Goal: Information Seeking & Learning: Find specific page/section

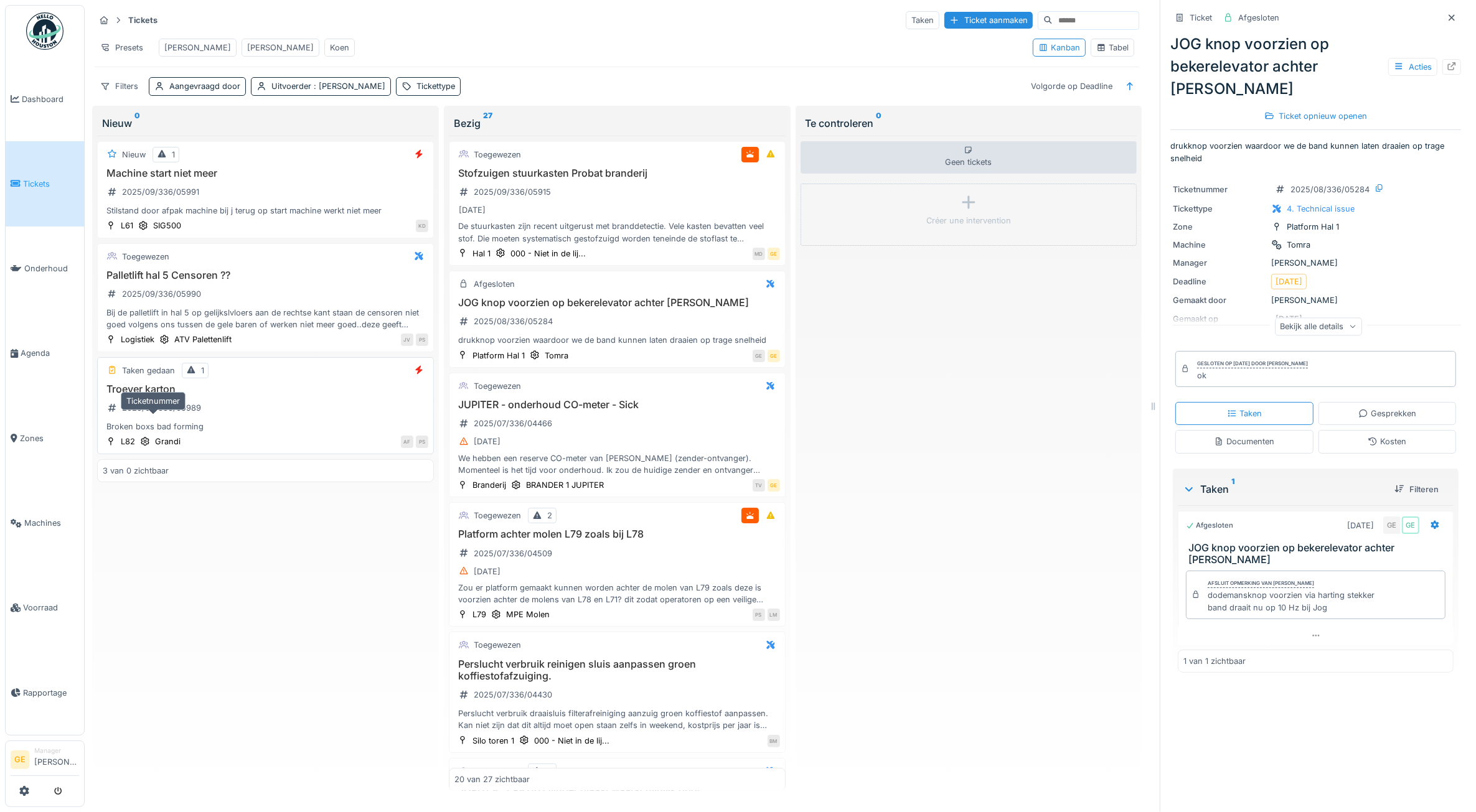
scroll to position [311, 0]
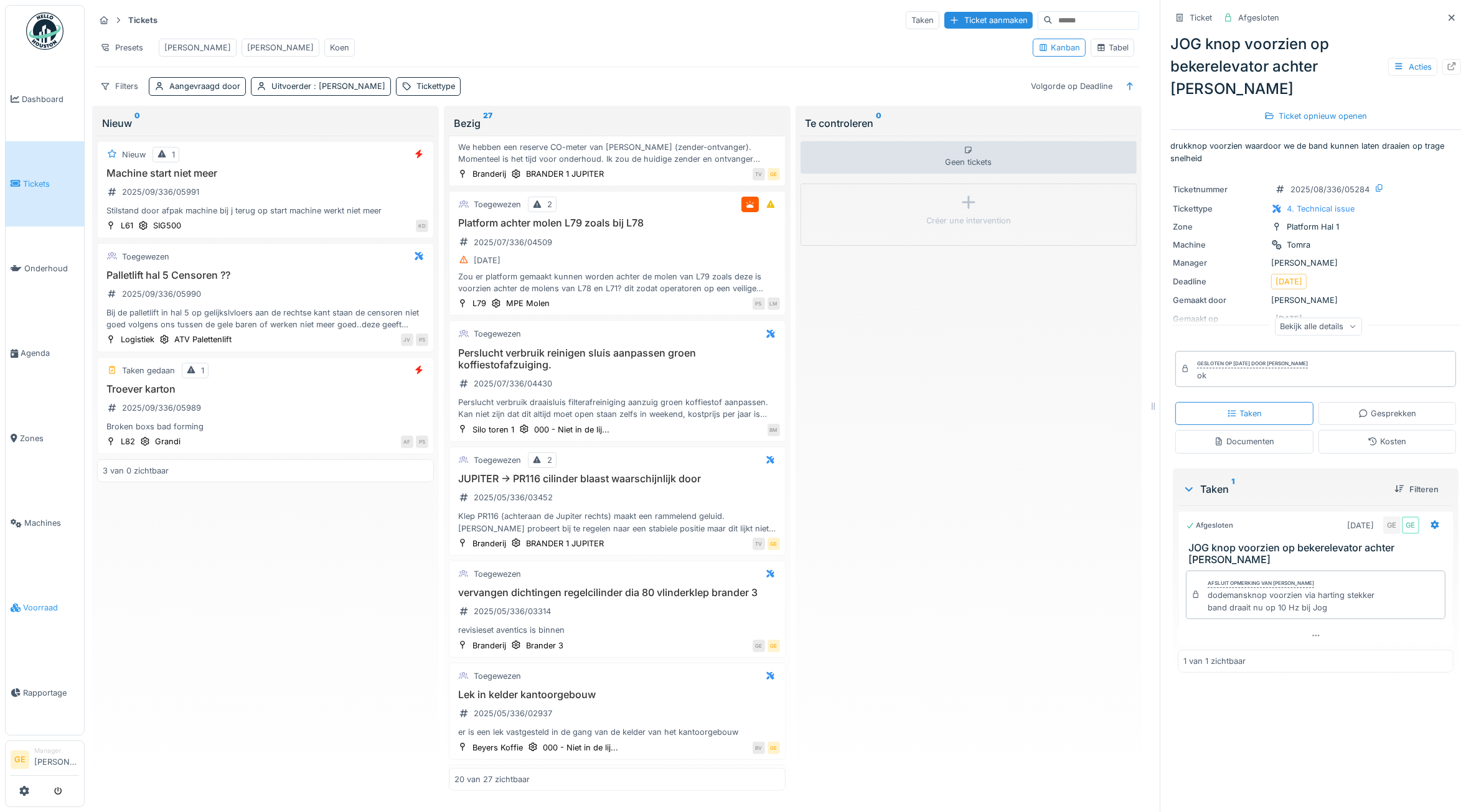
click at [38, 602] on span "Voorraad" at bounding box center [51, 608] width 56 height 12
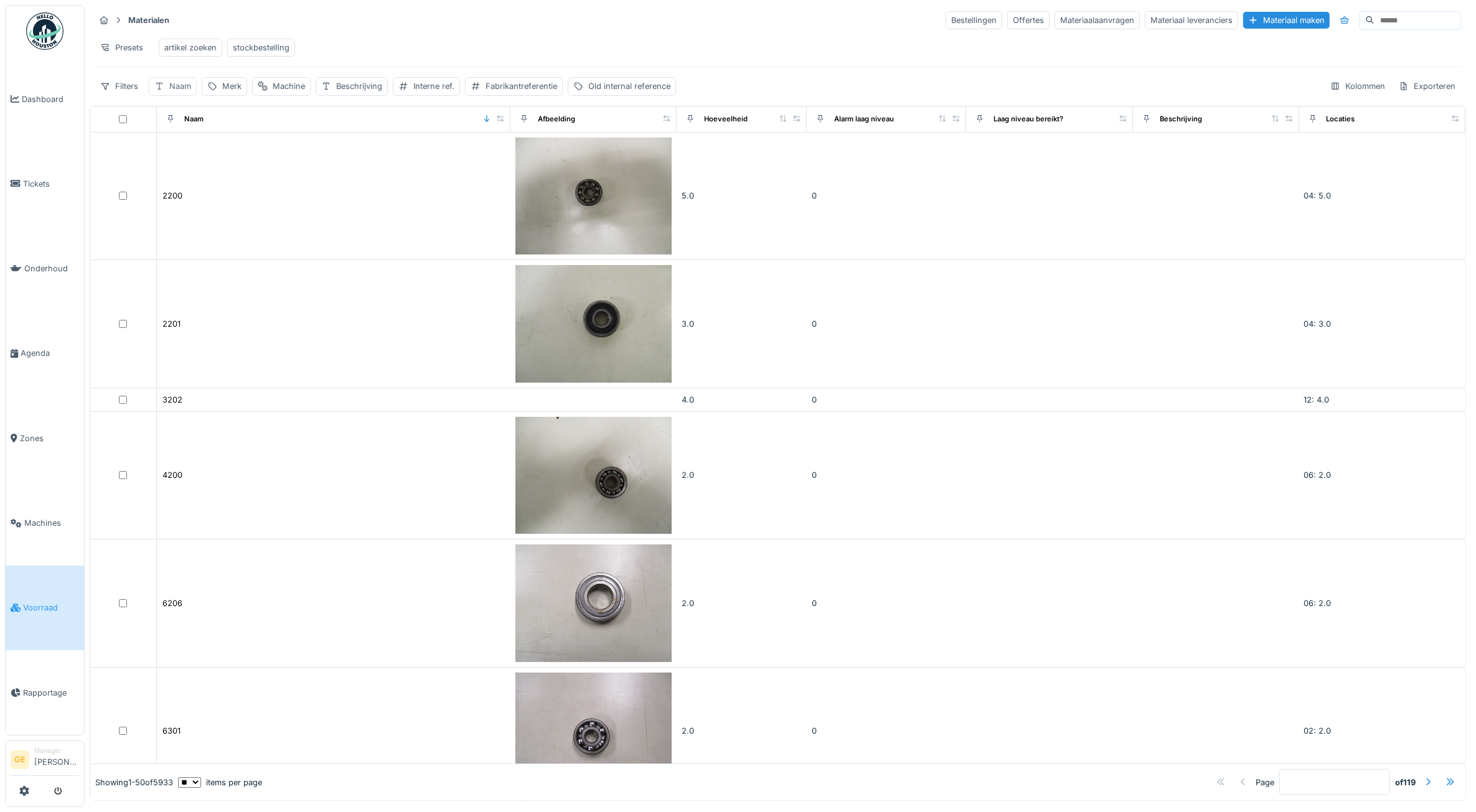
click at [177, 93] on div "Naam" at bounding box center [180, 87] width 22 height 12
click at [946, 19] on div "Bestellingen" at bounding box center [973, 20] width 57 height 18
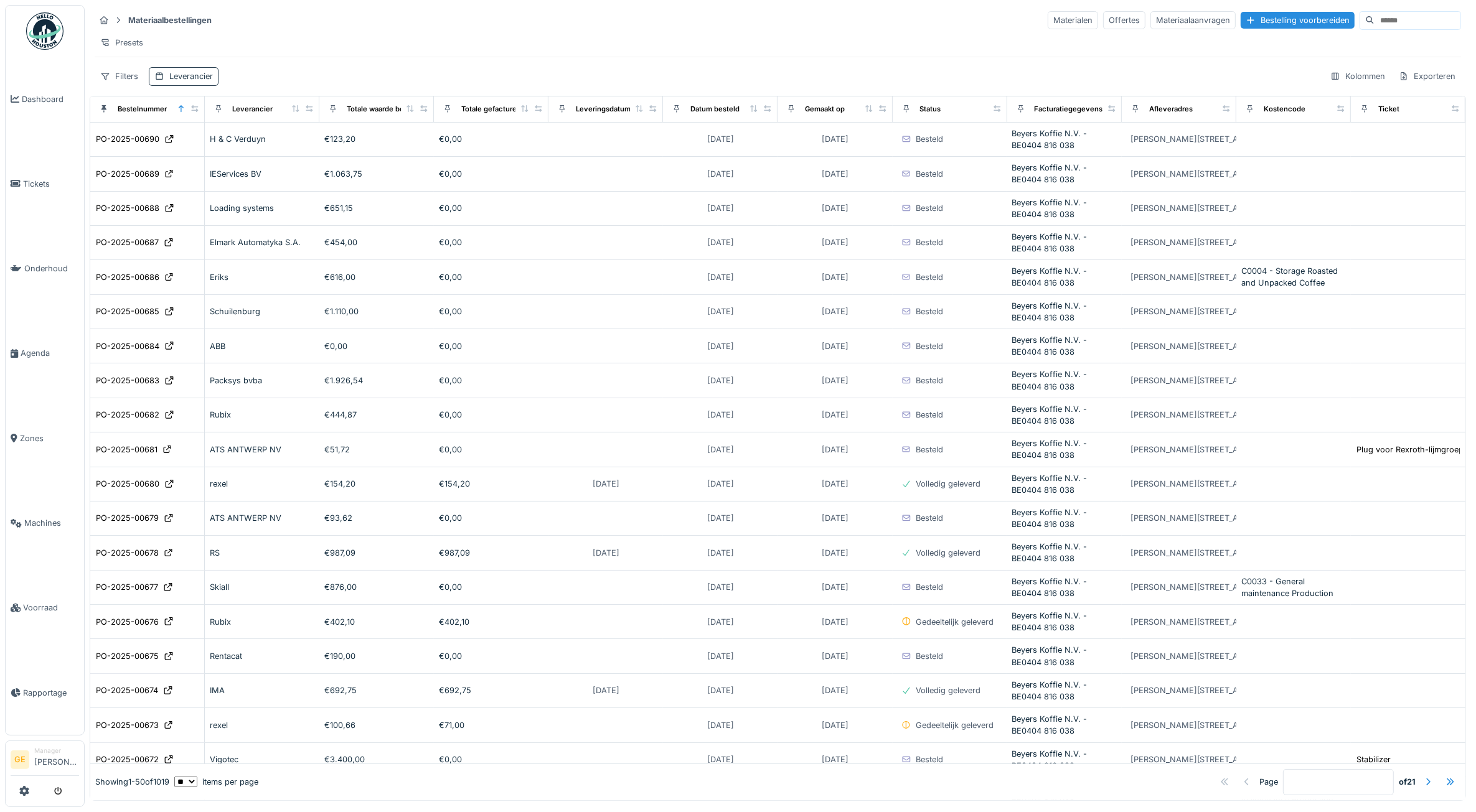
click at [203, 83] on div "Leverancier" at bounding box center [191, 77] width 44 height 12
click at [215, 145] on div "Leverancier" at bounding box center [193, 149] width 66 height 14
type input "***"
click at [235, 294] on div "Seton" at bounding box center [230, 294] width 134 height 14
type input "****"
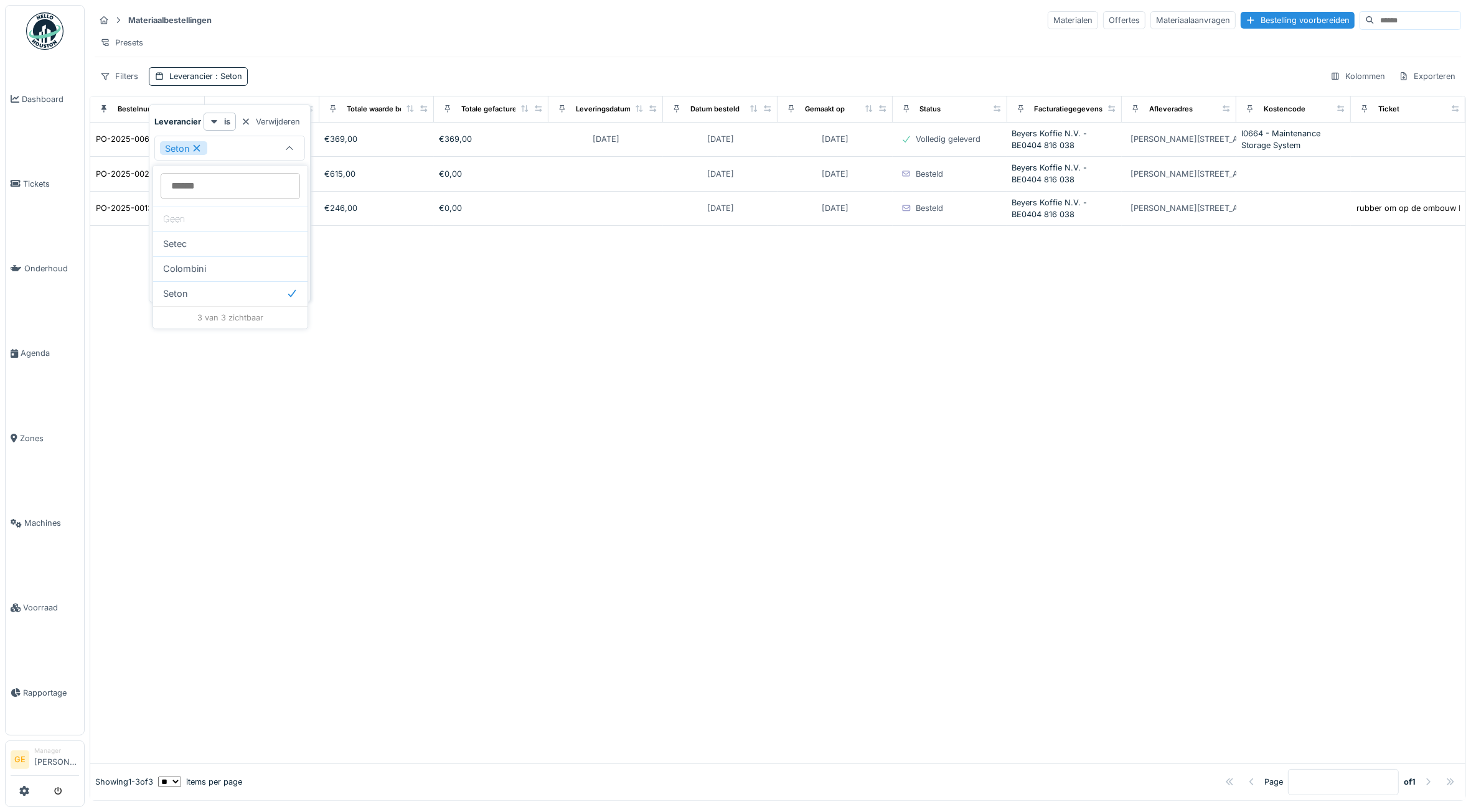
click at [451, 41] on div "Presets" at bounding box center [777, 43] width 1367 height 18
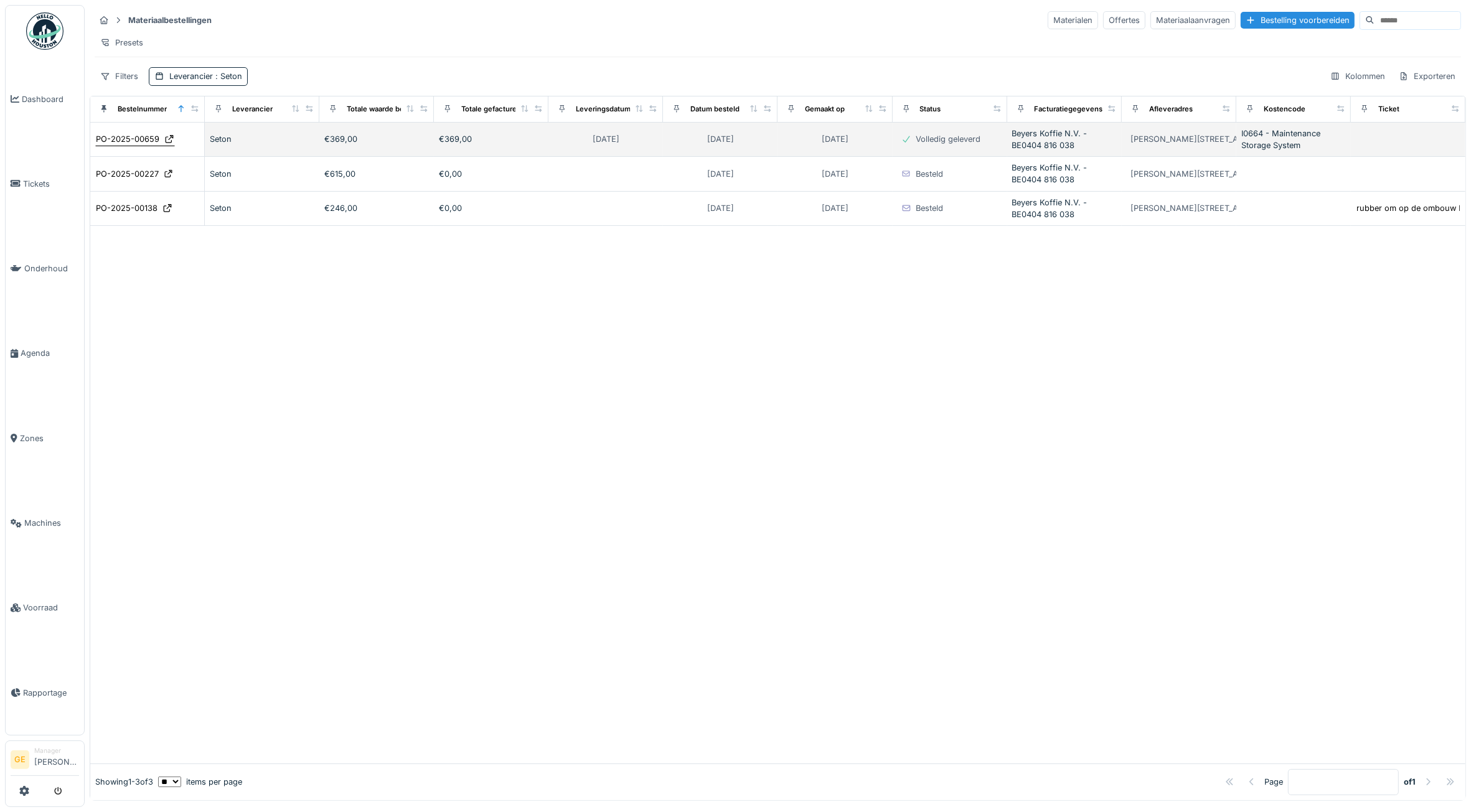
click at [140, 145] on div "PO-2025-00659" at bounding box center [127, 139] width 64 height 12
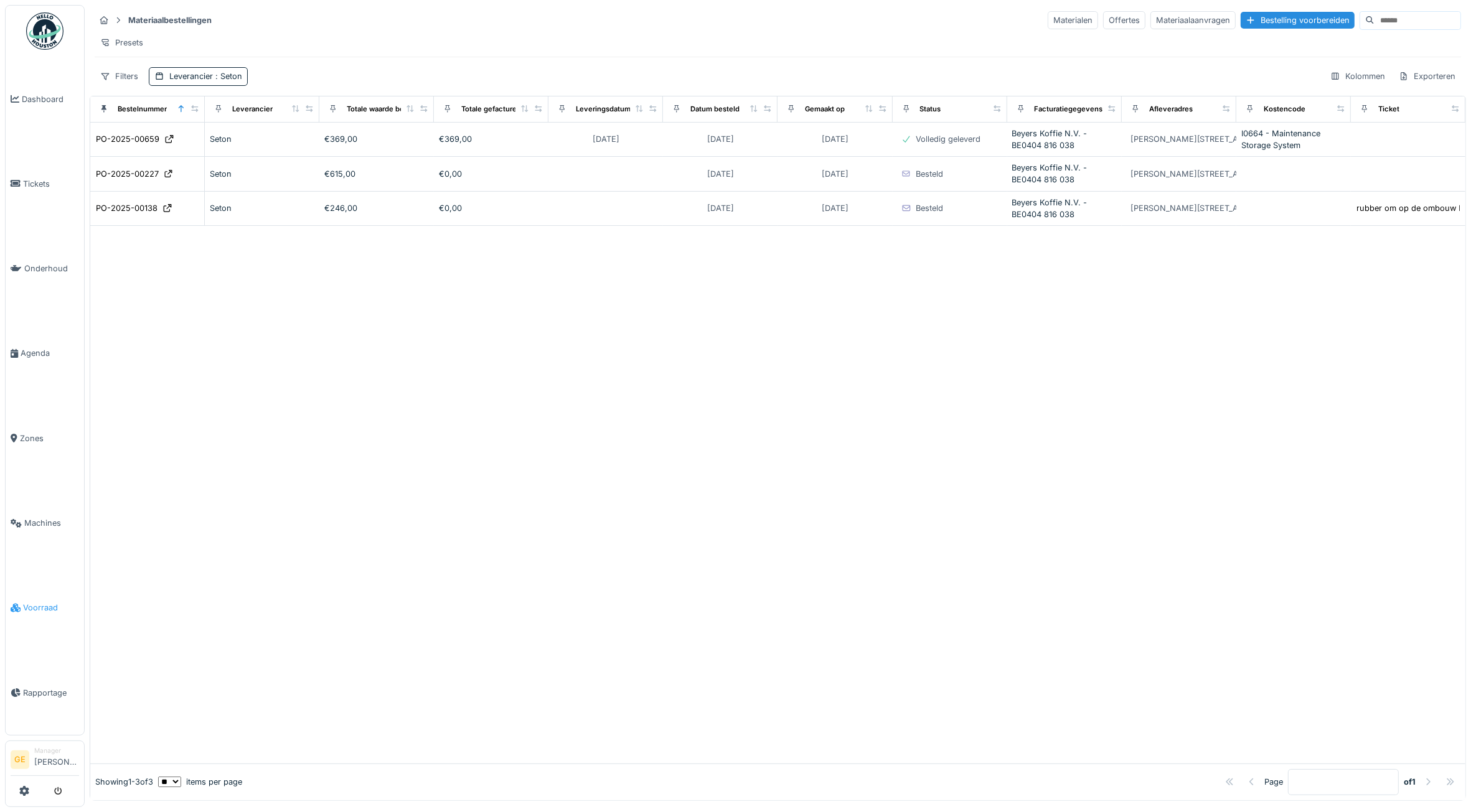
click at [45, 602] on span "Voorraad" at bounding box center [51, 608] width 56 height 12
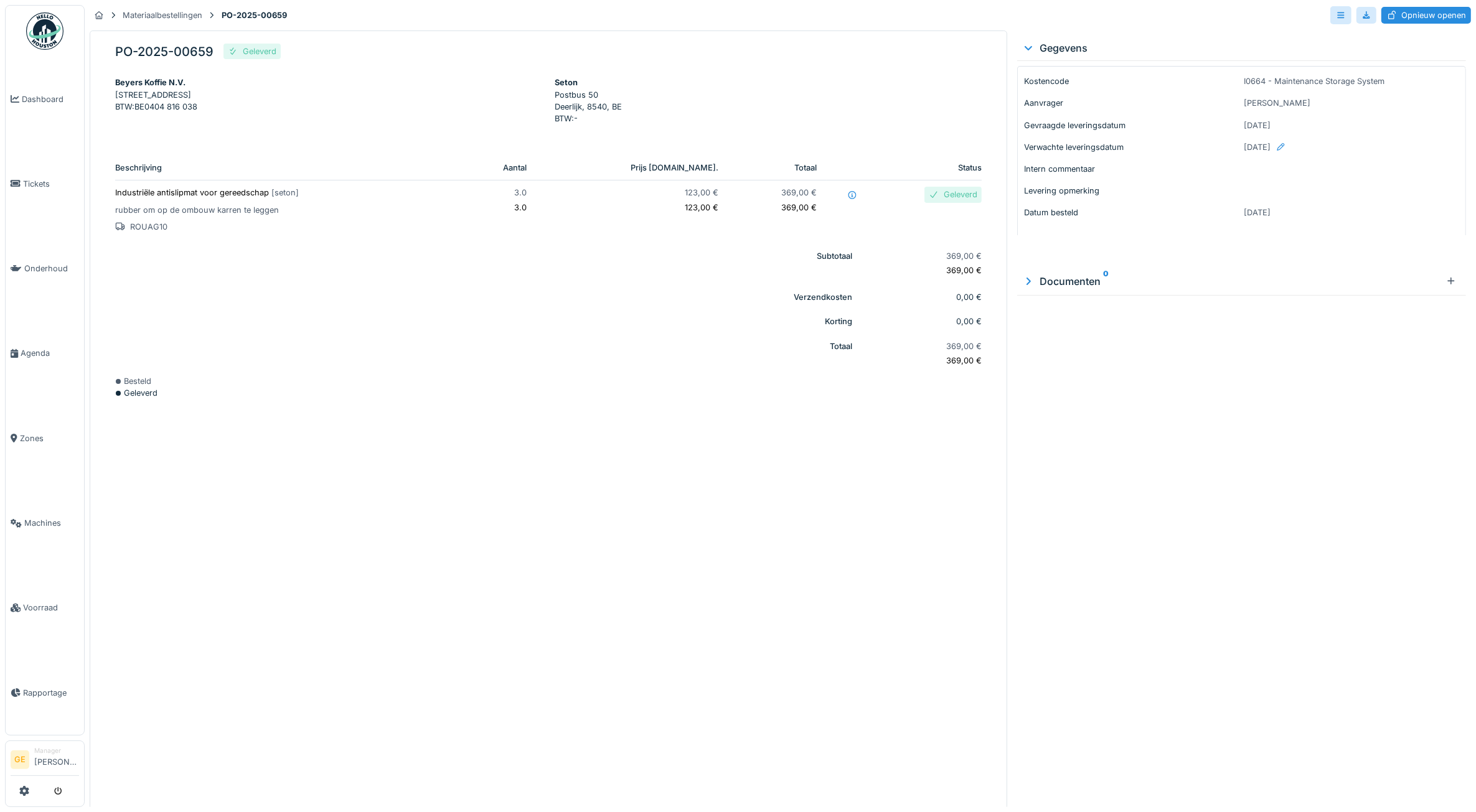
click at [210, 210] on p "rubber om op de ombouw karren te leggen" at bounding box center [283, 210] width 334 height 12
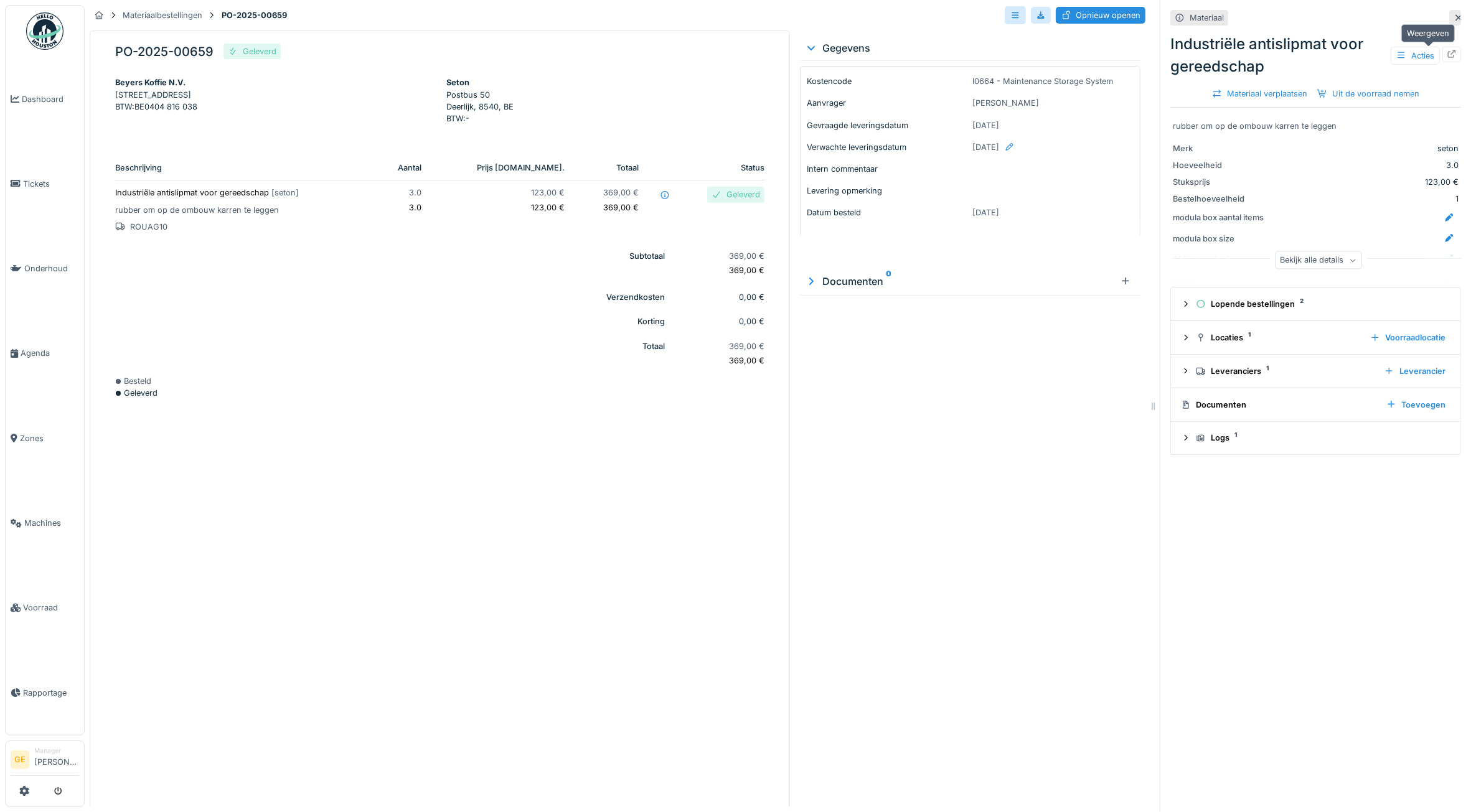
click at [1448, 55] on icon at bounding box center [1452, 54] width 8 height 8
click at [253, 191] on p "Industriële antislipmat voor gereedschap [ seton ]" at bounding box center [239, 193] width 248 height 12
click at [254, 191] on p "Industriële antislipmat voor gereedschap [ seton ]" at bounding box center [239, 193] width 248 height 12
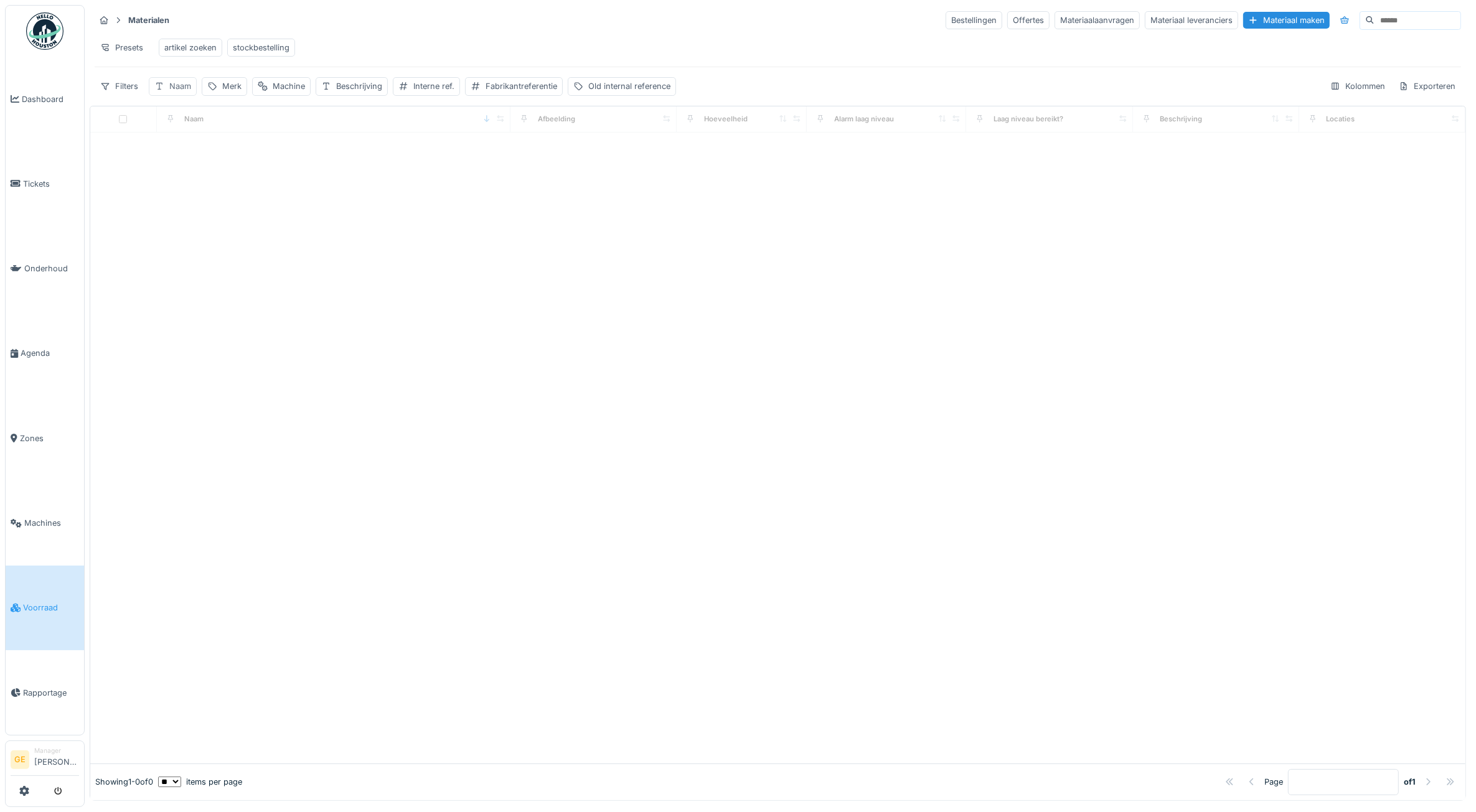
click at [182, 93] on div "Naam" at bounding box center [180, 87] width 22 height 12
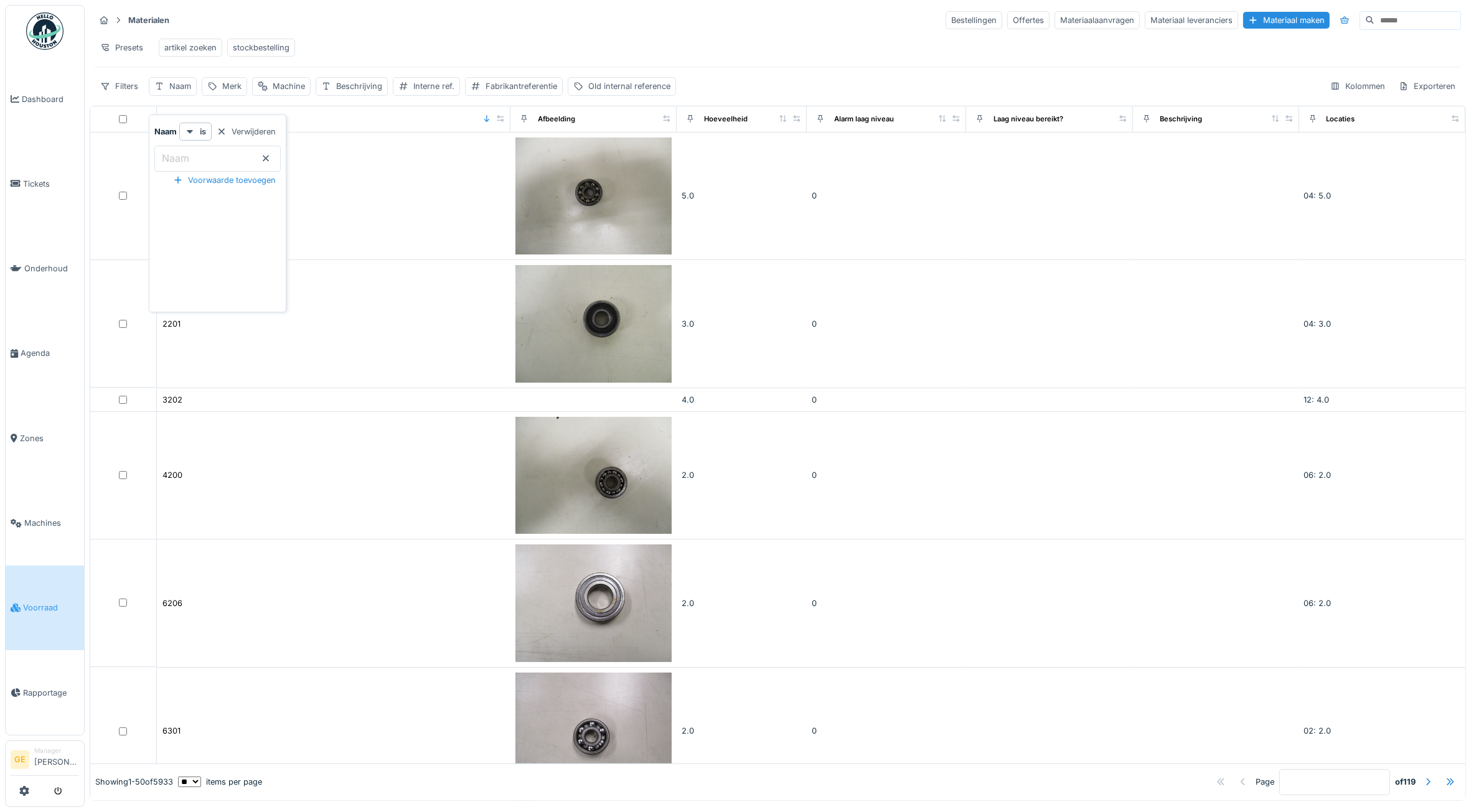
click at [212, 163] on input "Naam" at bounding box center [217, 158] width 126 height 26
click at [946, 19] on div "Bestellingen" at bounding box center [973, 20] width 57 height 18
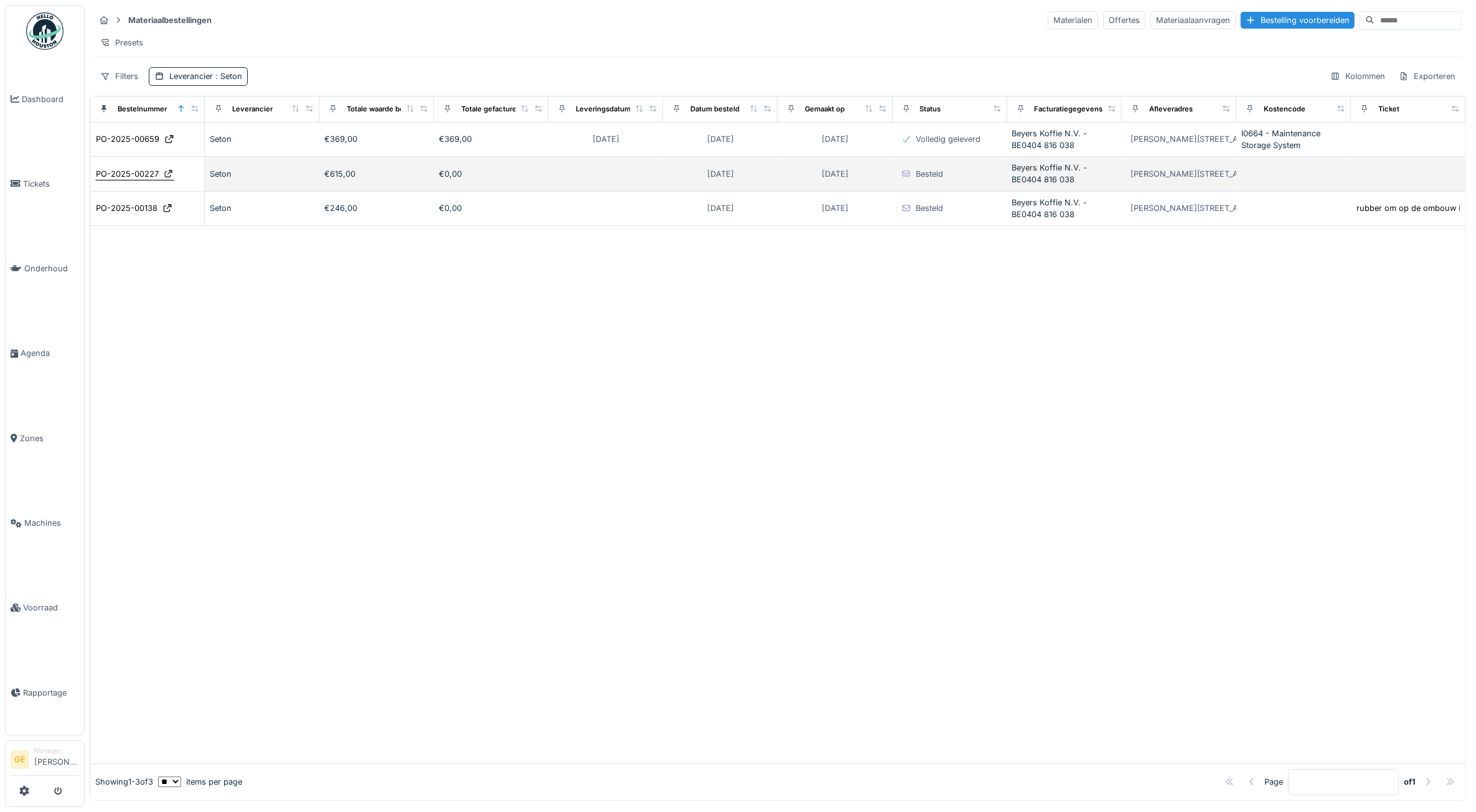
click at [129, 180] on div "PO-2025-00227" at bounding box center [126, 174] width 63 height 12
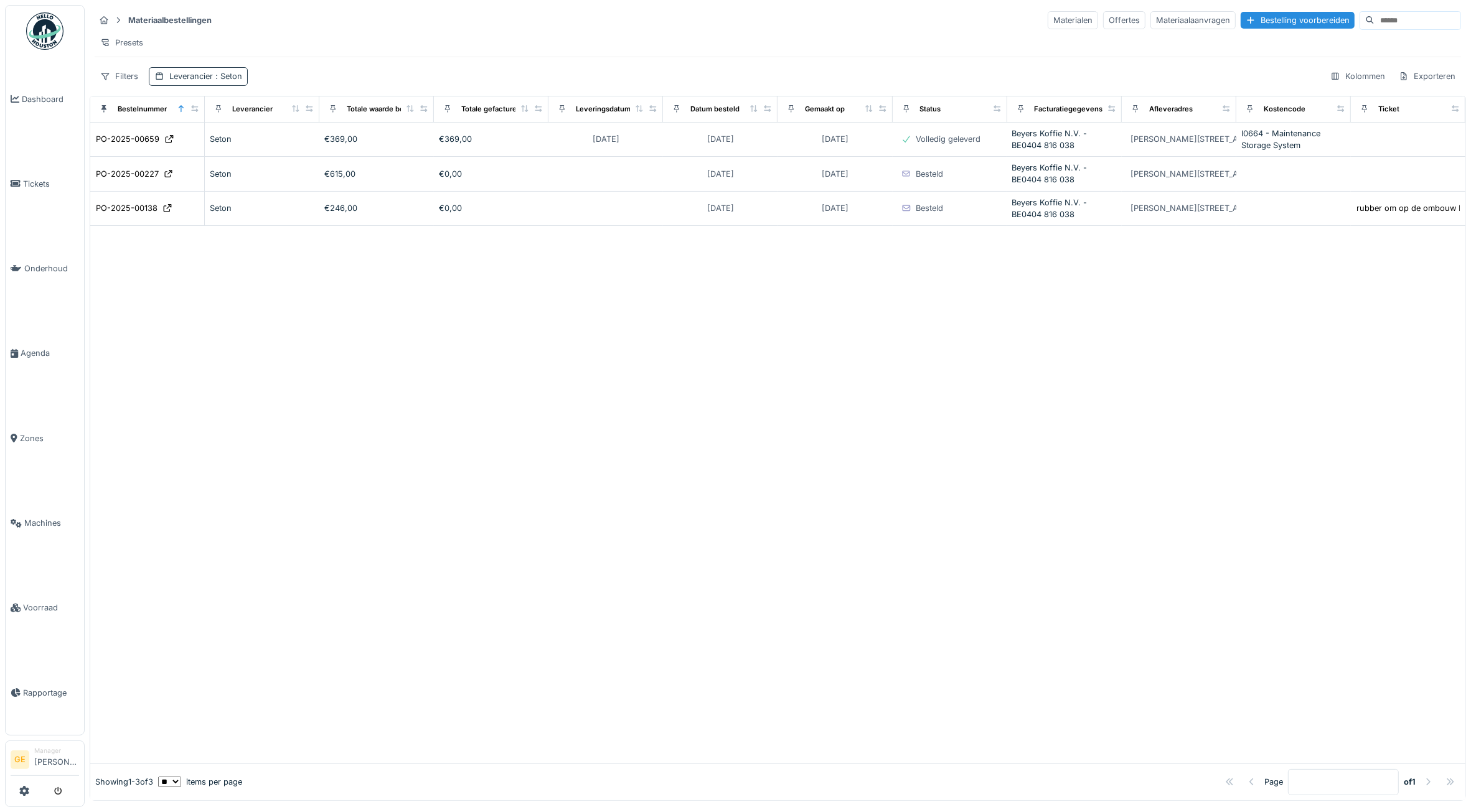
click at [217, 83] on div "Leverancier : Seton" at bounding box center [205, 77] width 73 height 12
click at [197, 148] on icon at bounding box center [197, 148] width 7 height 7
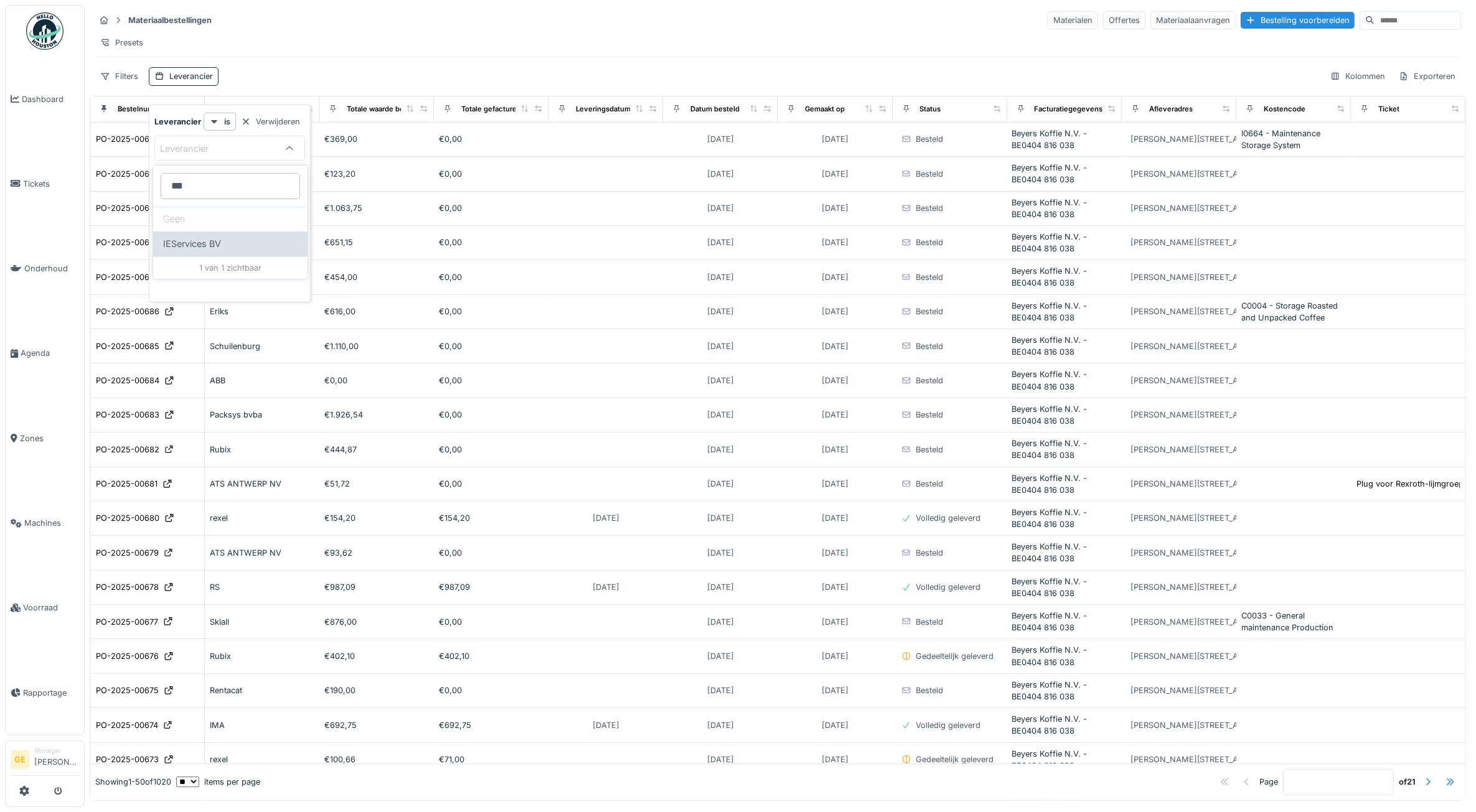
type input "***"
click at [174, 240] on span "IEServices BV" at bounding box center [192, 244] width 58 height 14
type input "****"
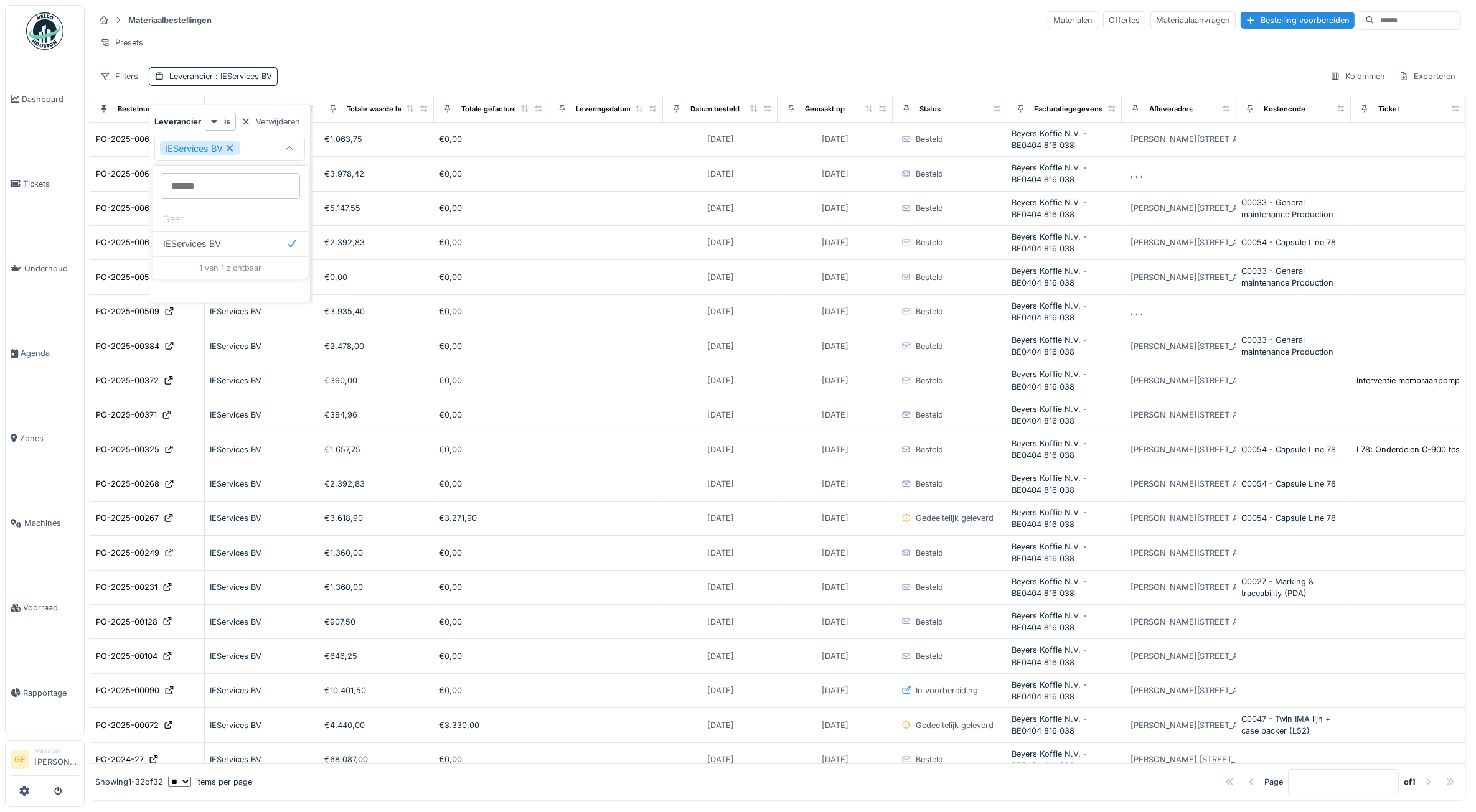
click at [505, 49] on div "Presets" at bounding box center [777, 43] width 1367 height 18
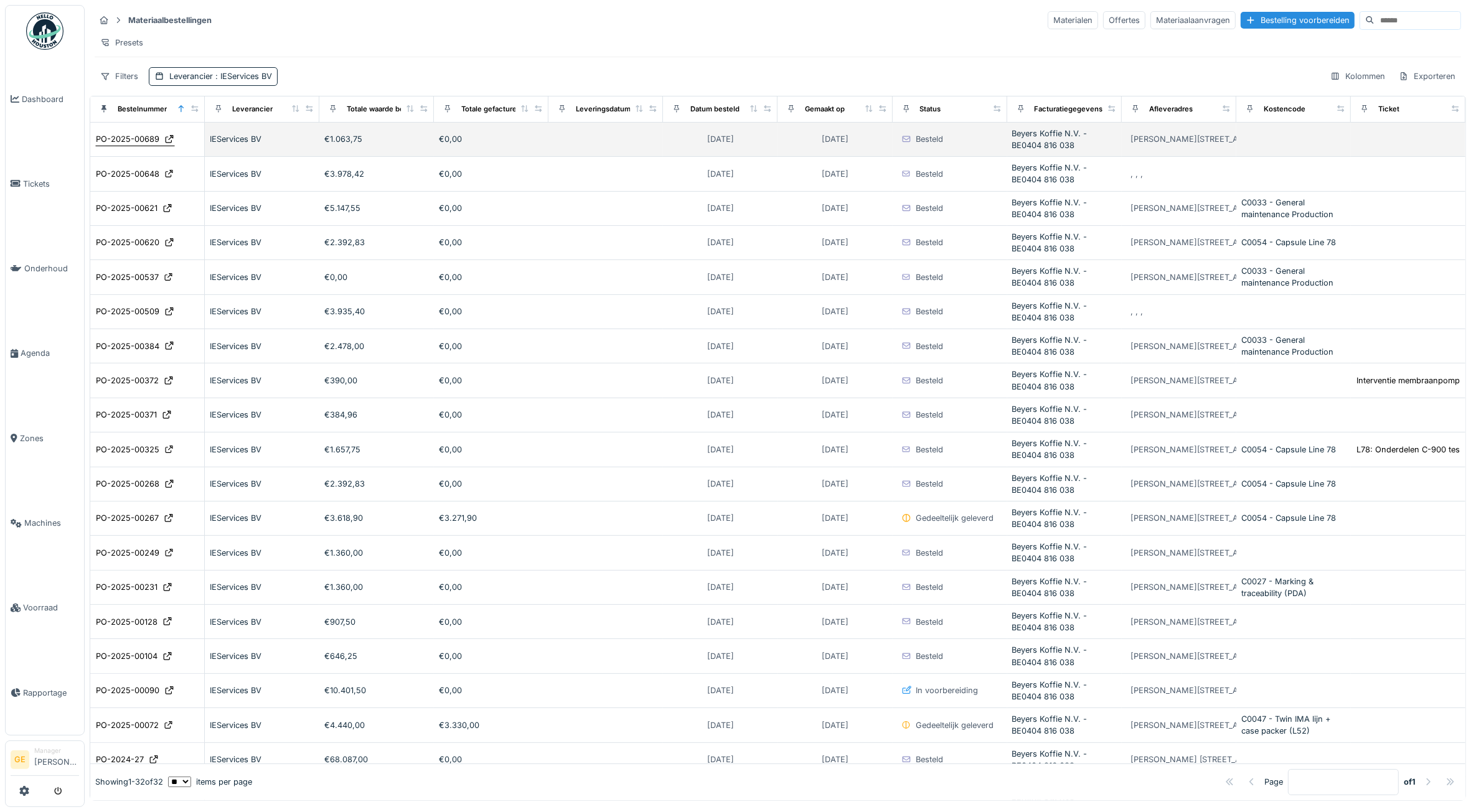
click at [147, 145] on div "PO-2025-00689" at bounding box center [127, 139] width 64 height 12
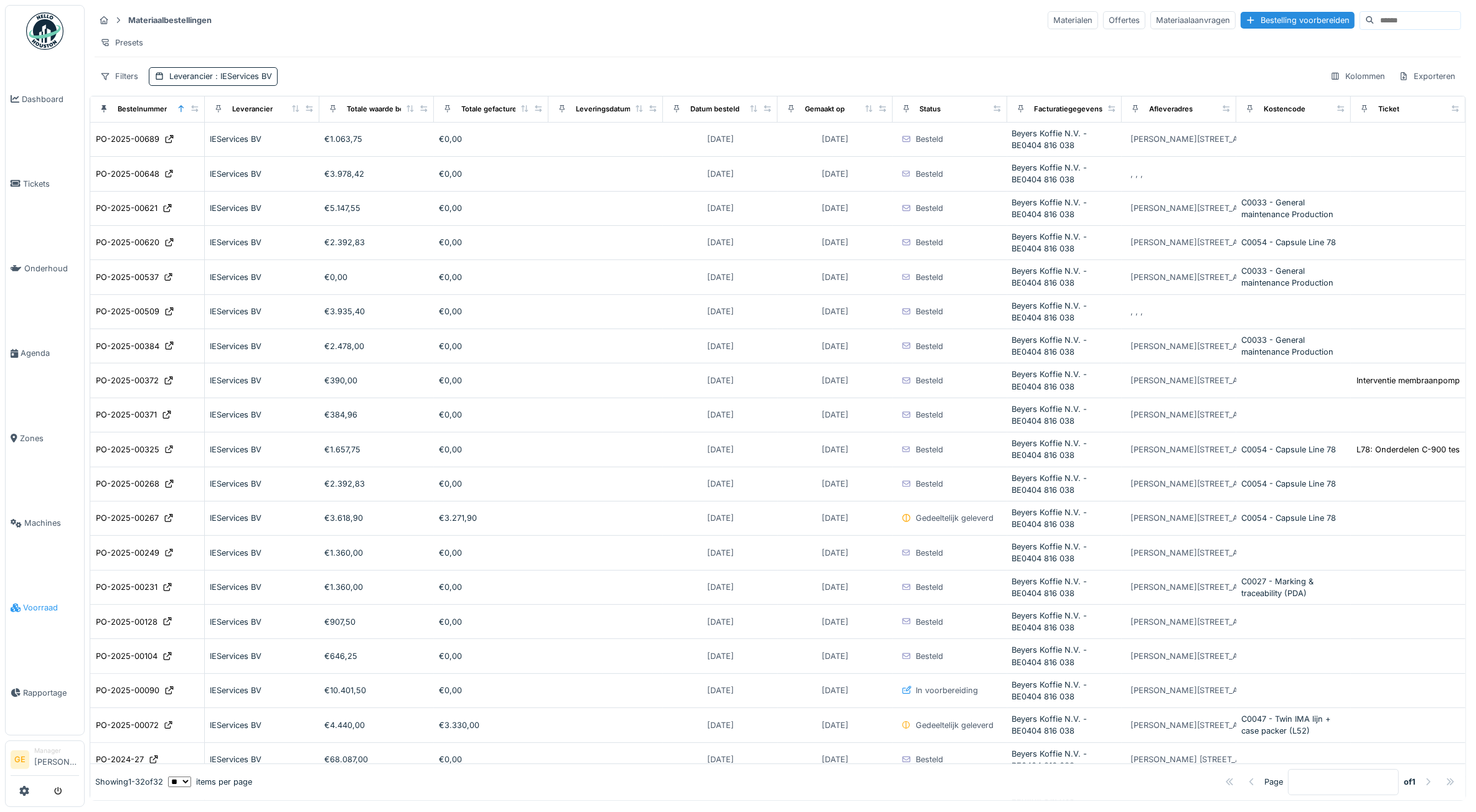
click at [35, 602] on span "Voorraad" at bounding box center [51, 608] width 56 height 12
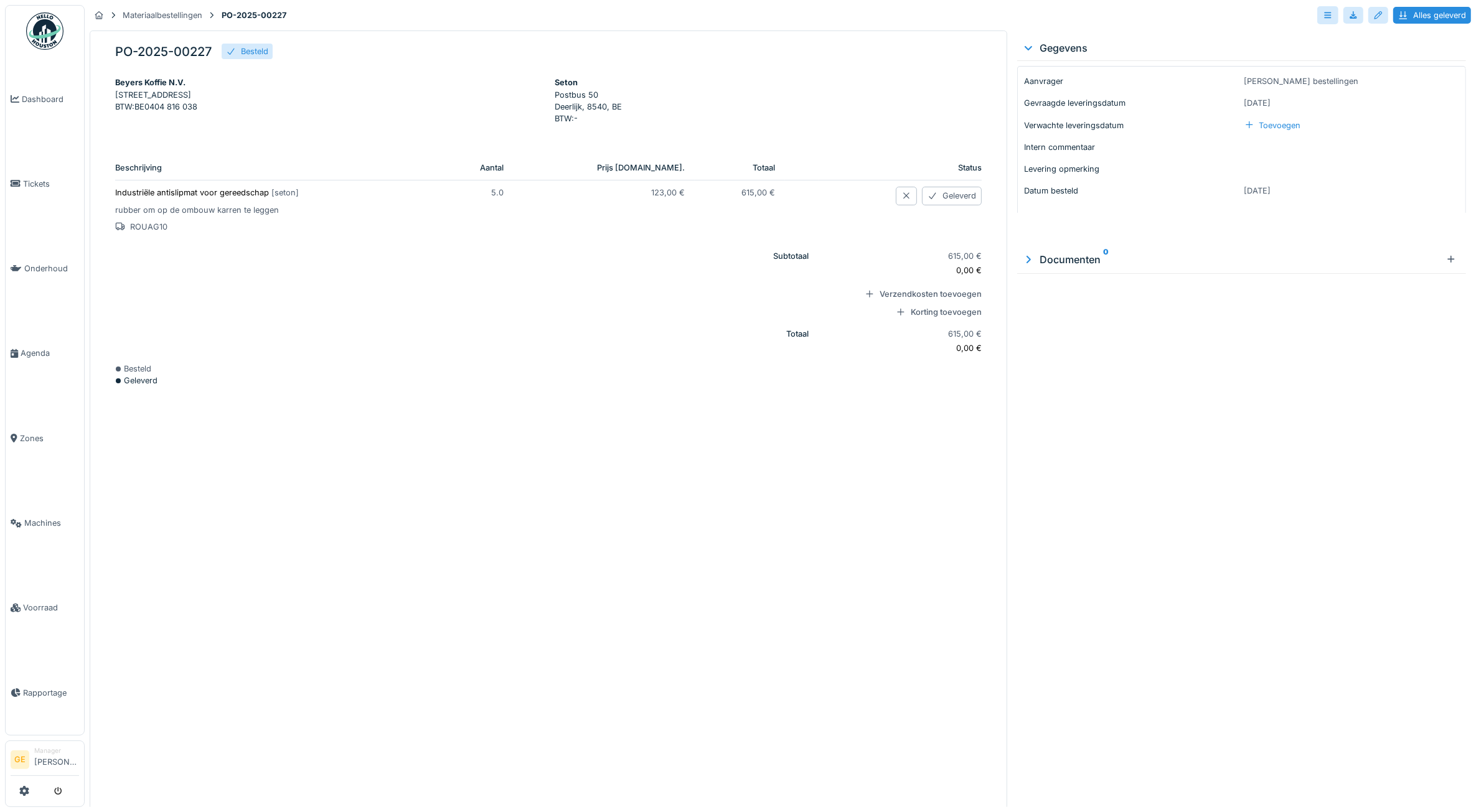
click at [225, 194] on p "Industriële antislipmat voor gereedschap [ seton ]" at bounding box center [273, 193] width 316 height 12
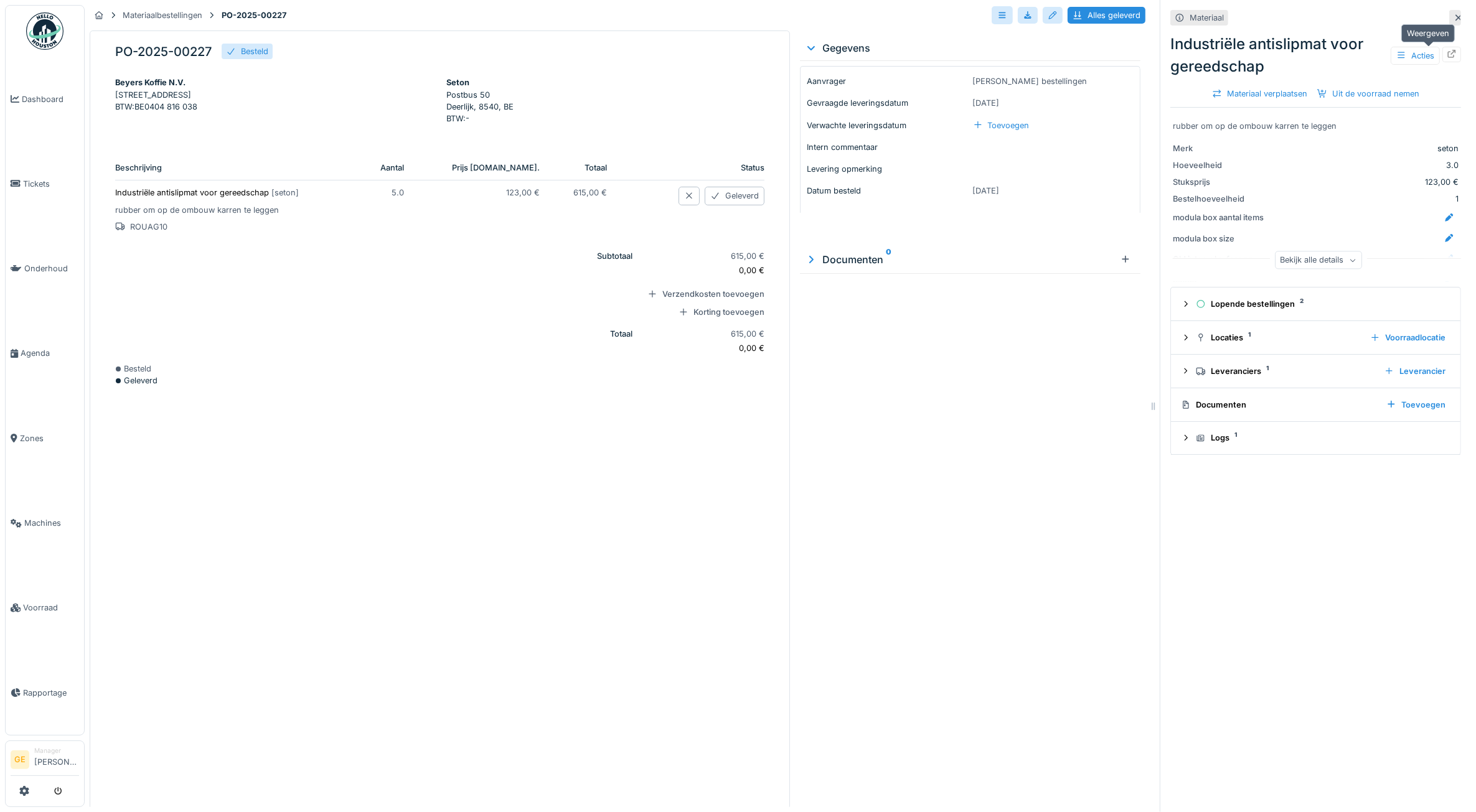
click at [1447, 57] on icon at bounding box center [1452, 54] width 10 height 8
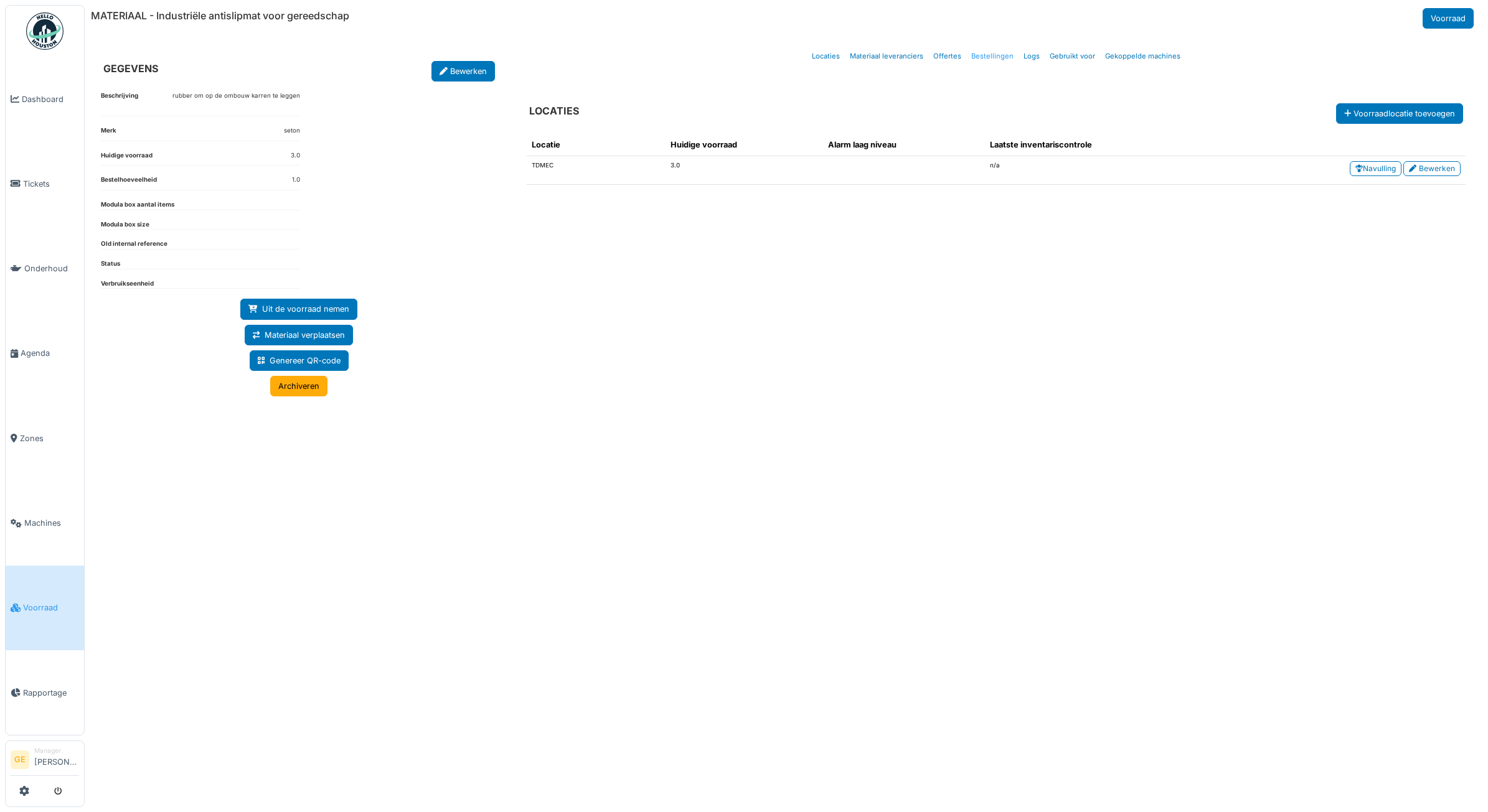
click at [996, 56] on link "Bestellingen" at bounding box center [992, 56] width 53 height 29
select select "***"
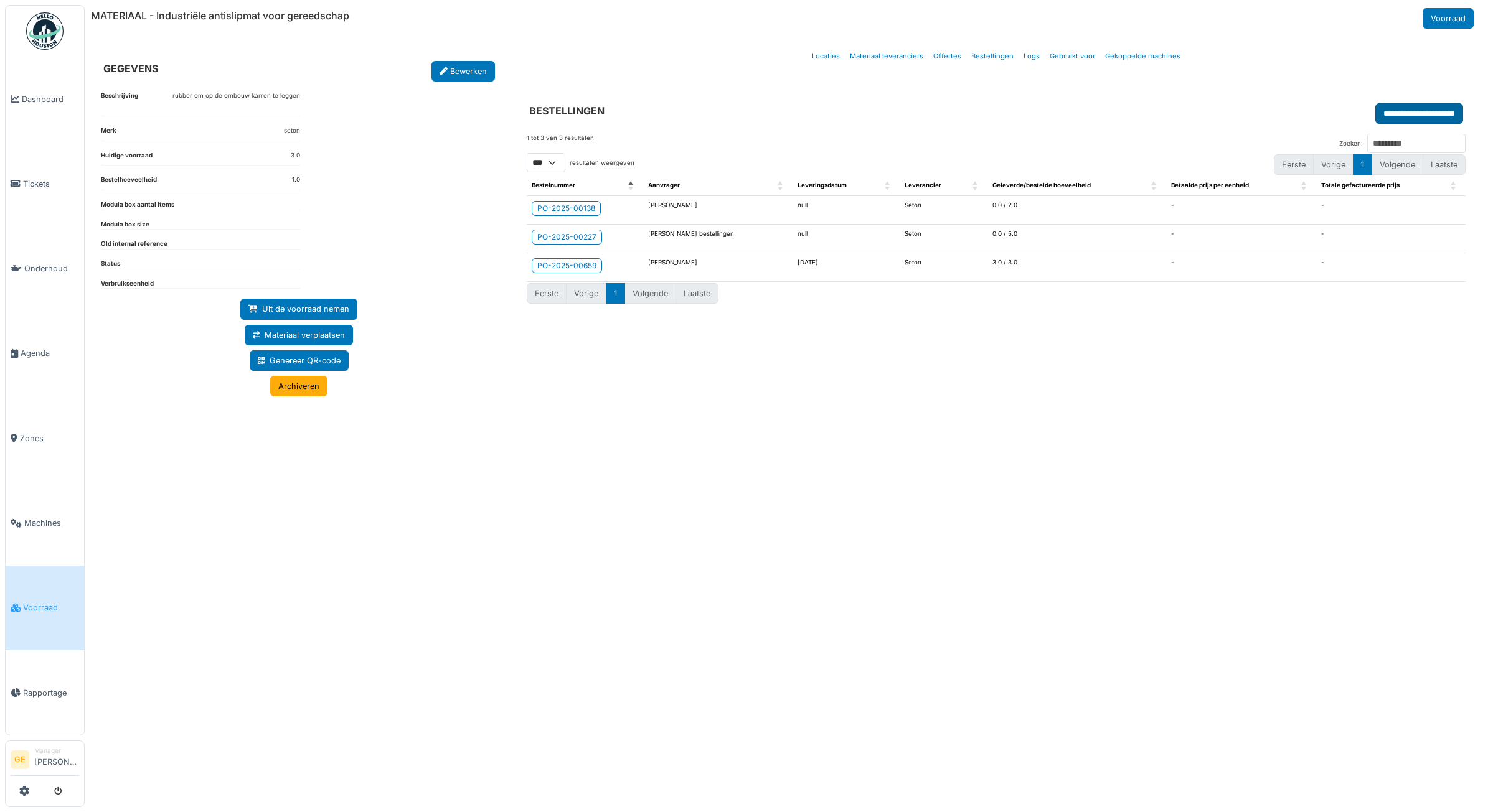
click at [1383, 118] on input "**********" at bounding box center [1419, 113] width 88 height 21
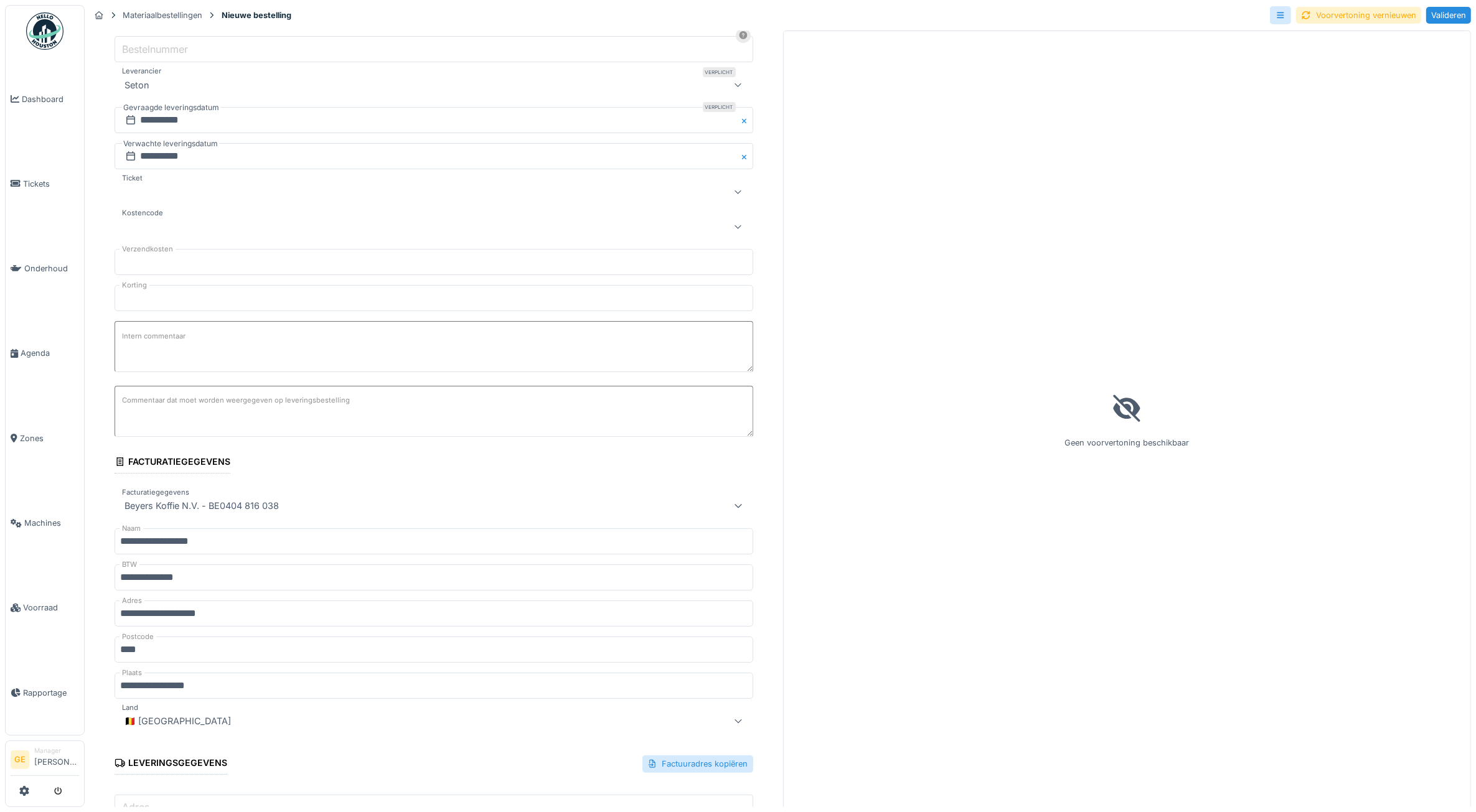
scroll to position [71, 0]
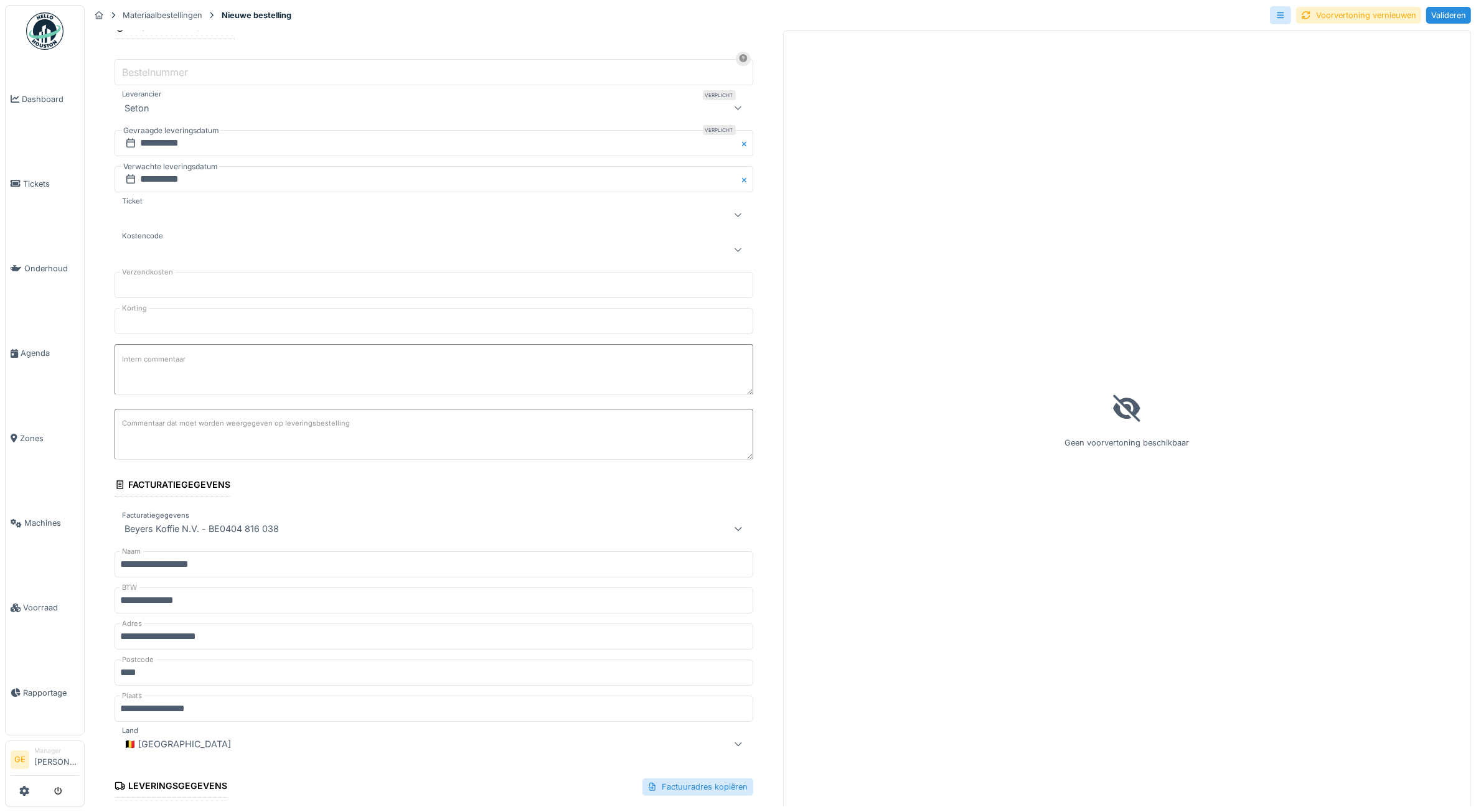
click at [179, 246] on div at bounding box center [397, 249] width 556 height 15
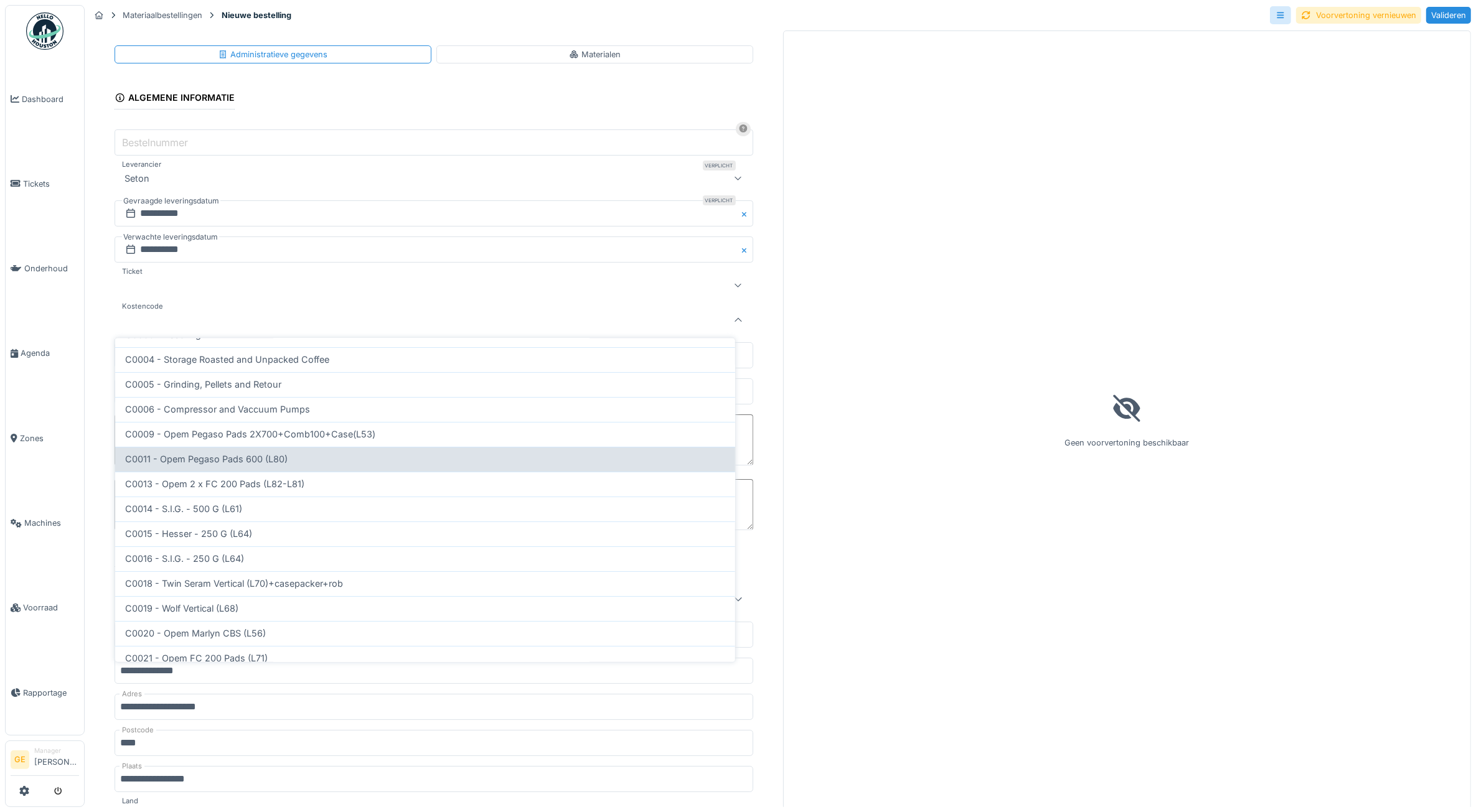
scroll to position [127, 0]
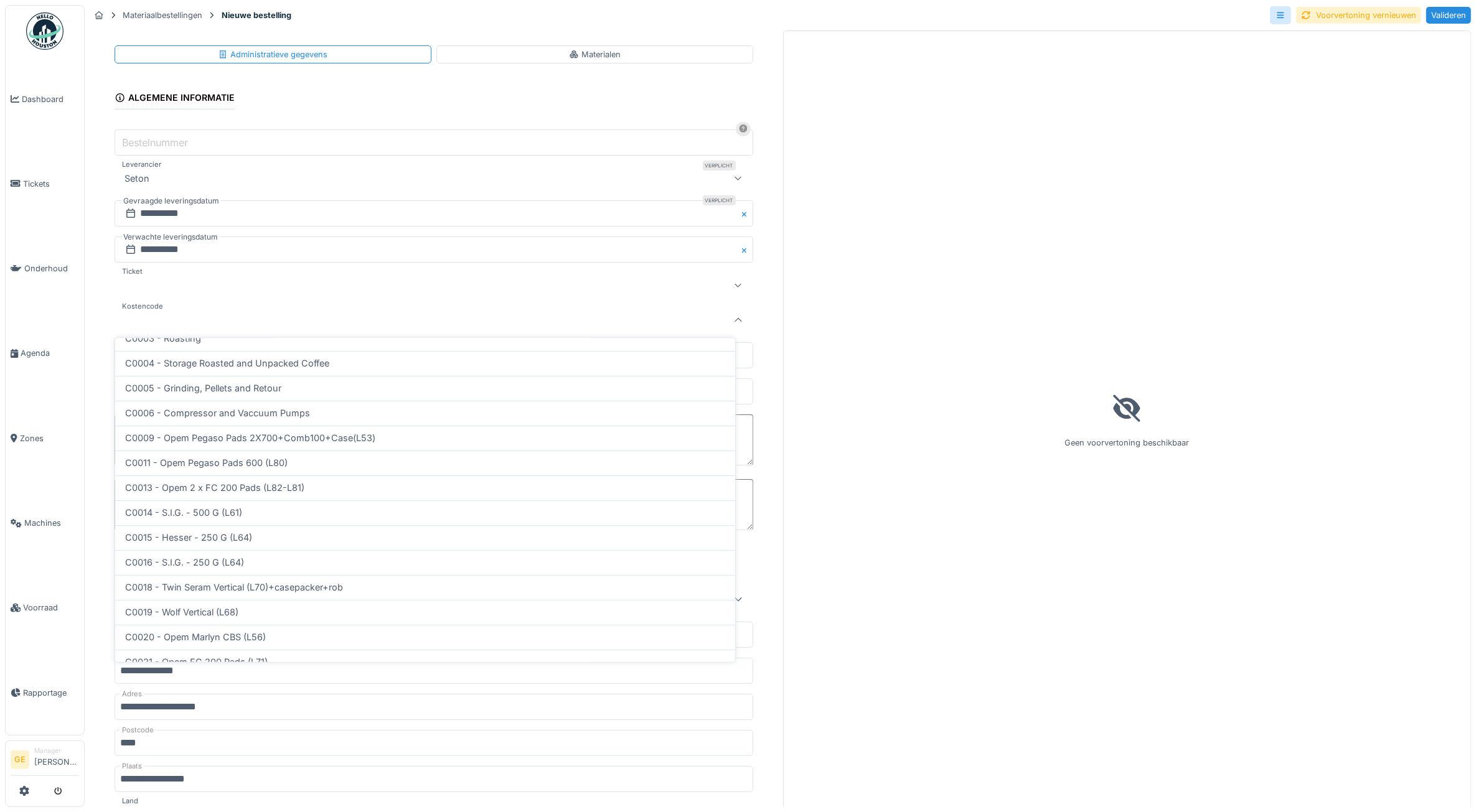
click at [189, 321] on div at bounding box center [397, 319] width 556 height 15
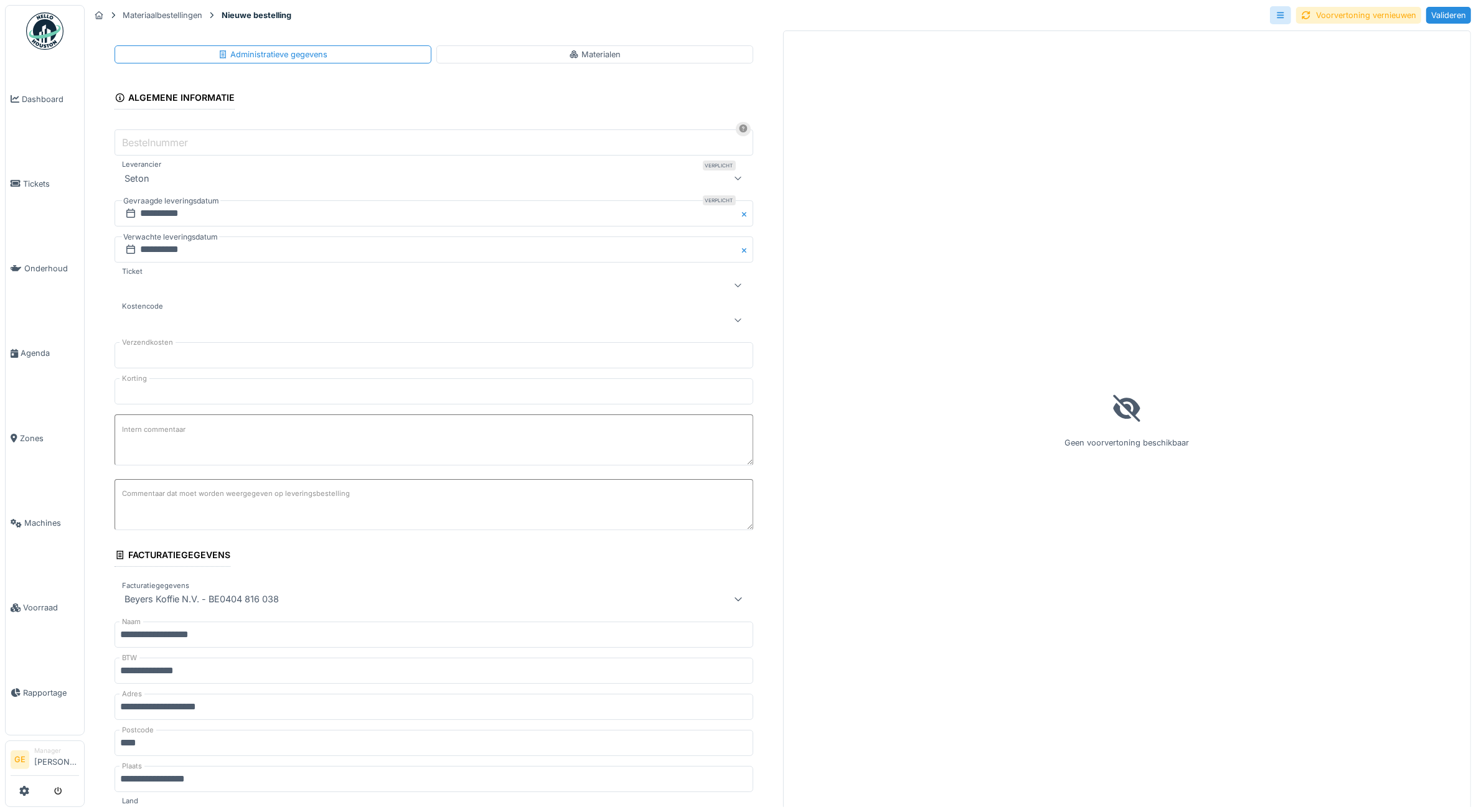
click at [169, 321] on div at bounding box center [397, 319] width 556 height 15
type input "*"
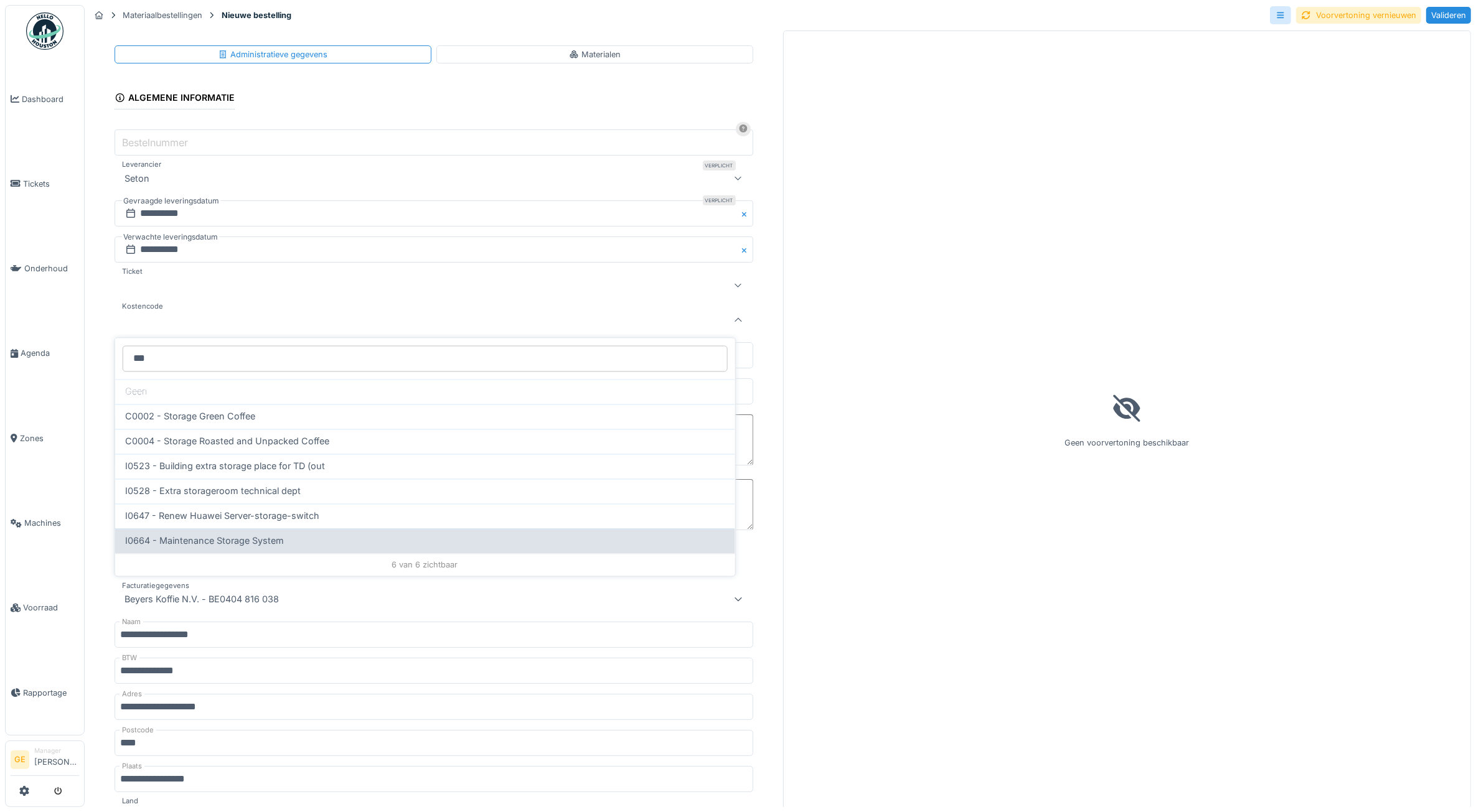
type input "***"
click at [213, 544] on span "I0664 - Maintenance Storage System" at bounding box center [204, 541] width 158 height 14
type input "****"
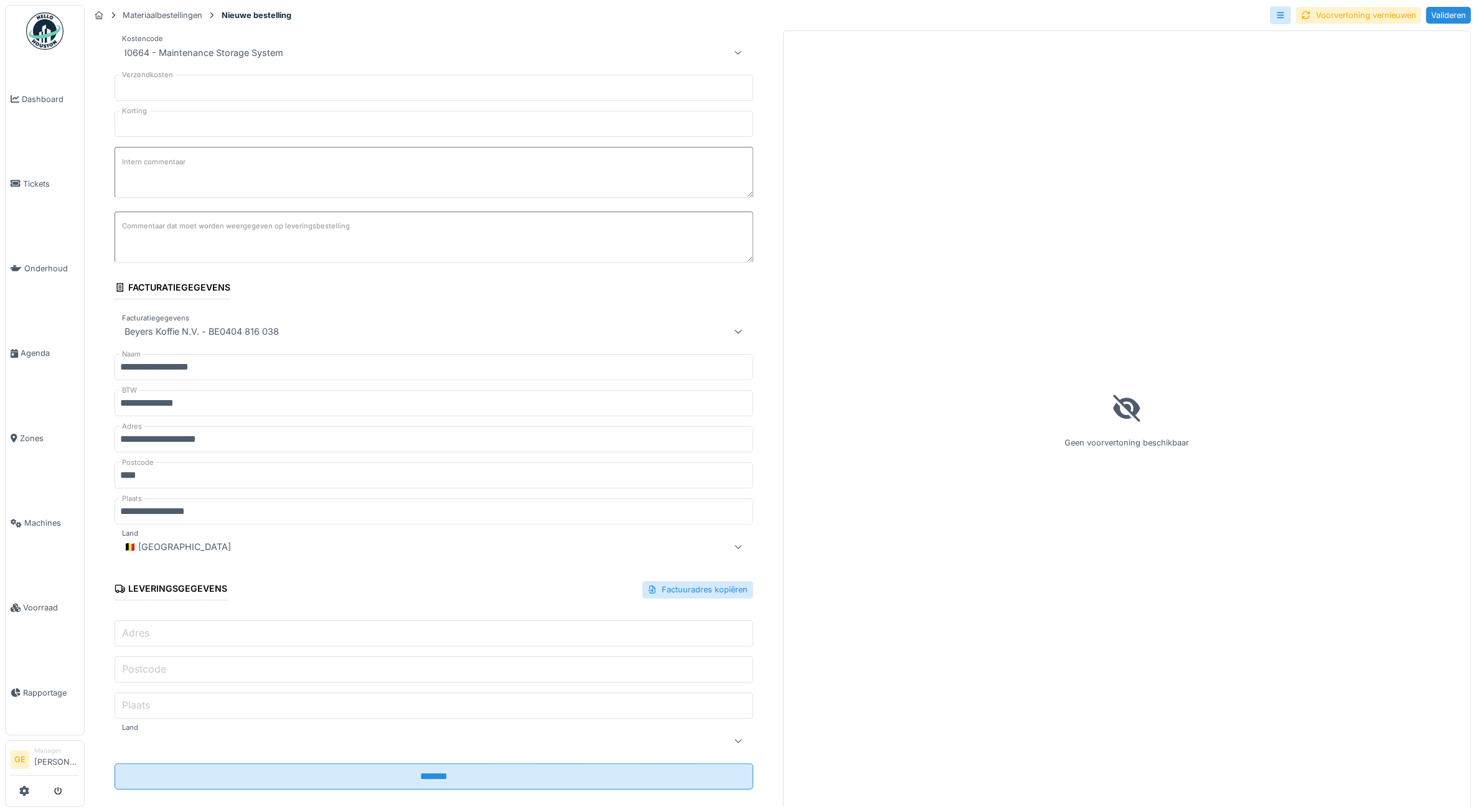
scroll to position [11, 0]
click at [711, 581] on div "Factuuradres kopiëren" at bounding box center [697, 589] width 110 height 17
type input "**********"
type input "****"
type input "**********"
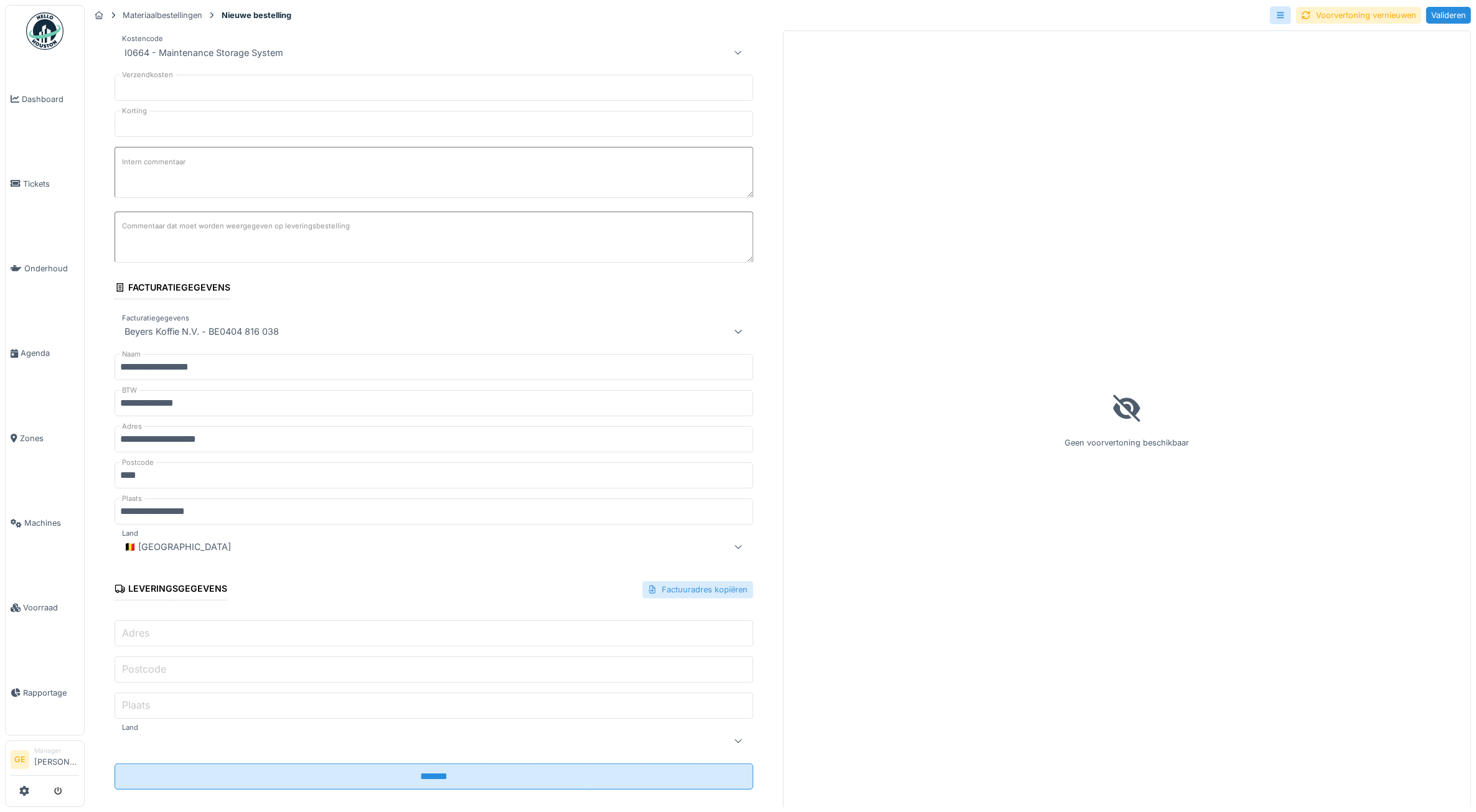
type input "**"
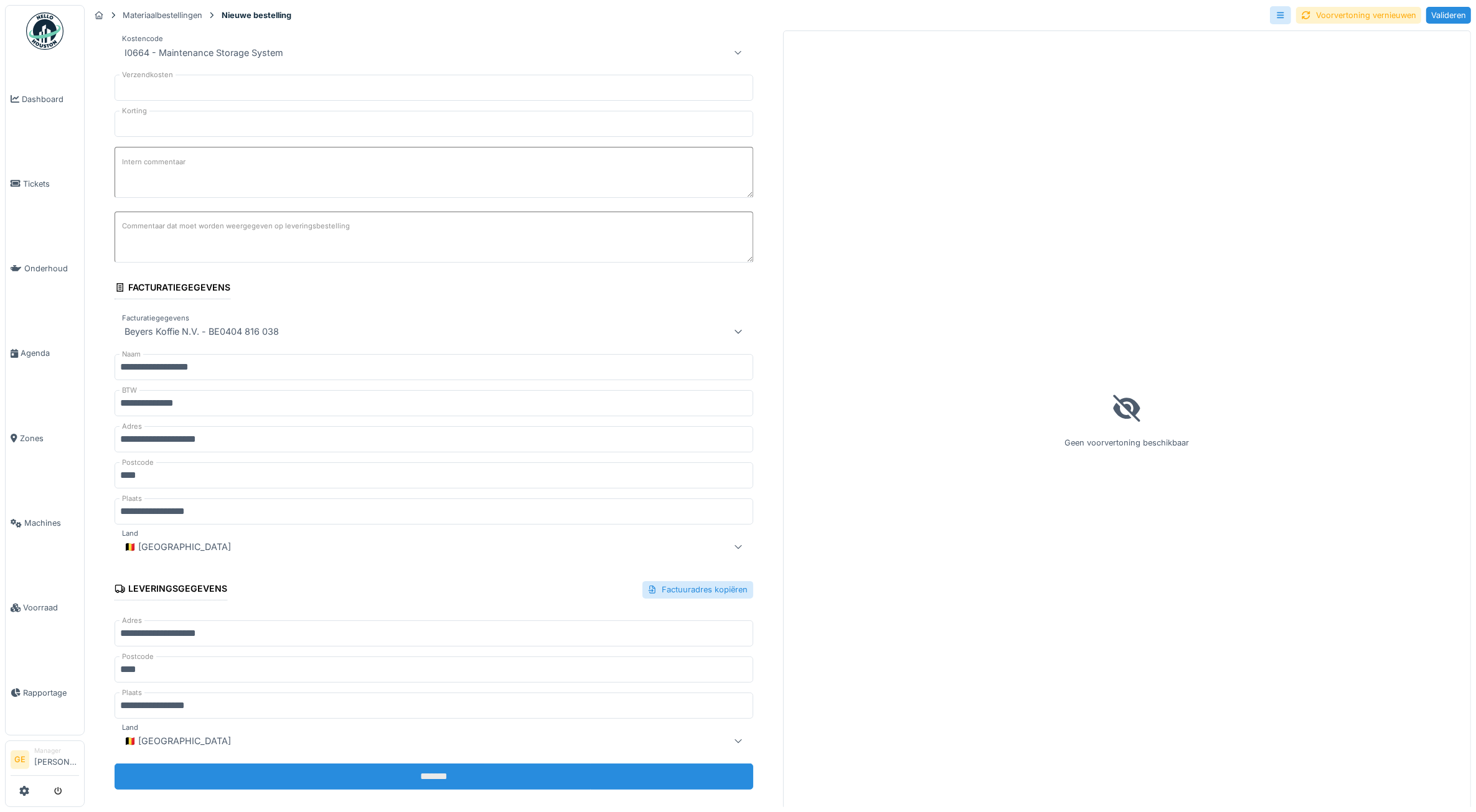
click at [475, 766] on input "*******" at bounding box center [434, 776] width 639 height 26
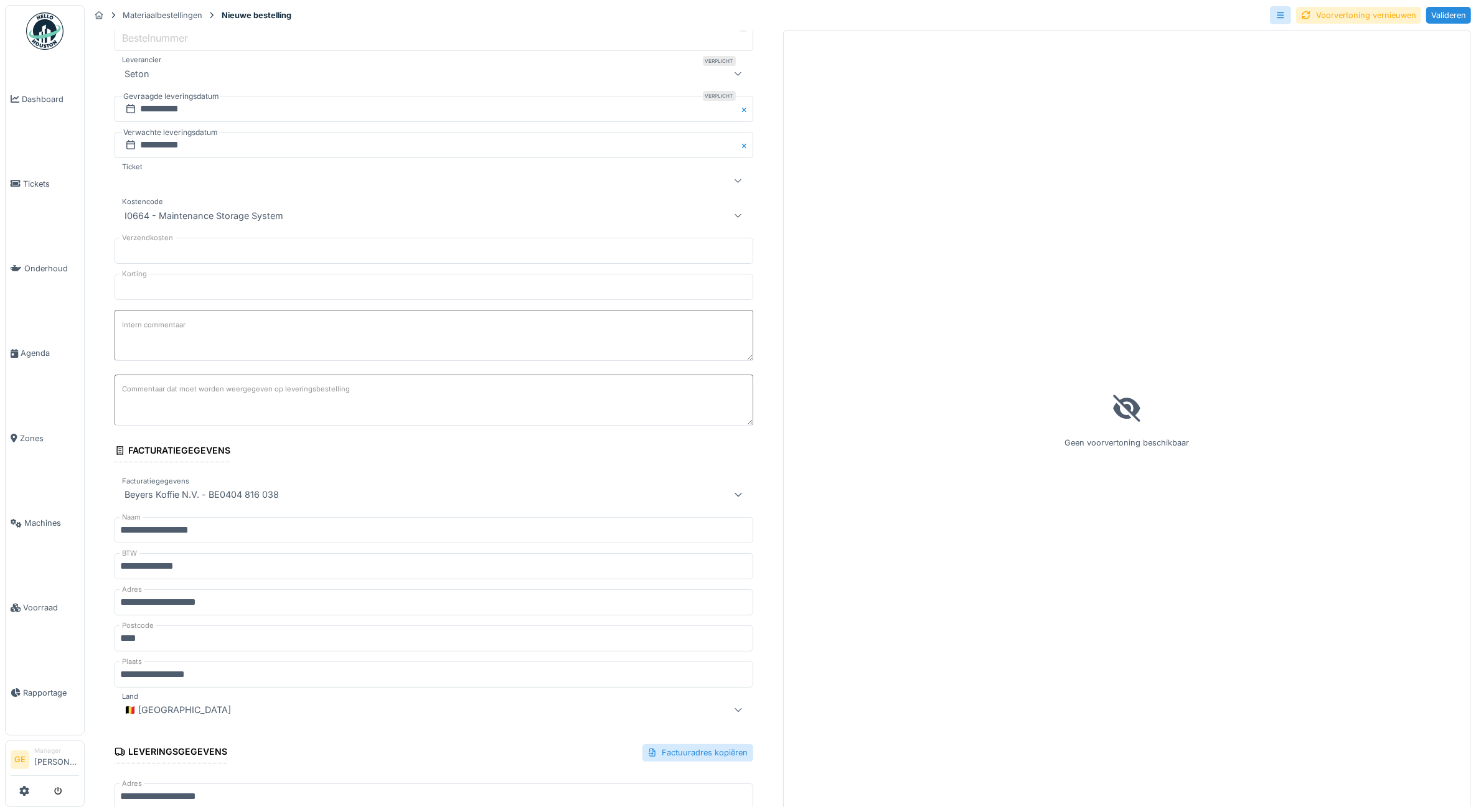
scroll to position [0, 0]
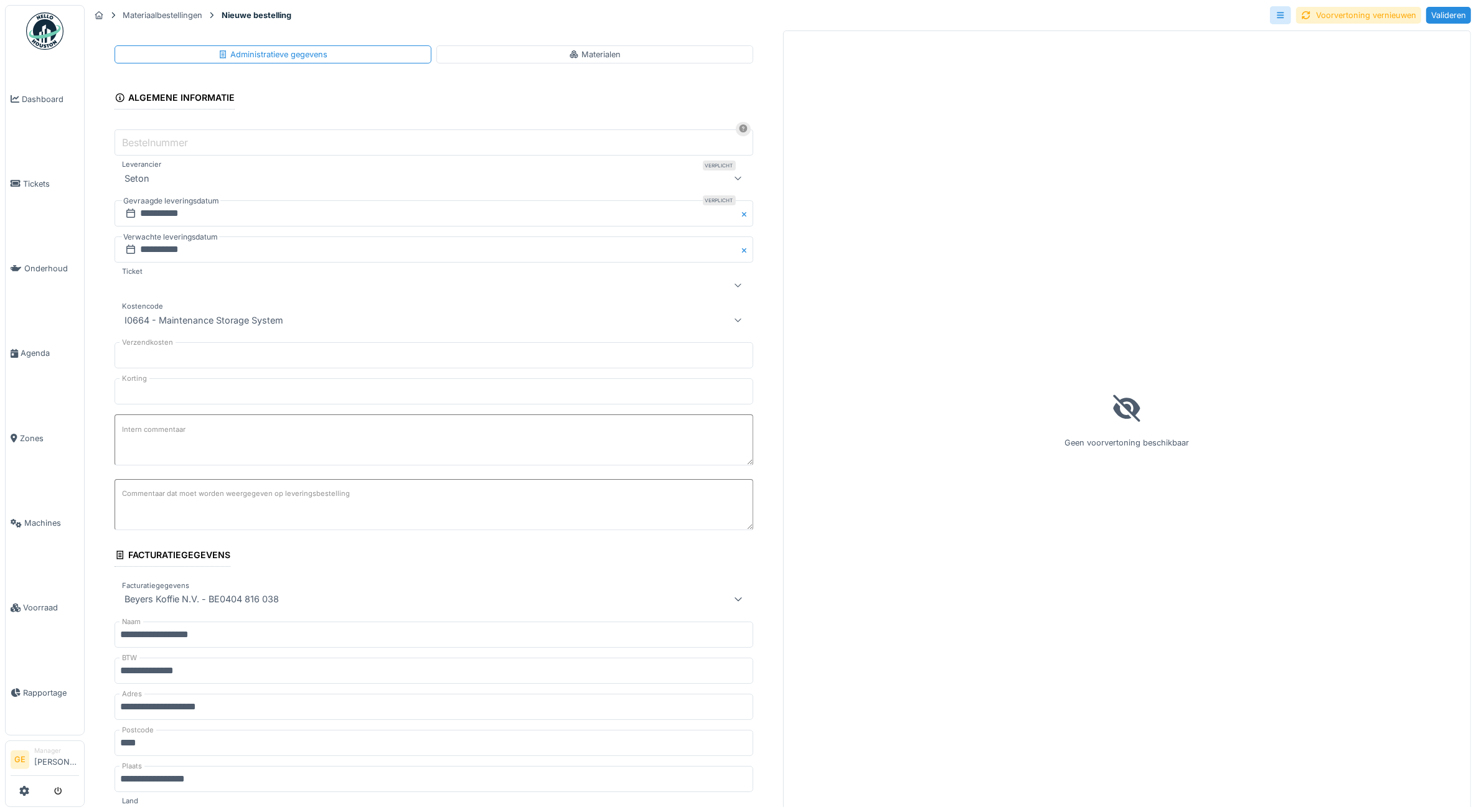
click at [579, 58] on div "Materialen" at bounding box center [595, 55] width 52 height 12
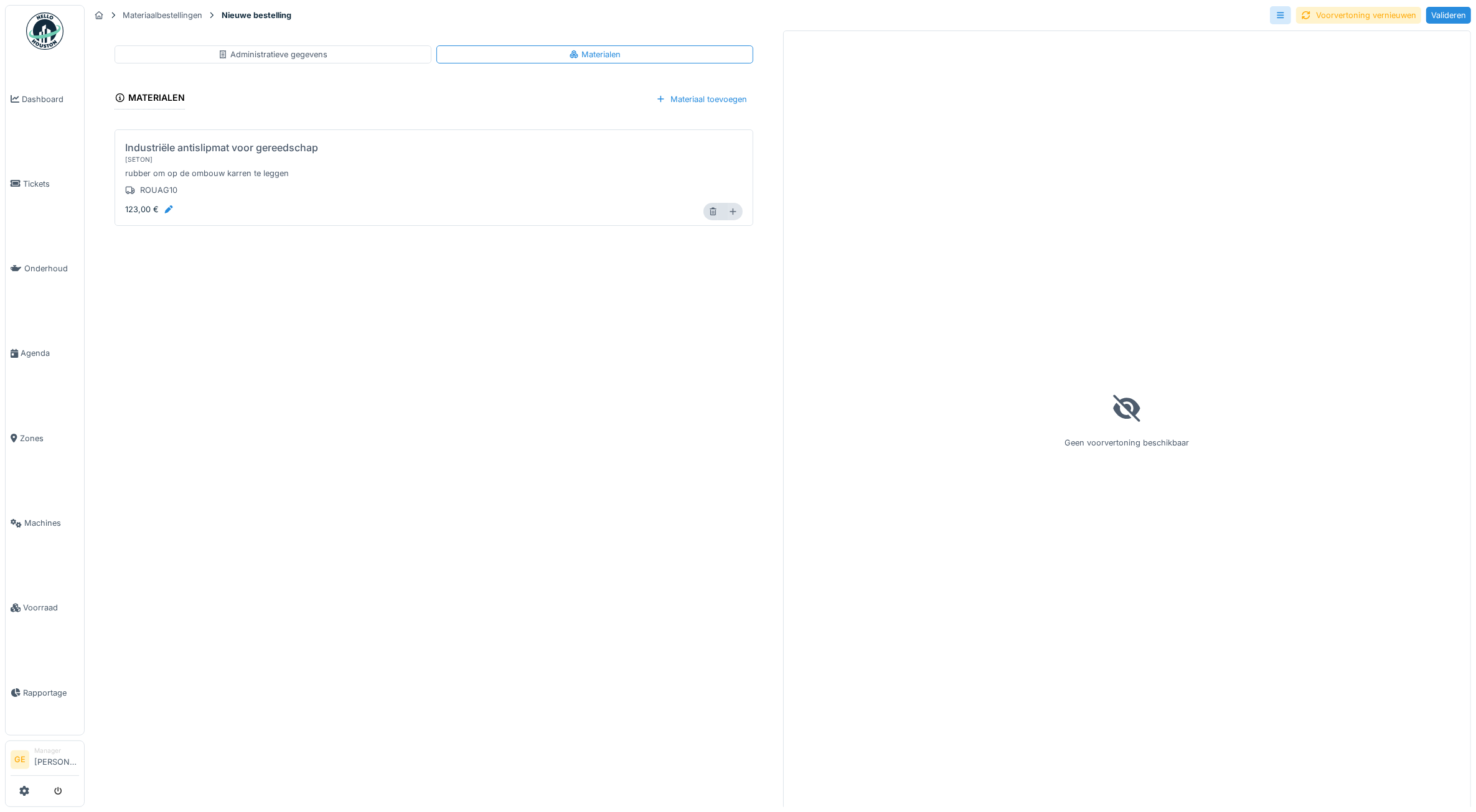
click at [729, 216] on div at bounding box center [736, 212] width 14 height 18
click at [730, 215] on icon at bounding box center [733, 212] width 6 height 6
type input "*"
click at [478, 337] on div "Administratieve gegevens Materialen Materialen Materiaal toevoegen Industriële …" at bounding box center [434, 420] width 689 height 779
click at [1337, 9] on div "Voorvertoning vernieuwen" at bounding box center [1359, 15] width 125 height 17
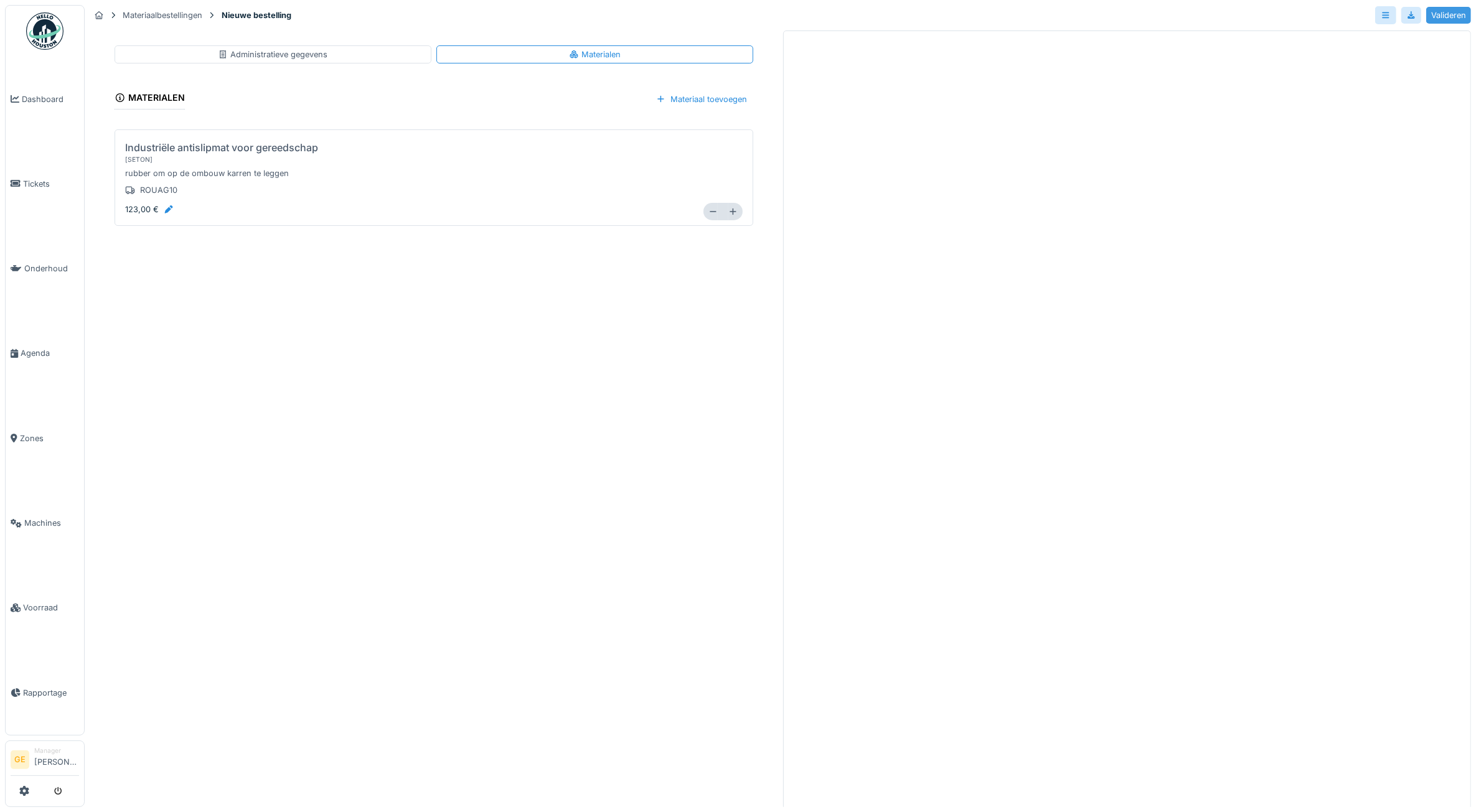
click at [1445, 18] on div "Valideren" at bounding box center [1448, 15] width 45 height 17
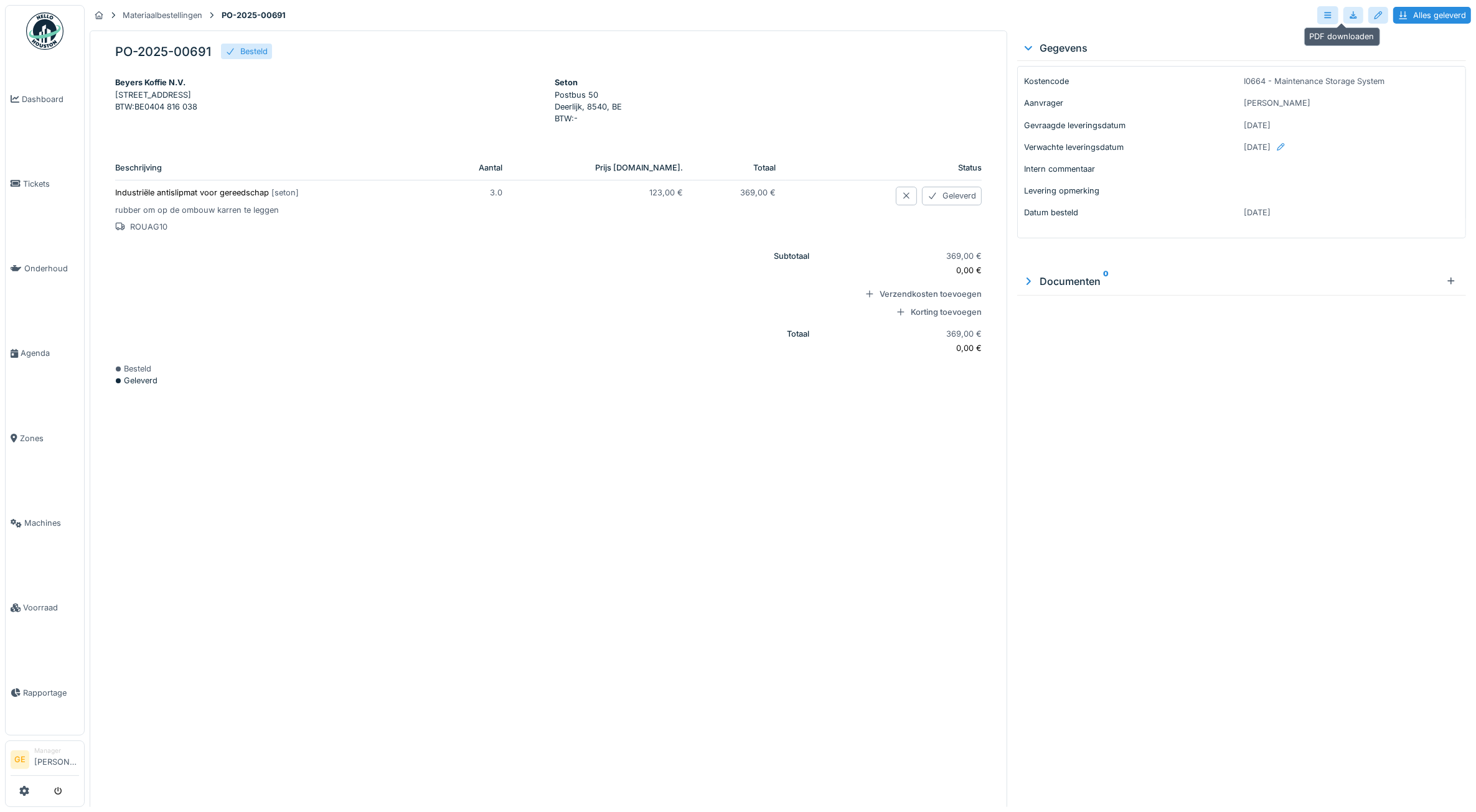
click at [1349, 19] on div at bounding box center [1354, 15] width 10 height 12
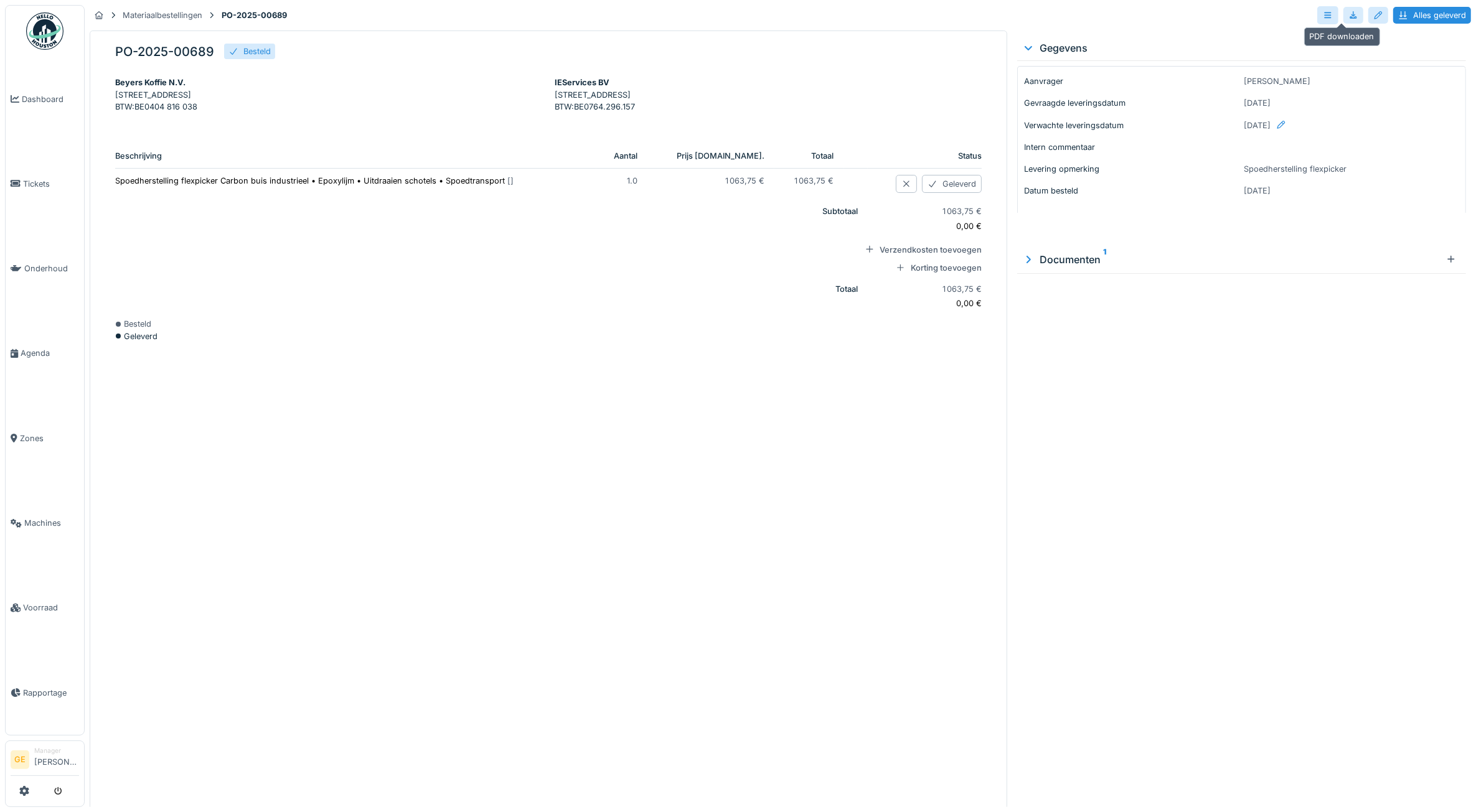
click at [1349, 14] on div at bounding box center [1354, 15] width 10 height 12
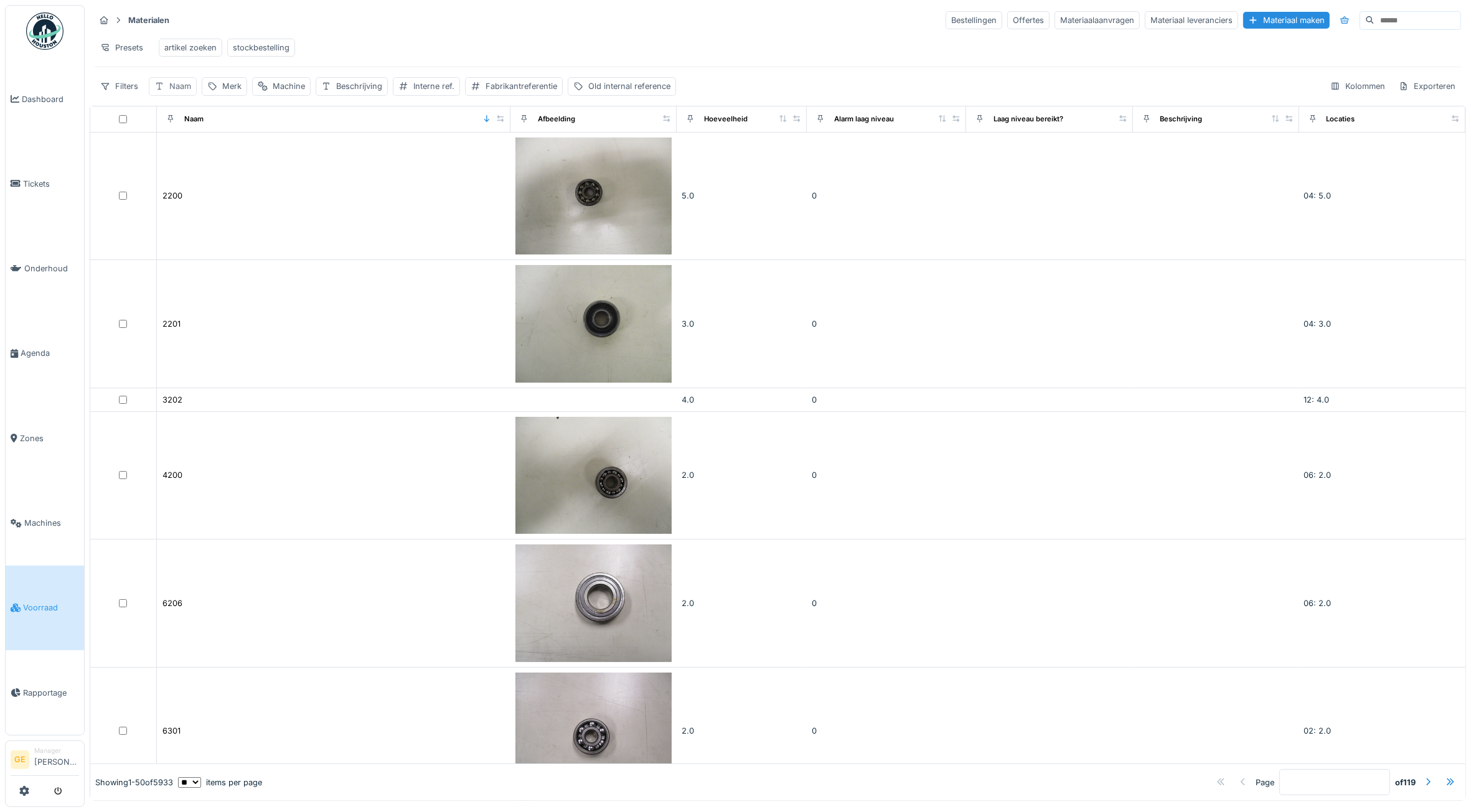
click at [182, 93] on div "Naam" at bounding box center [180, 87] width 22 height 12
click at [213, 162] on input "Naam" at bounding box center [217, 158] width 126 height 26
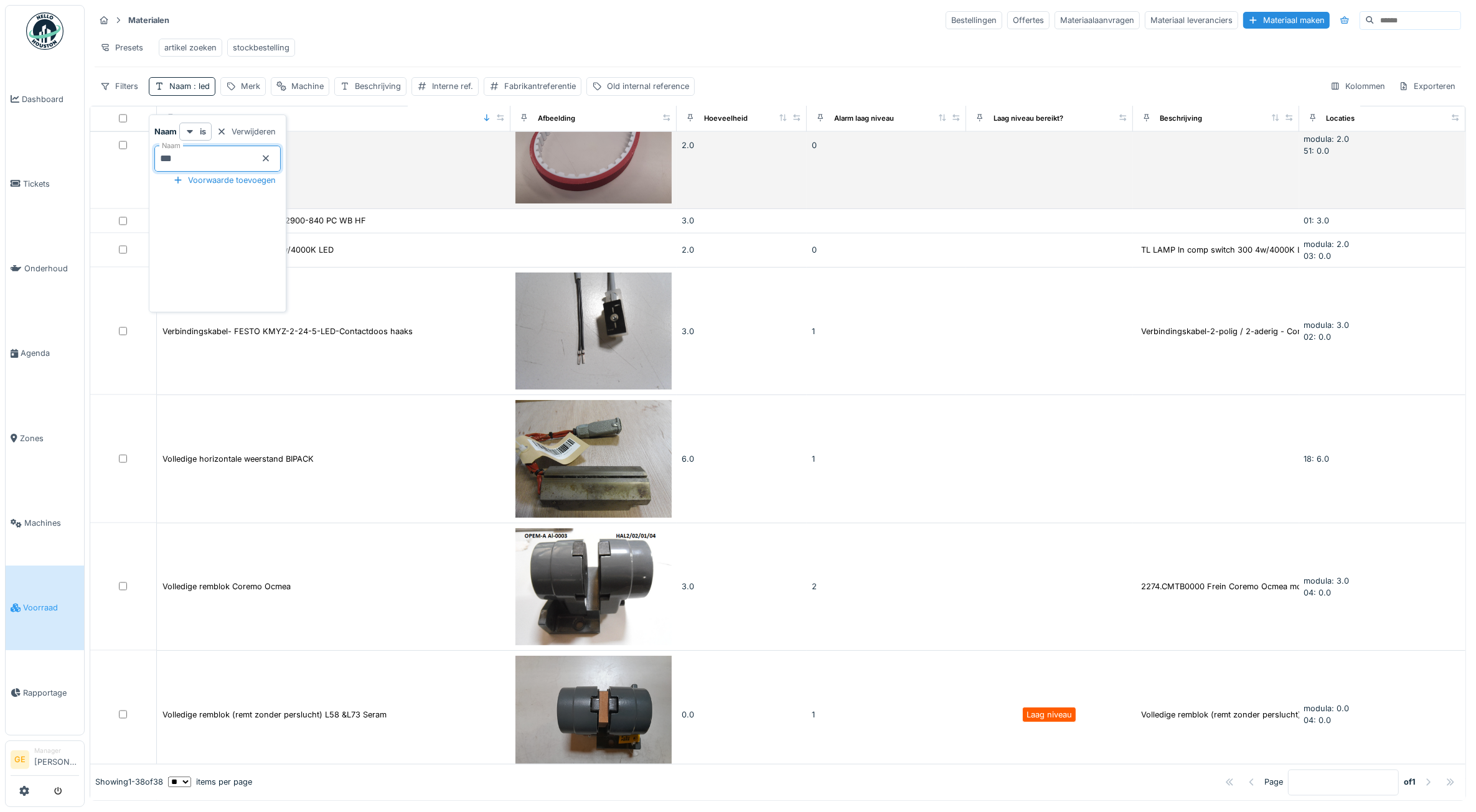
scroll to position [2482, 0]
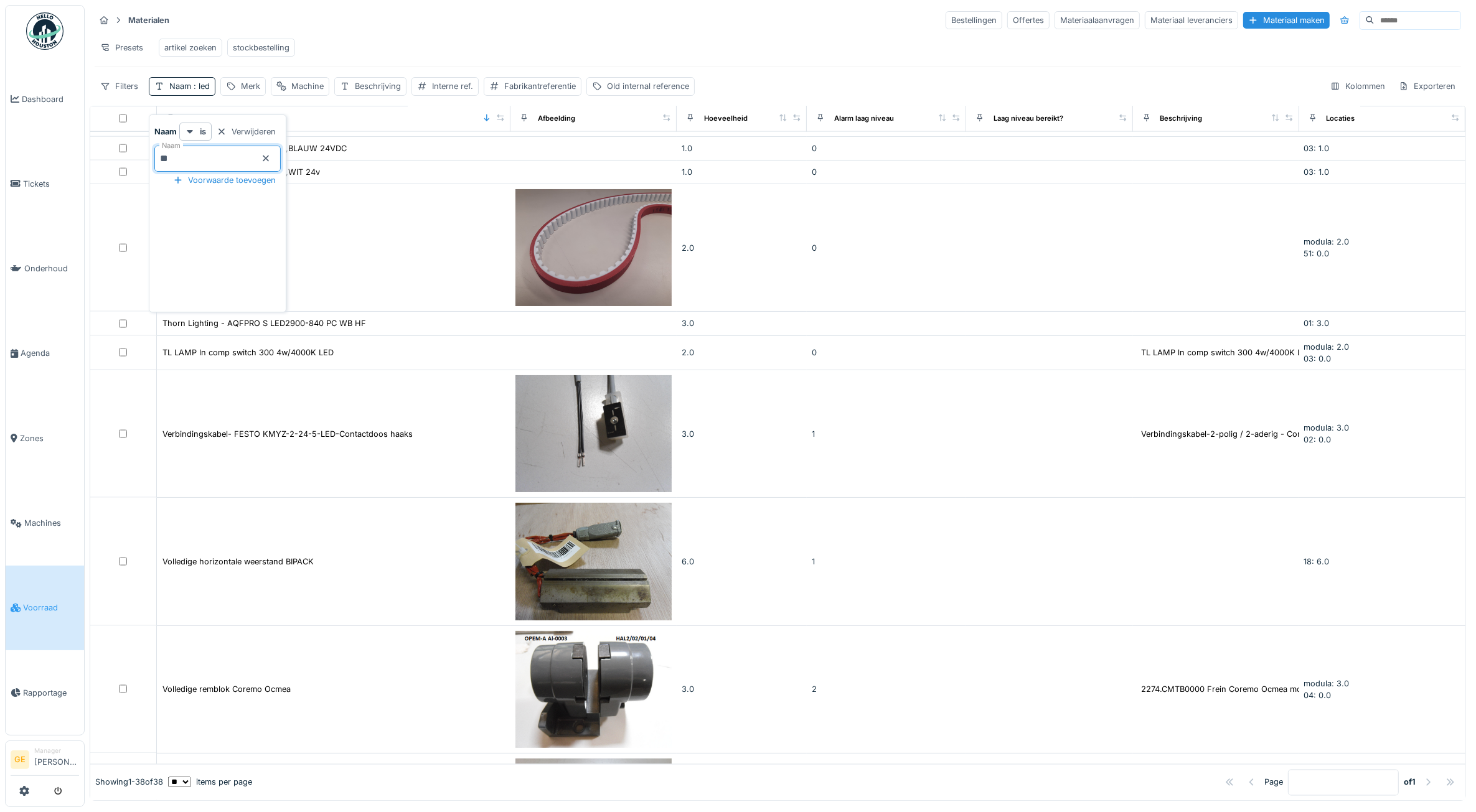
type input "*"
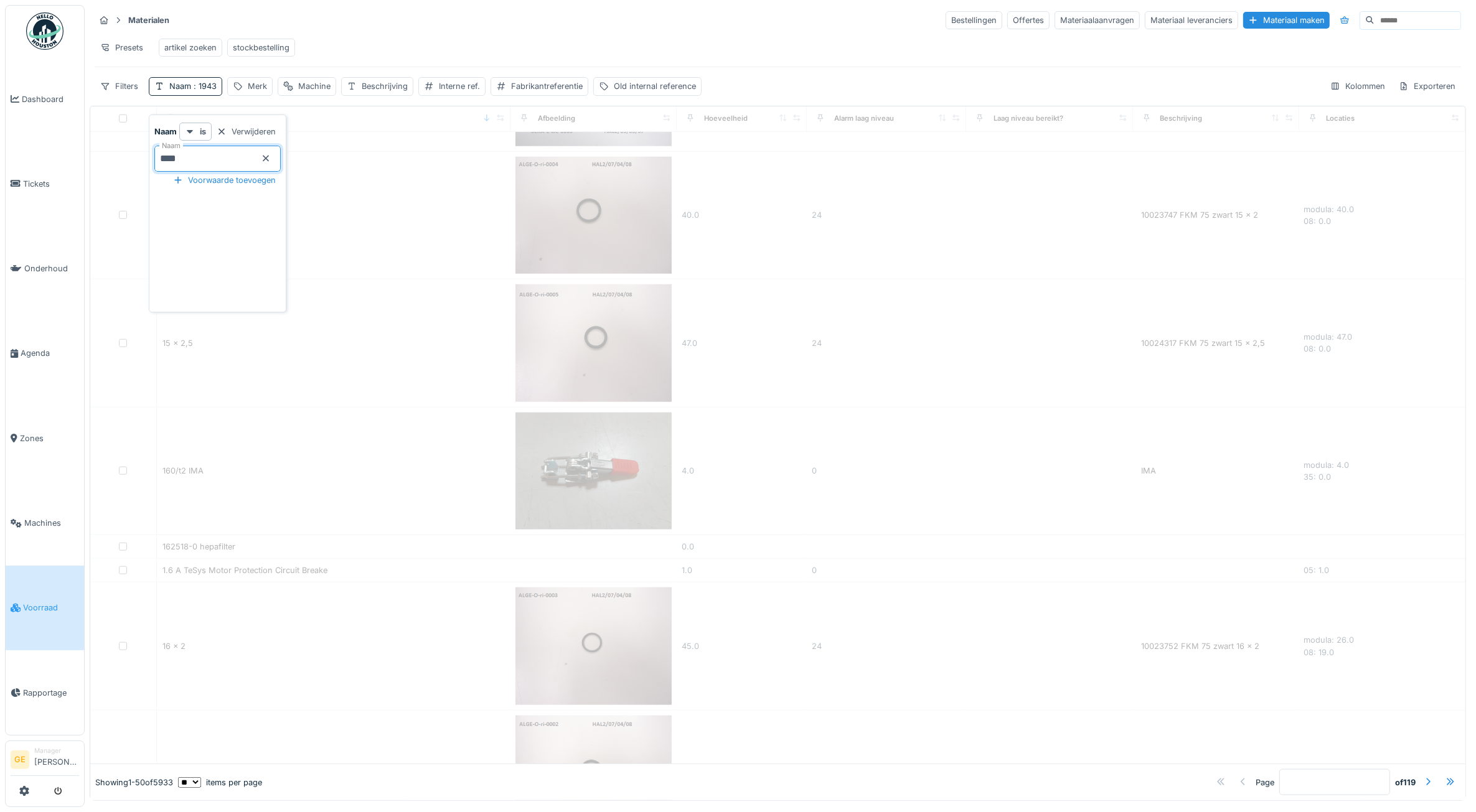
scroll to position [0, 0]
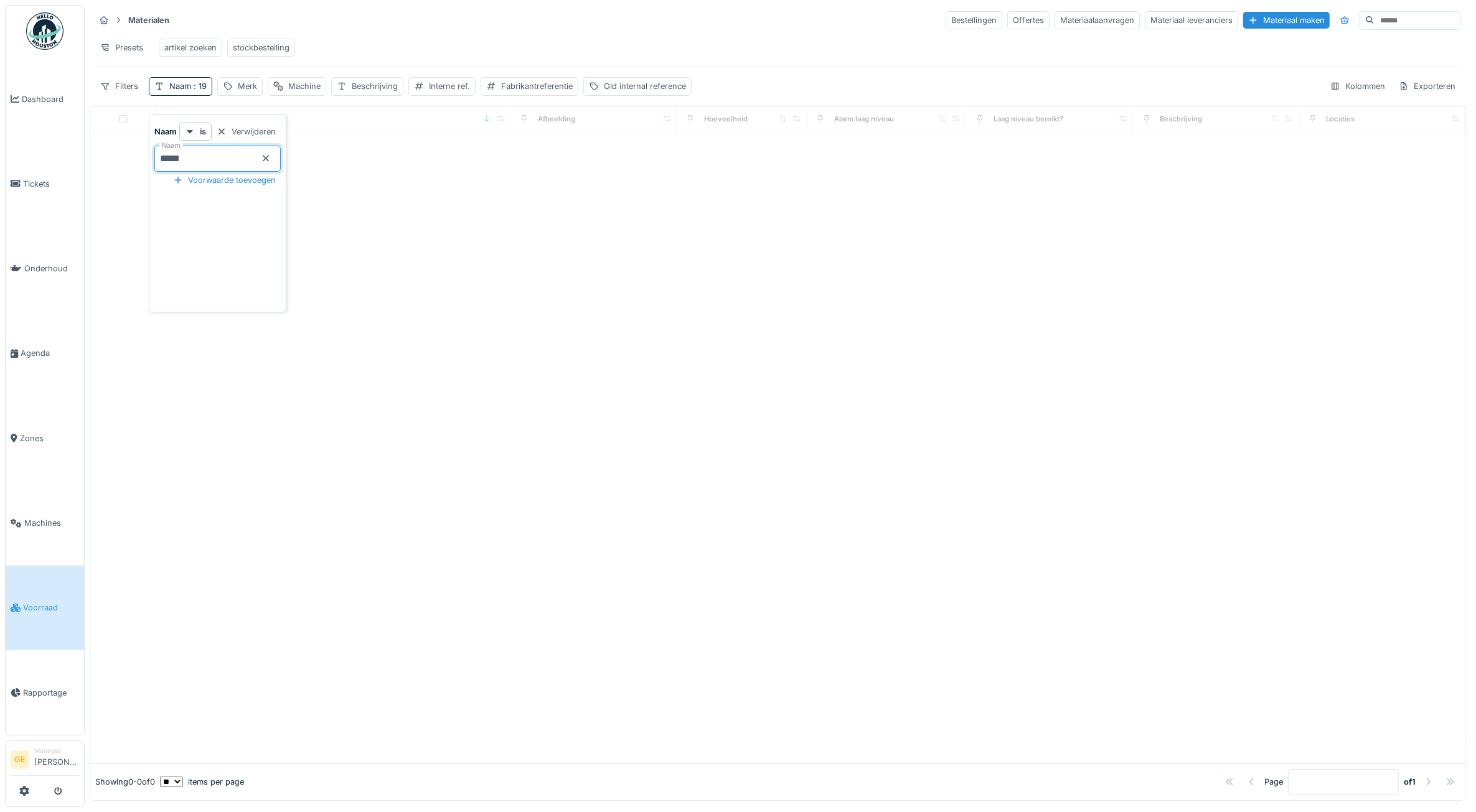
type input "*****"
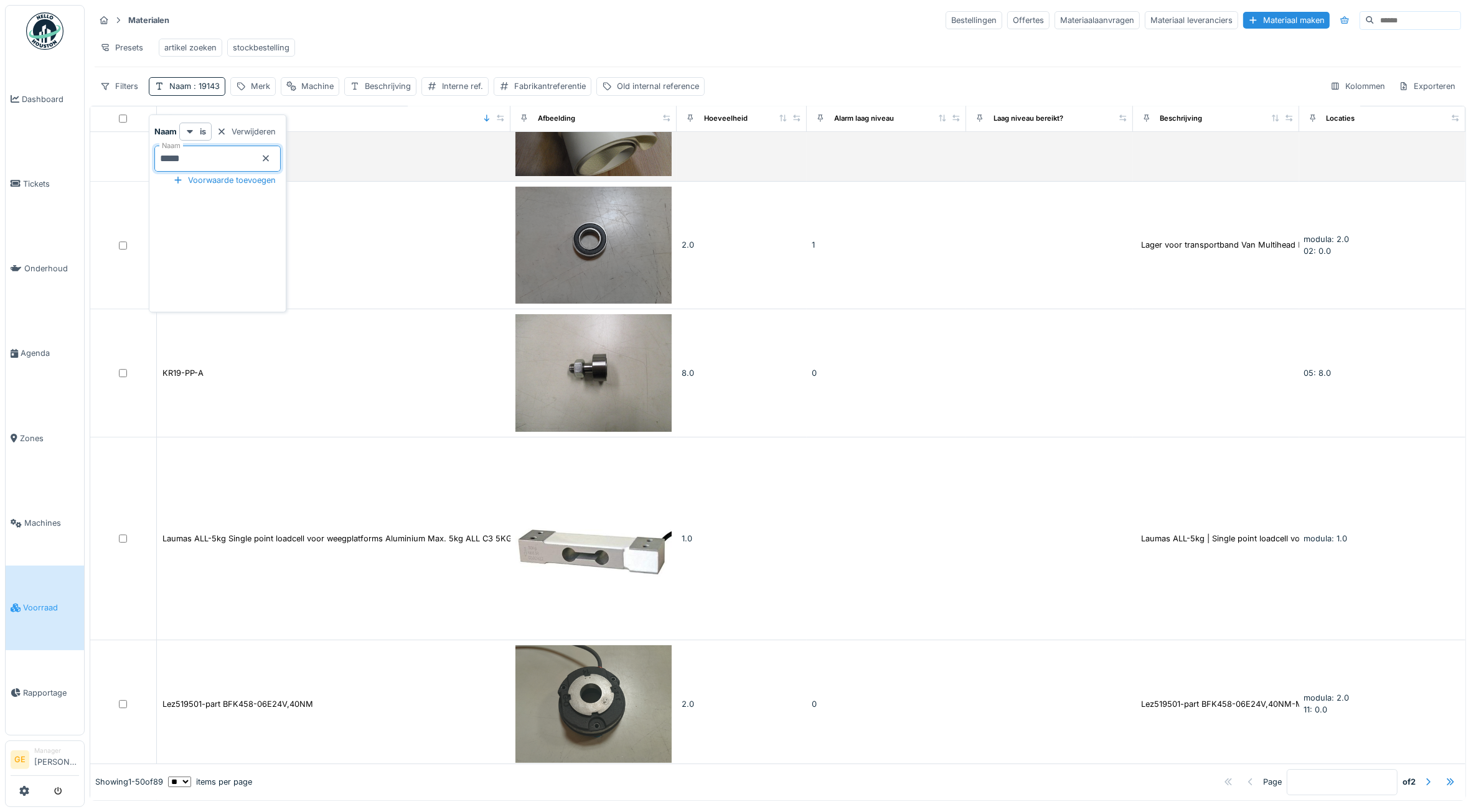
scroll to position [4640, 0]
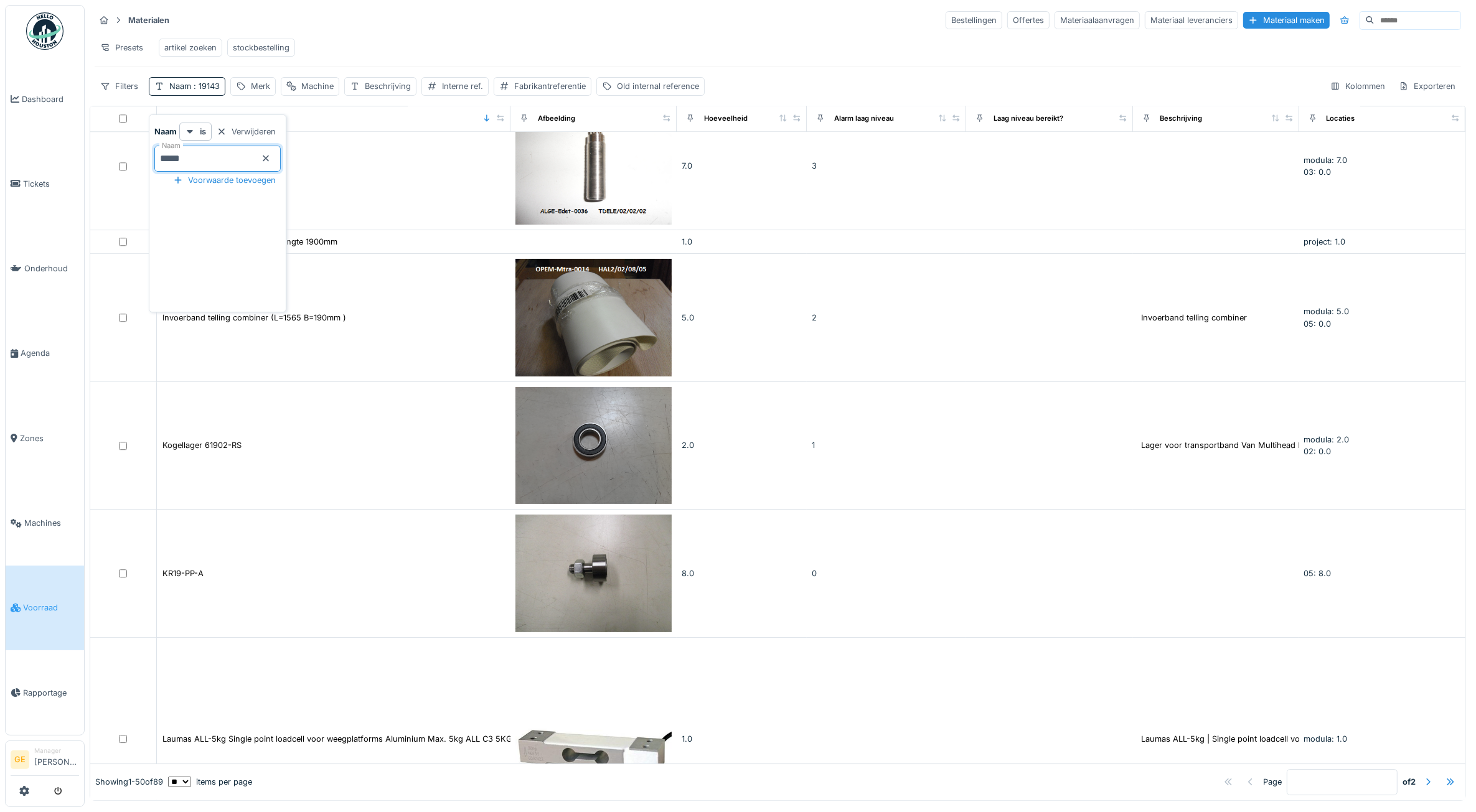
click at [270, 158] on icon at bounding box center [267, 158] width 6 height 6
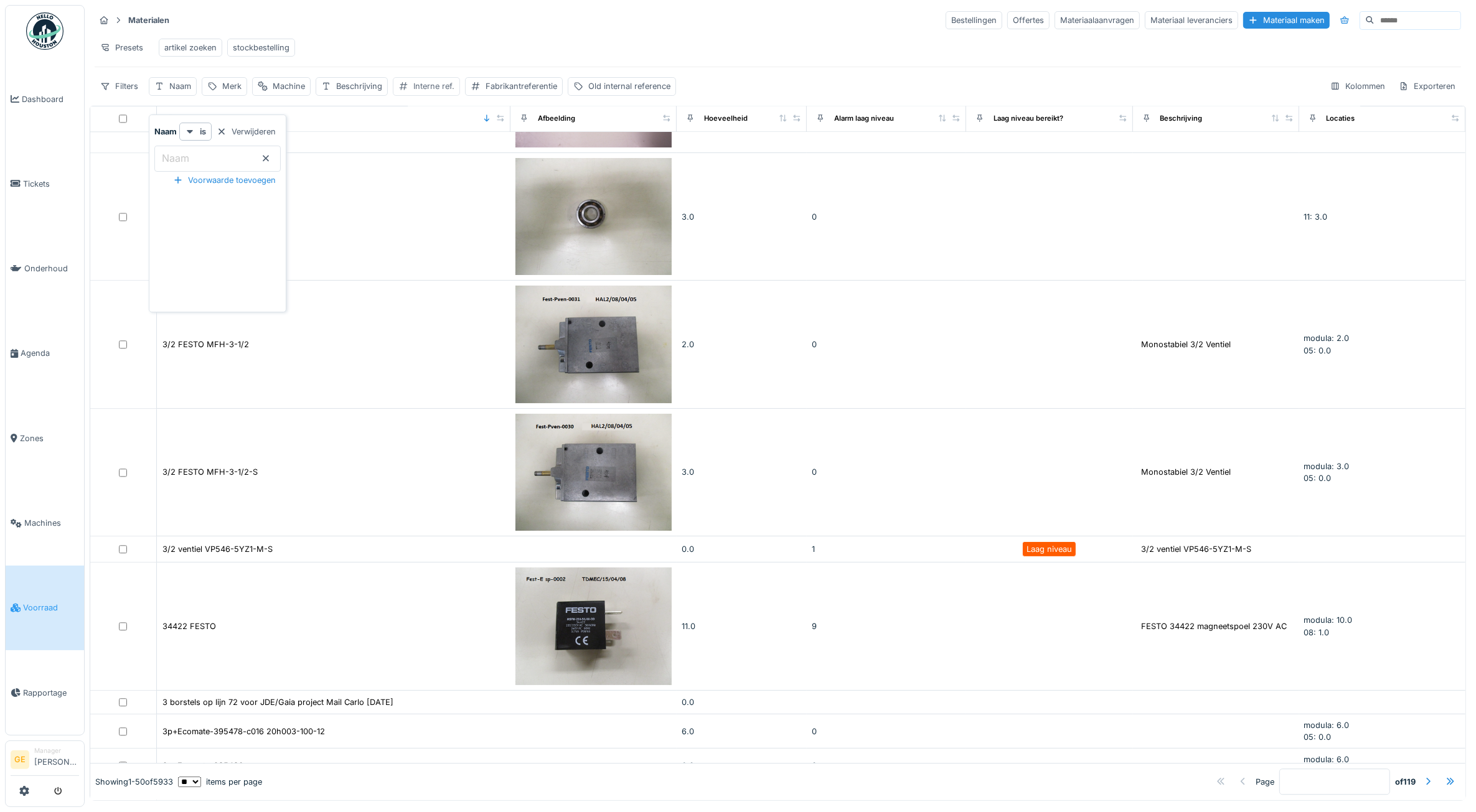
scroll to position [3990, 0]
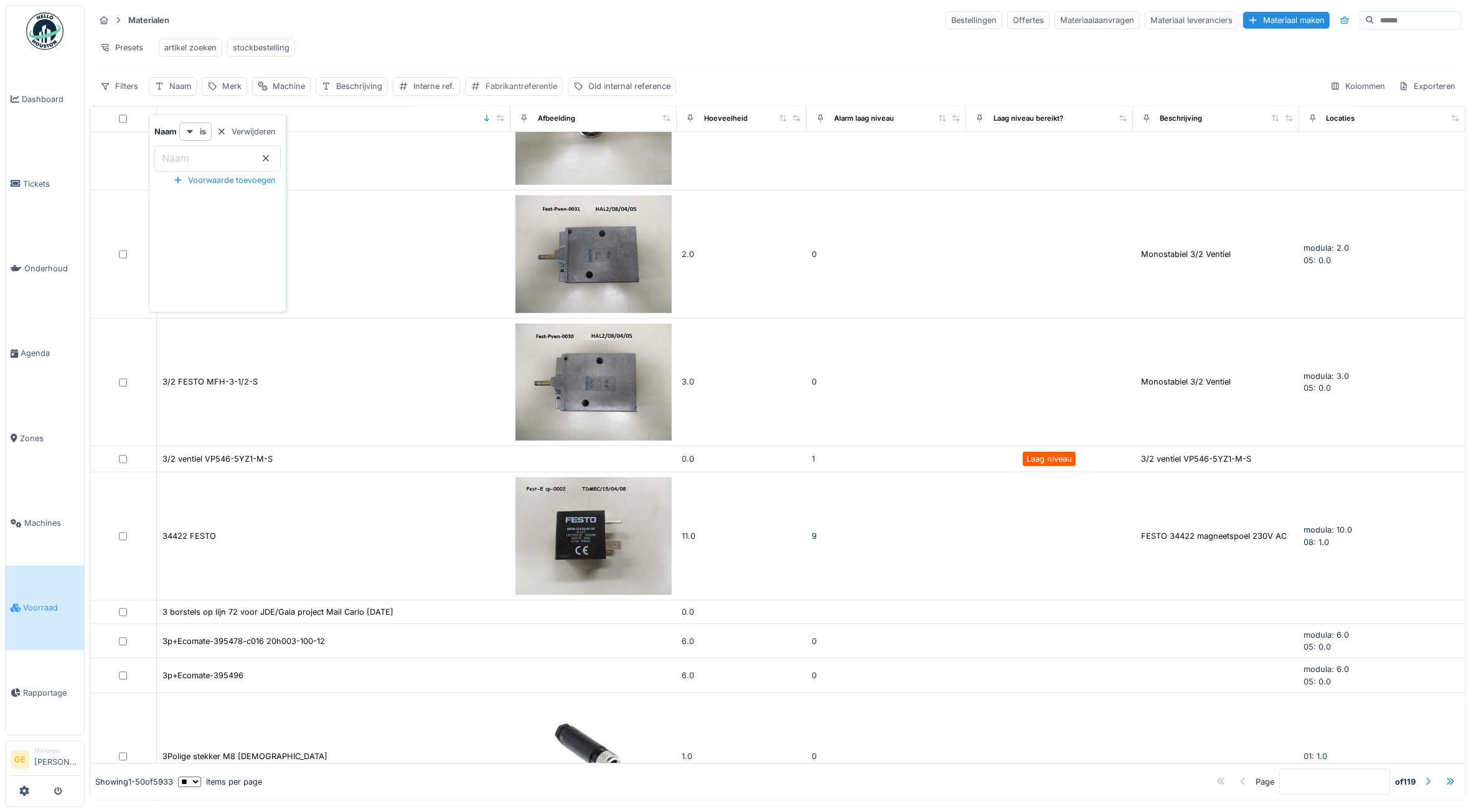
click at [539, 93] on div "Fabrikantreferentie" at bounding box center [522, 87] width 72 height 12
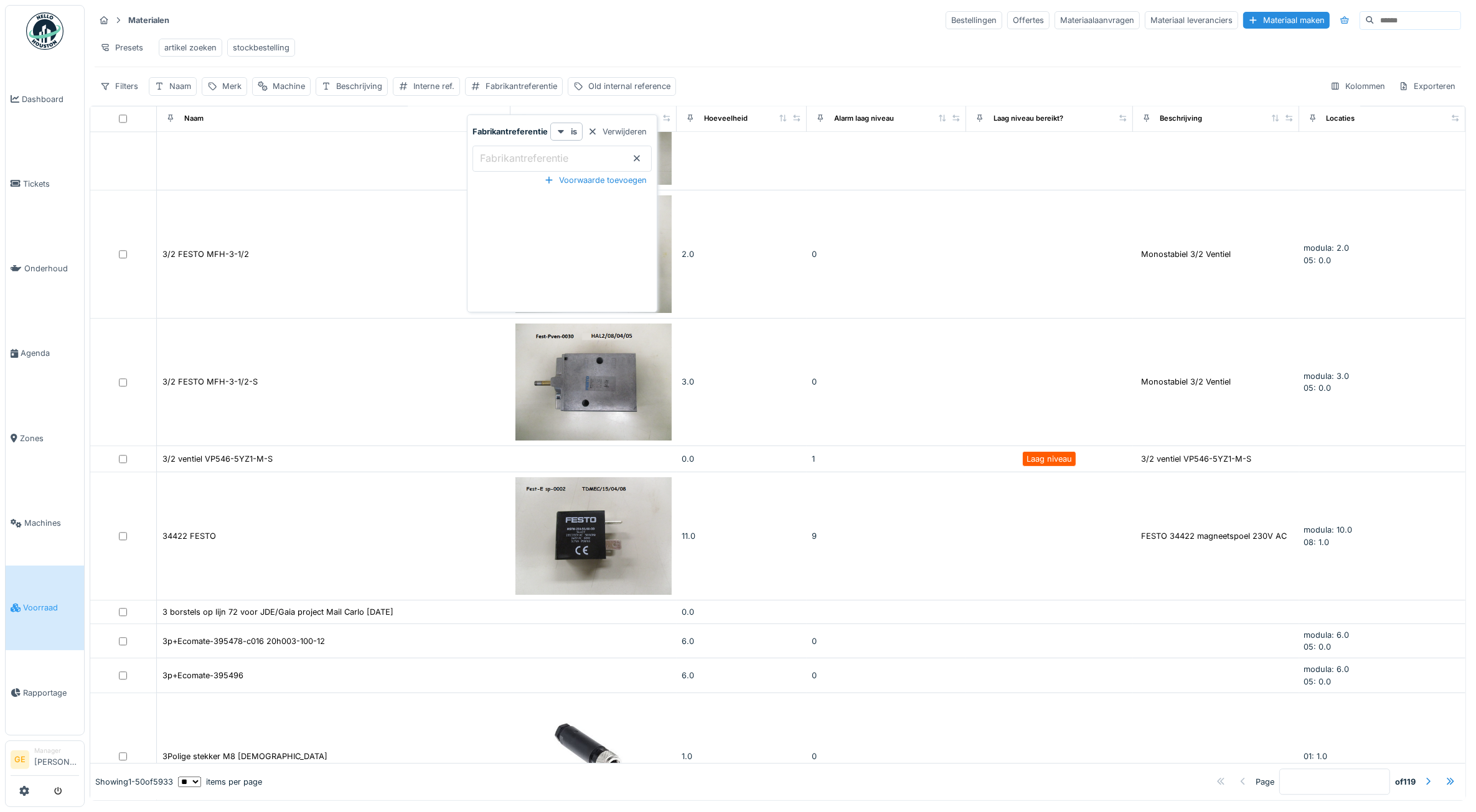
click at [510, 154] on label "Fabrikantreferentie" at bounding box center [525, 157] width 94 height 15
click at [510, 154] on input "Fabrikantreferentie" at bounding box center [562, 158] width 179 height 26
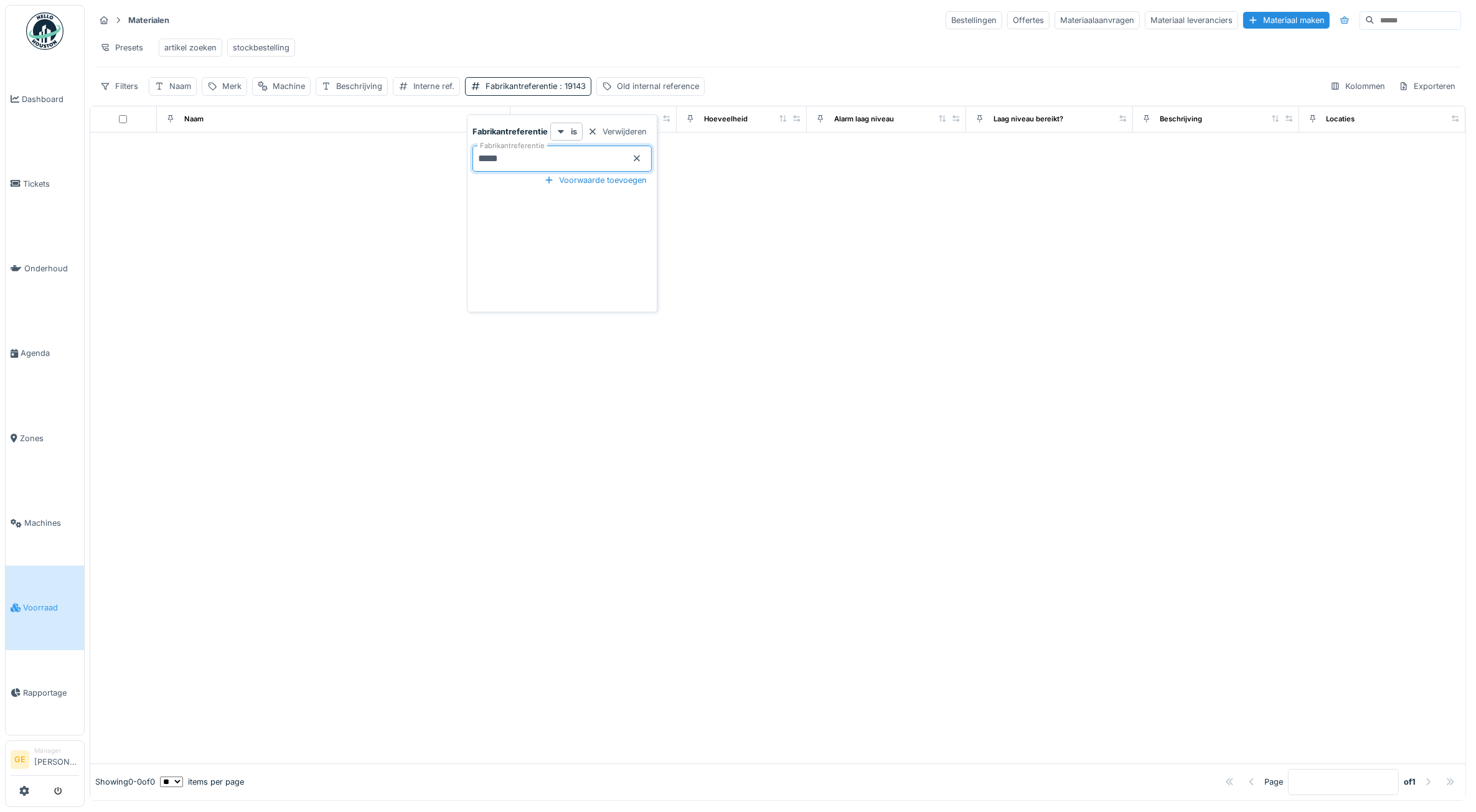
scroll to position [0, 0]
type input "*"
drag, startPoint x: 176, startPoint y: 99, endPoint x: 194, endPoint y: 99, distance: 18.0
click at [177, 93] on div "Naam" at bounding box center [180, 87] width 22 height 12
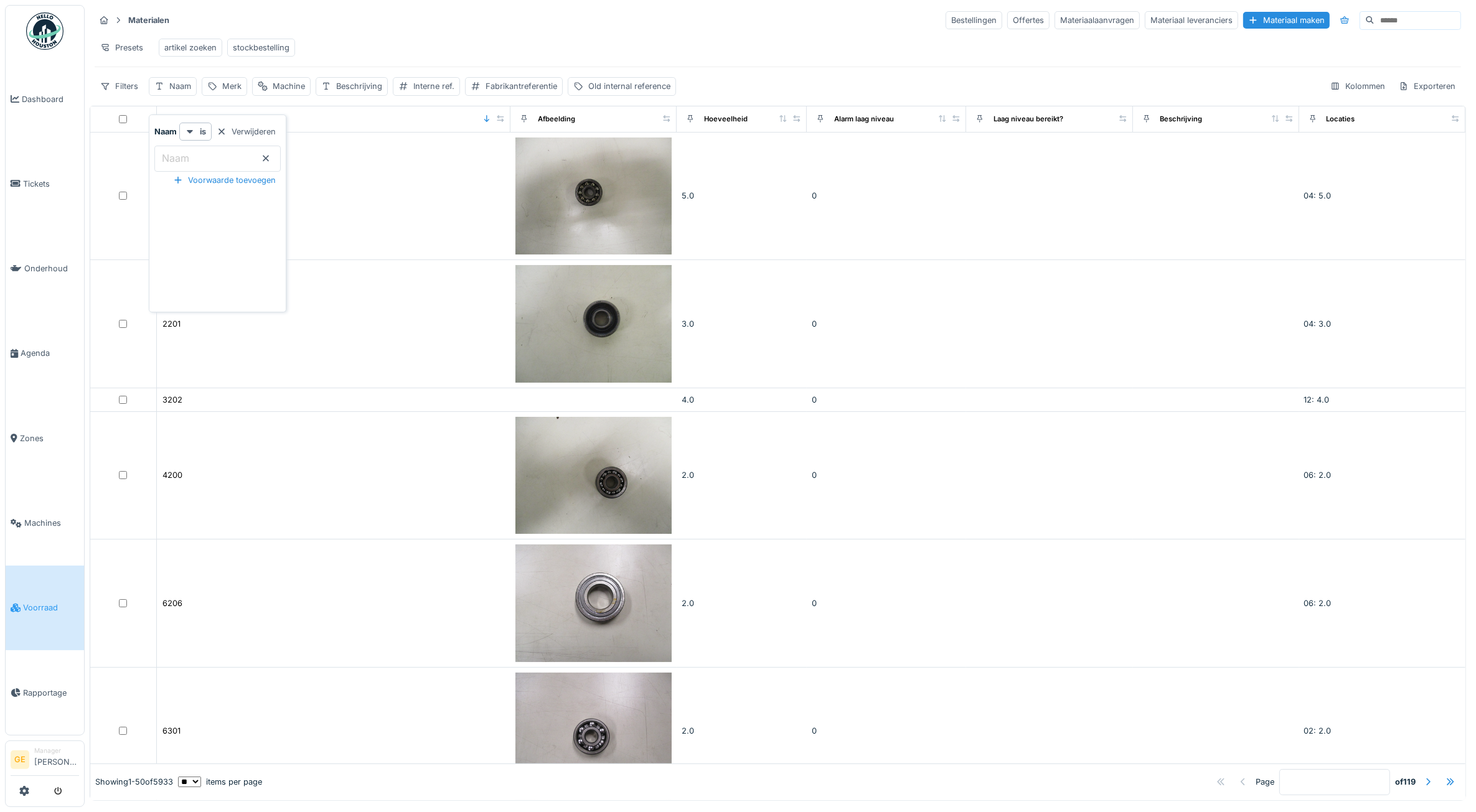
click at [219, 165] on input "Naam" at bounding box center [217, 158] width 126 height 26
type input "***"
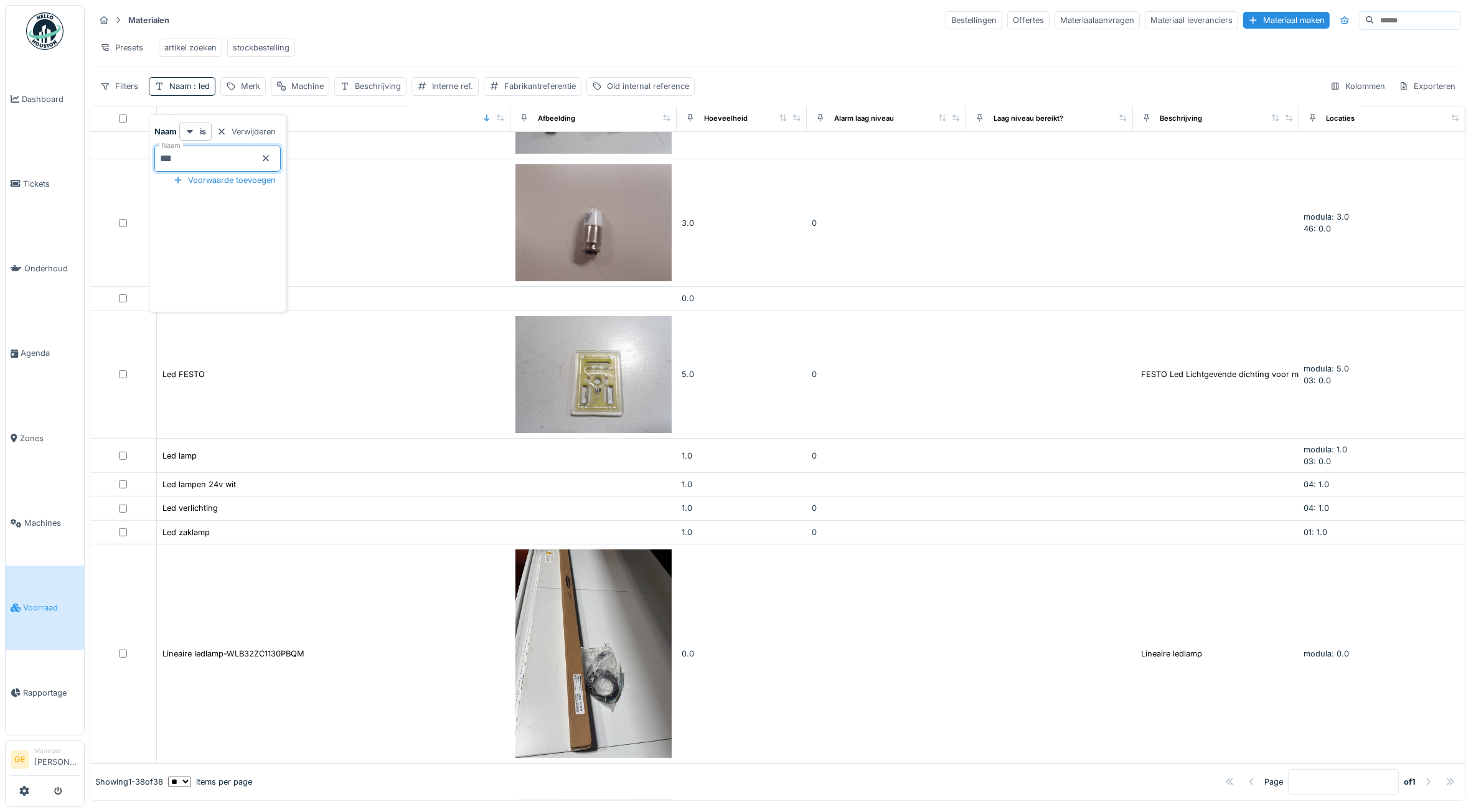
scroll to position [701, 0]
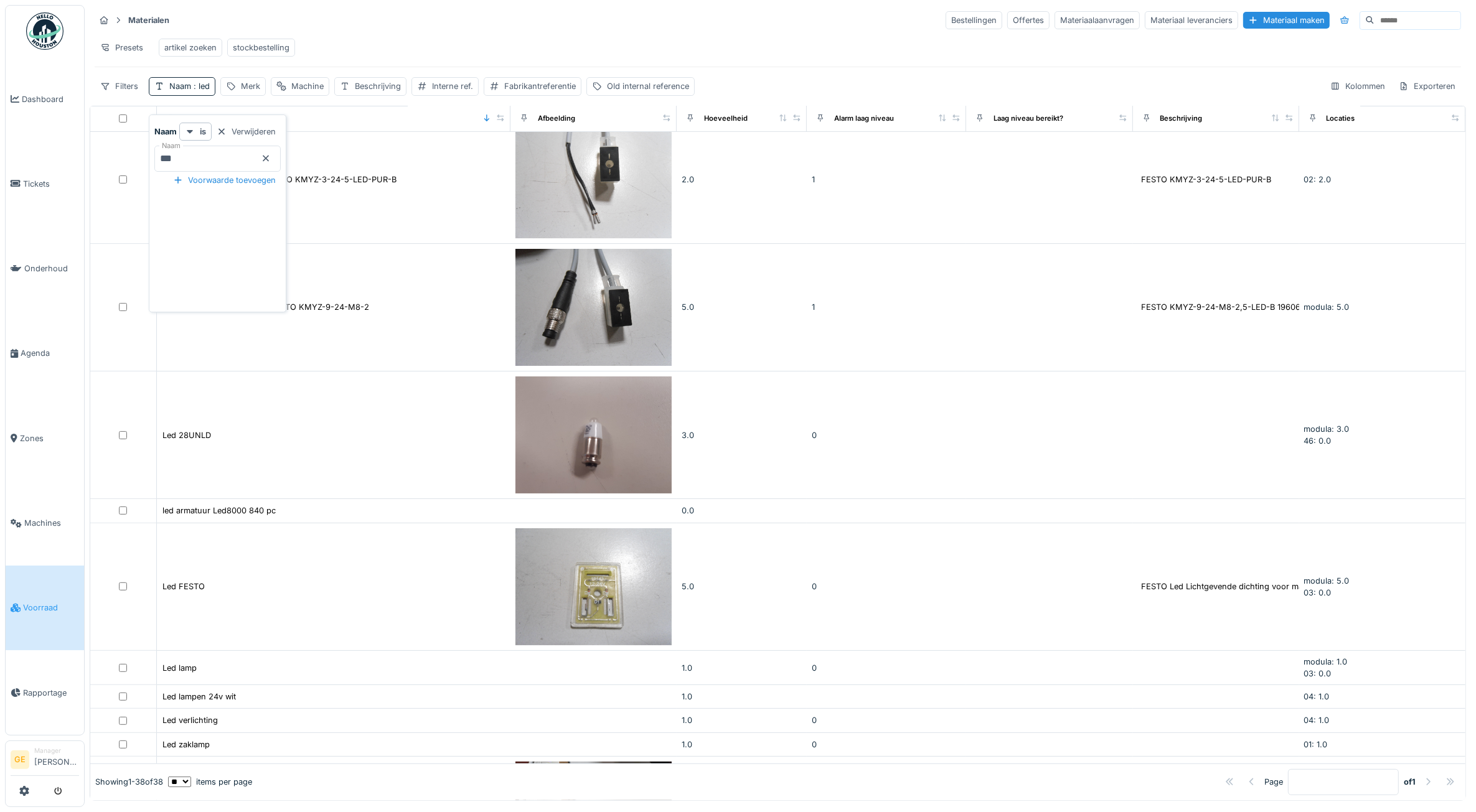
click at [271, 159] on icon at bounding box center [266, 158] width 10 height 8
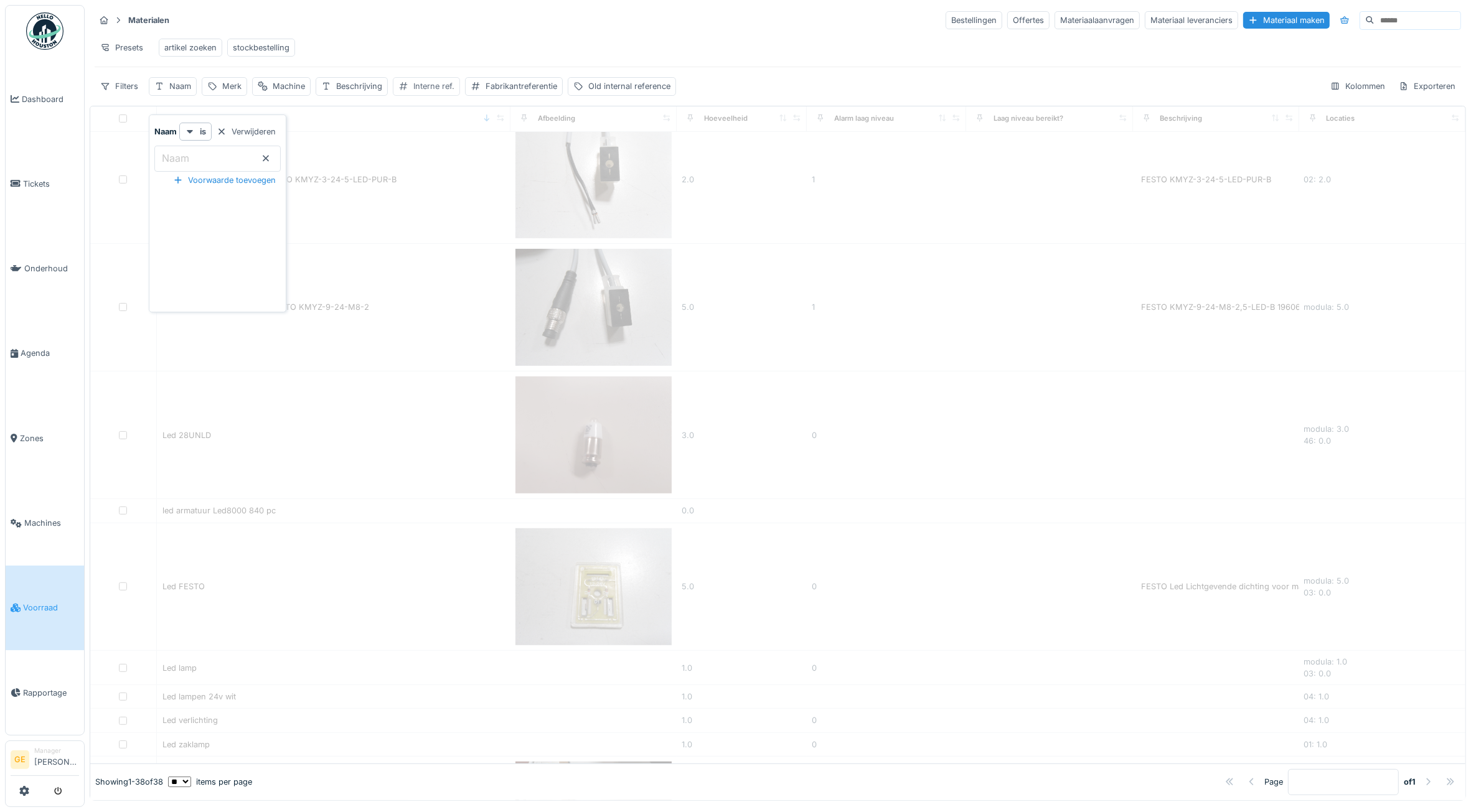
click at [453, 93] on div "Interne ref." at bounding box center [433, 87] width 41 height 12
click at [471, 163] on ref\ "Interne ref." at bounding box center [474, 158] width 147 height 26
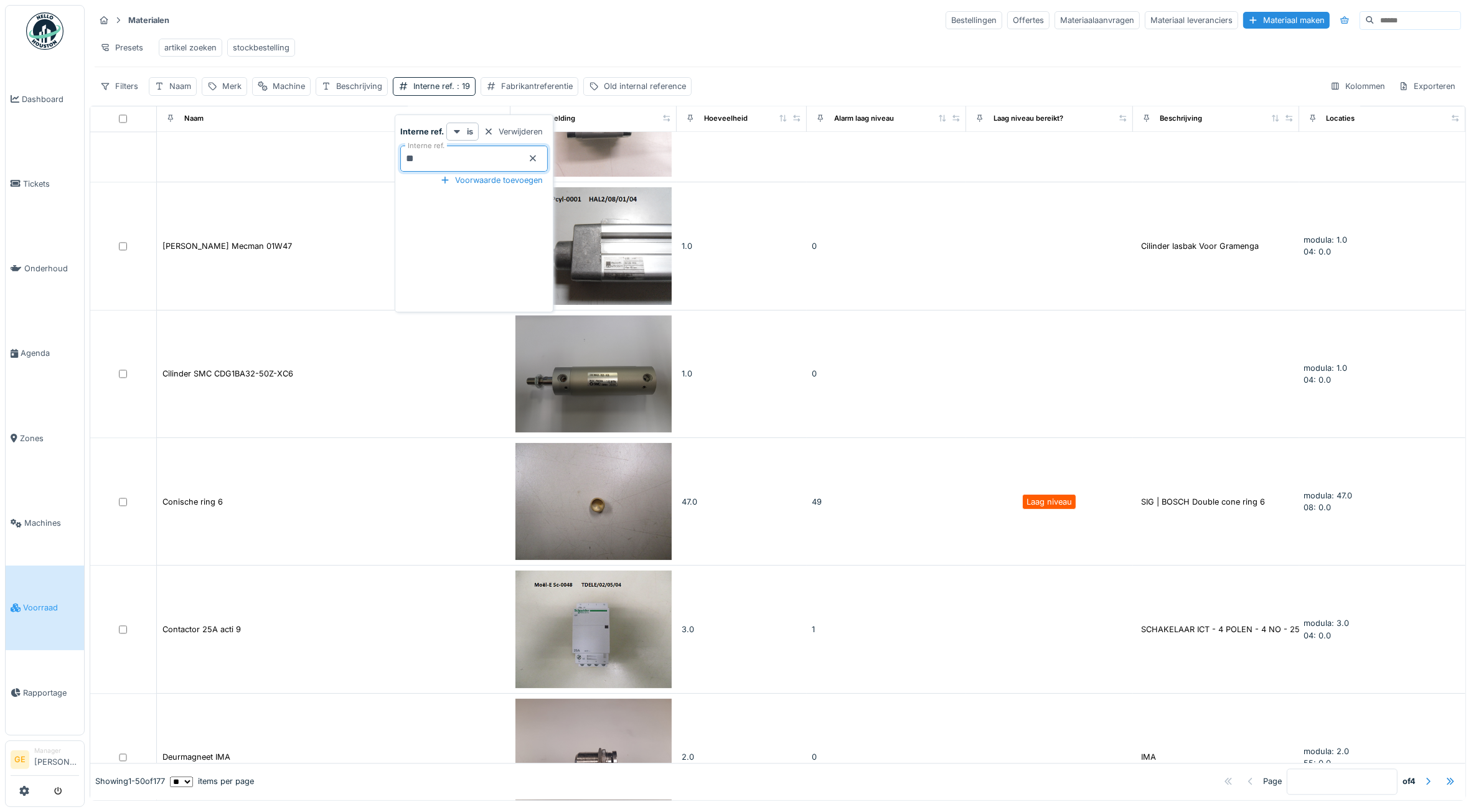
scroll to position [3346, 0]
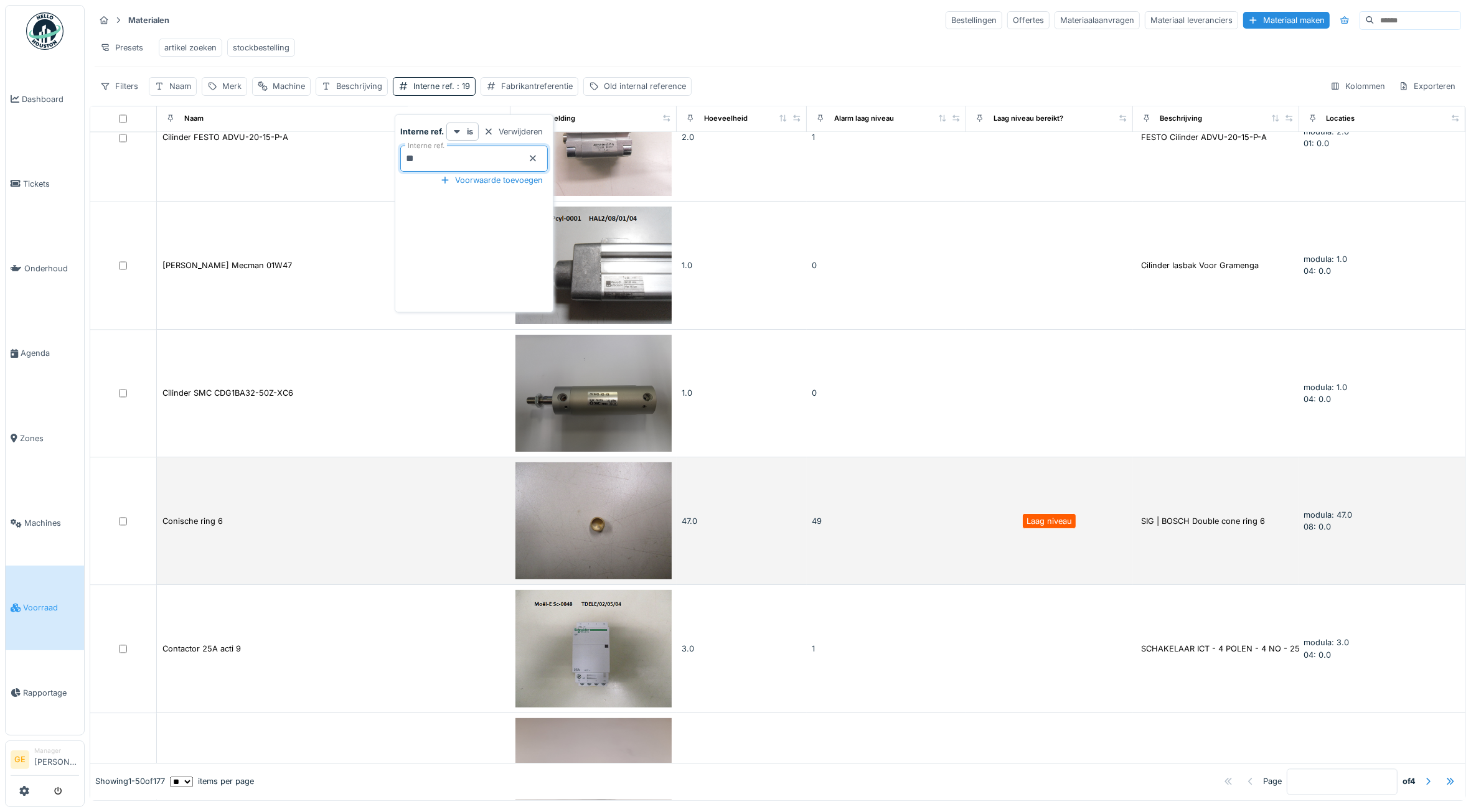
type ref\ "*"
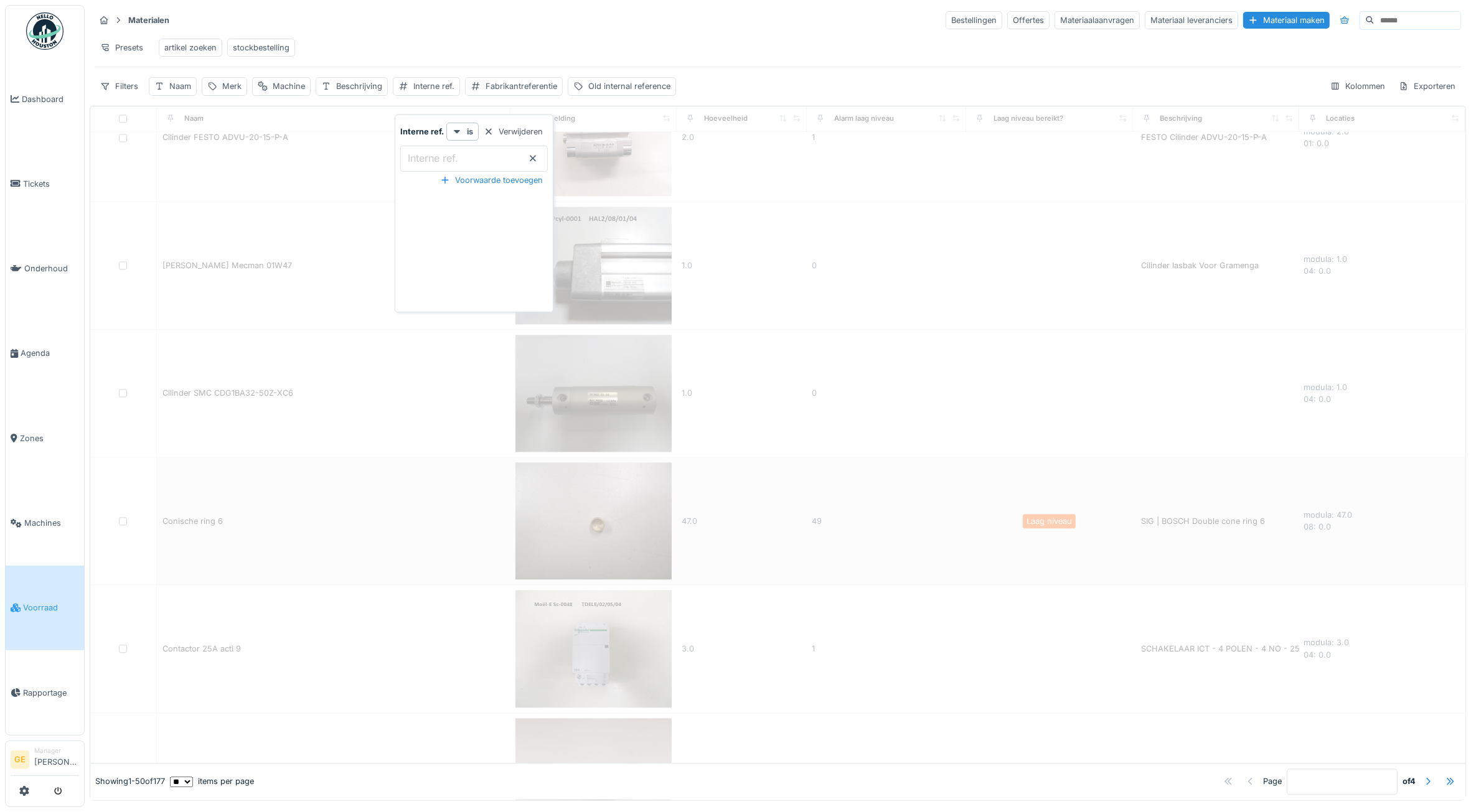
click at [490, 41] on div "Presets artikel zoeken stockbestelling" at bounding box center [777, 48] width 1367 height 28
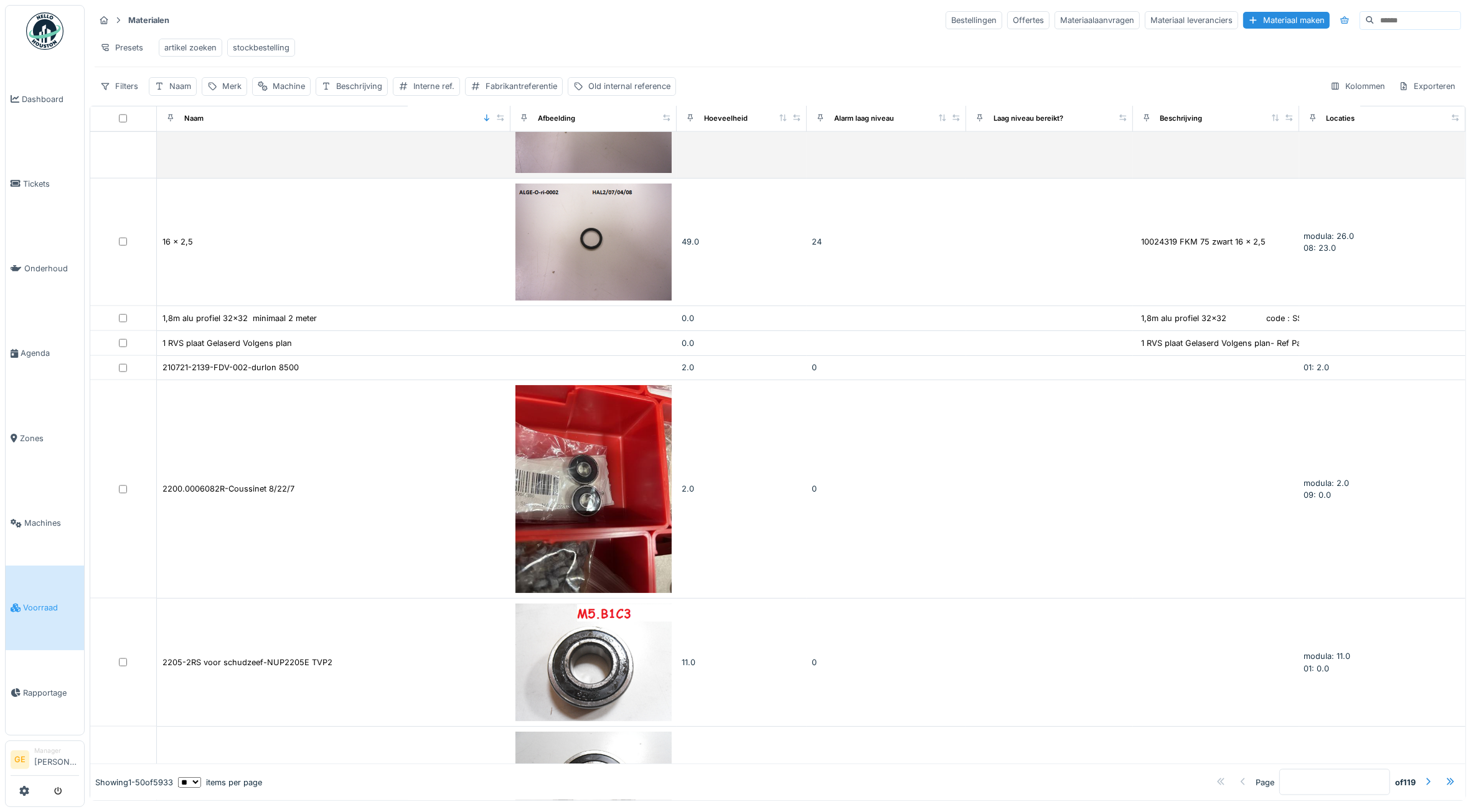
scroll to position [2256, 0]
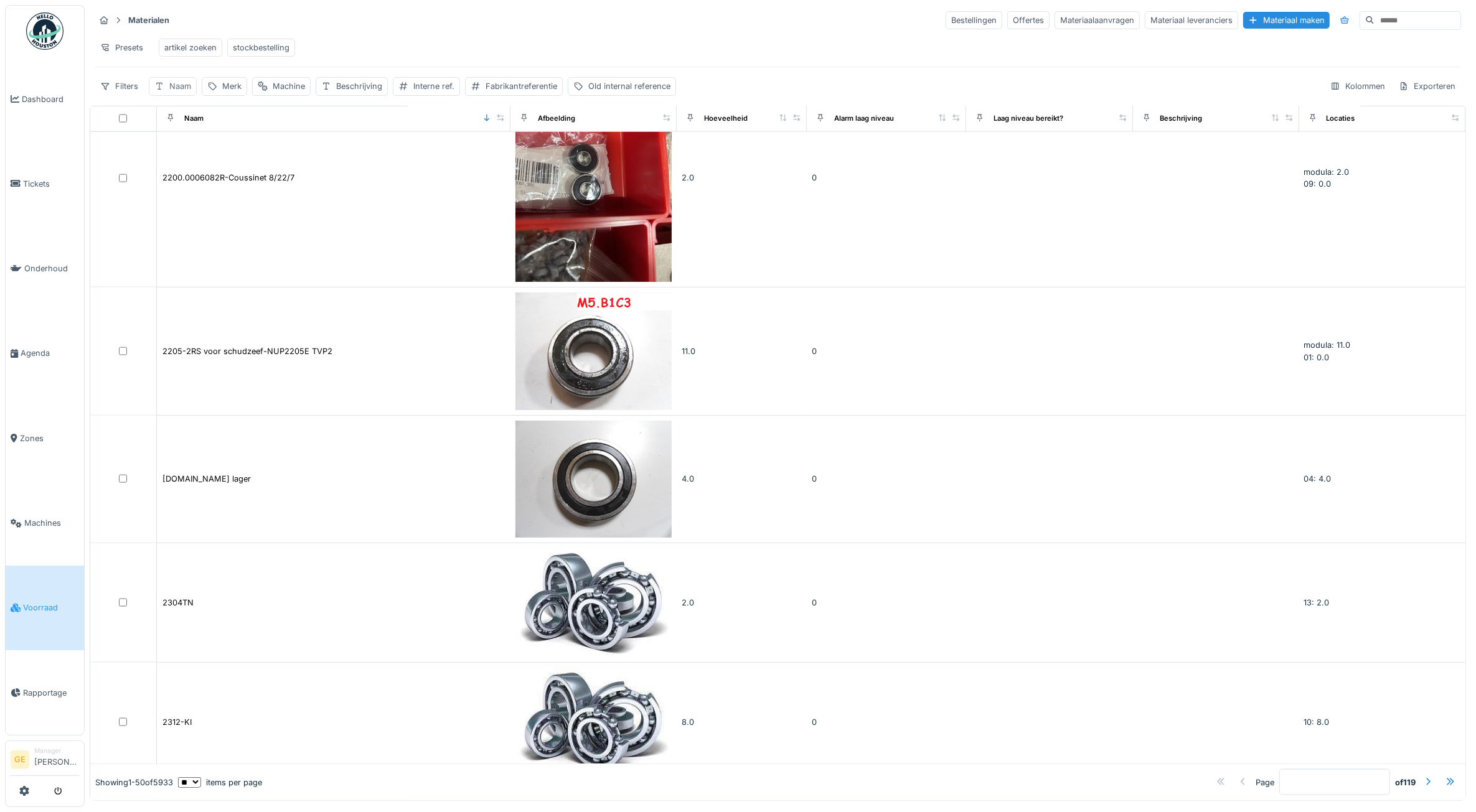
click at [176, 93] on div "Naam" at bounding box center [180, 87] width 22 height 12
click at [210, 160] on input "Naam" at bounding box center [217, 158] width 126 height 26
type input "***"
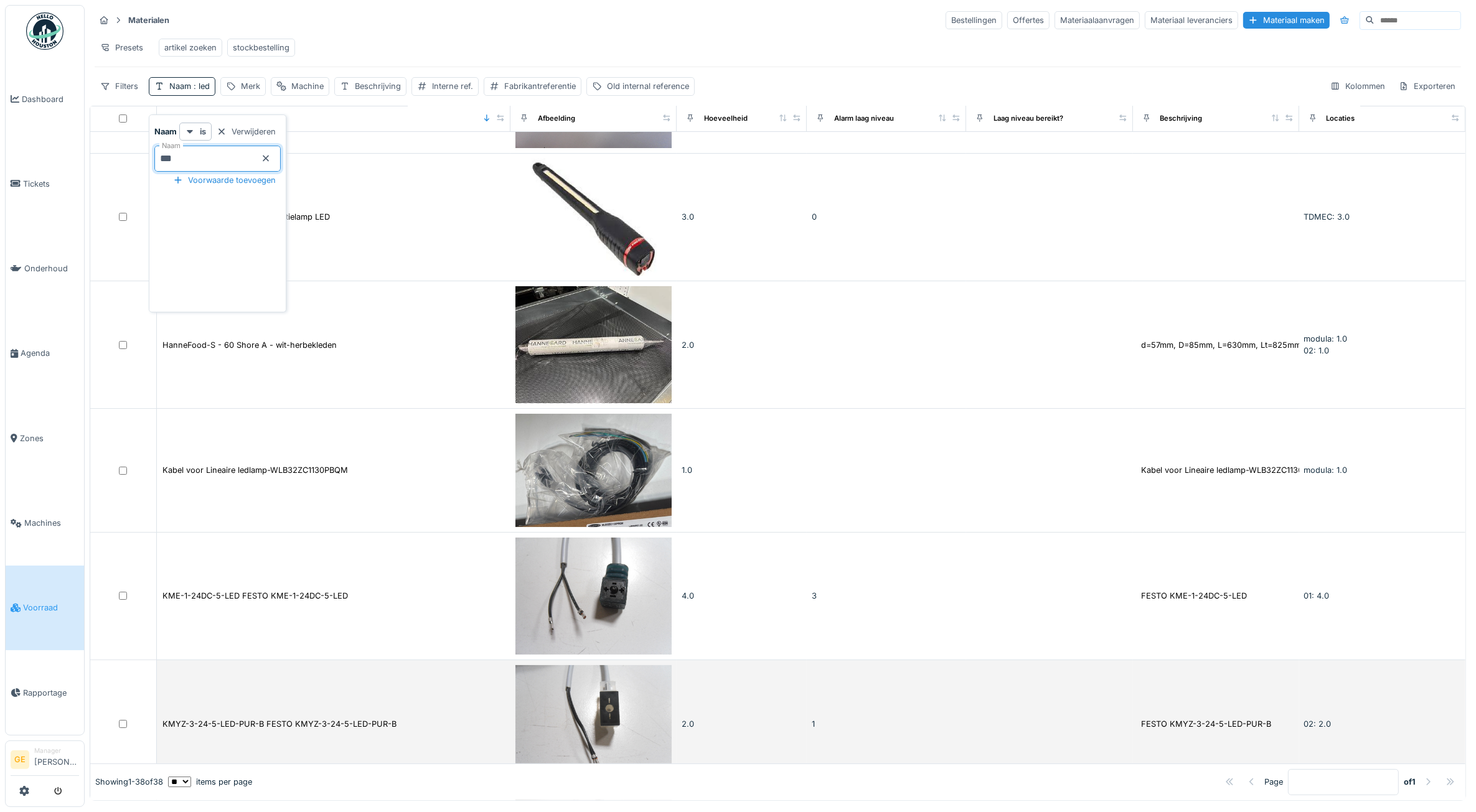
scroll to position [0, 0]
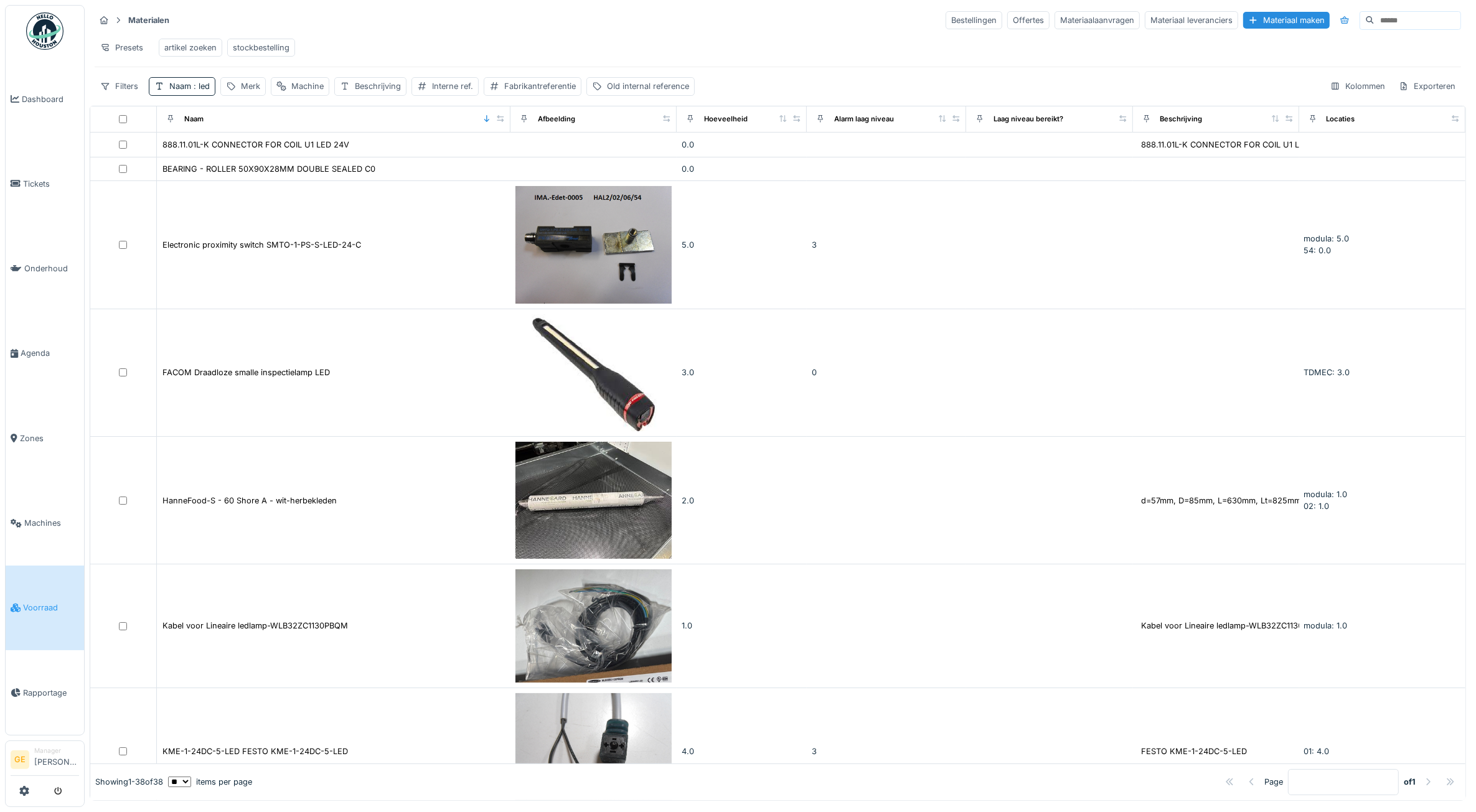
click at [536, 29] on div "Materialen Bestellingen Offertes Materiaalaanvragen Materiaal leveranciers Mate…" at bounding box center [777, 20] width 1367 height 21
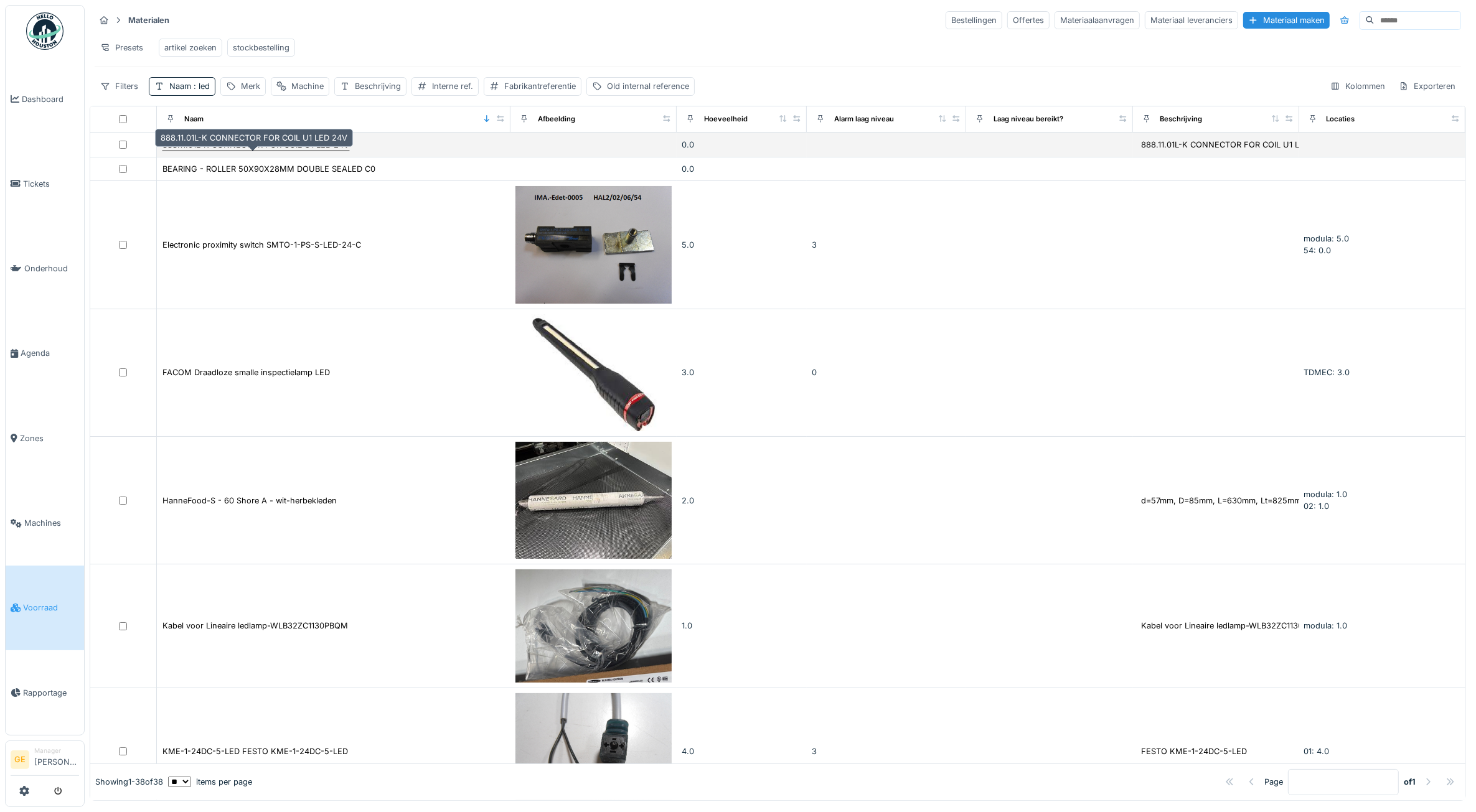
click at [298, 150] on div "888.11.01L-K CONNECTOR FOR COIL U1 LED 24V" at bounding box center [256, 144] width 187 height 12
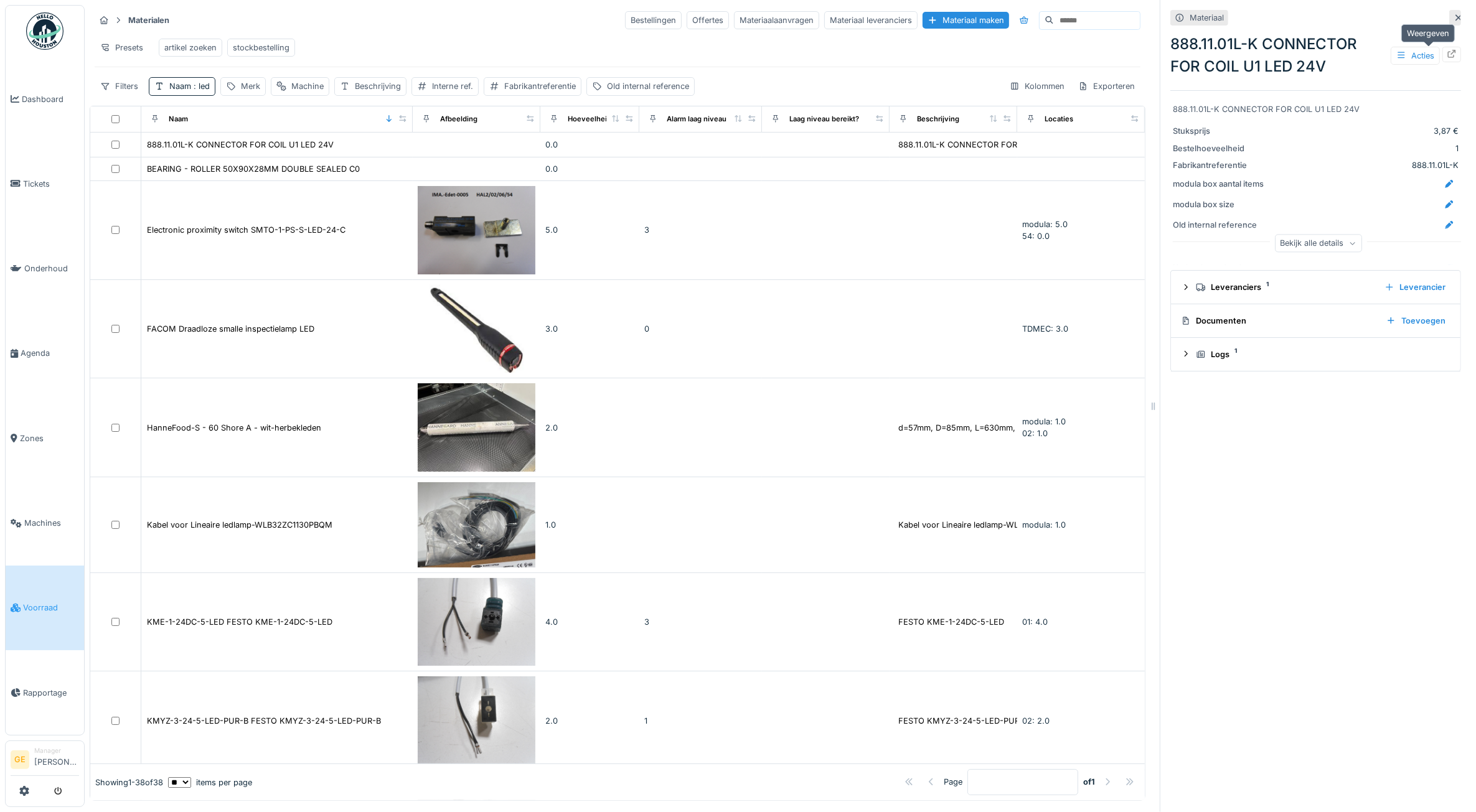
click at [1447, 55] on icon at bounding box center [1452, 54] width 10 height 8
click at [194, 91] on span ": led" at bounding box center [200, 86] width 19 height 9
click at [270, 160] on icon at bounding box center [267, 158] width 6 height 6
click at [205, 165] on input "Naam" at bounding box center [217, 158] width 126 height 26
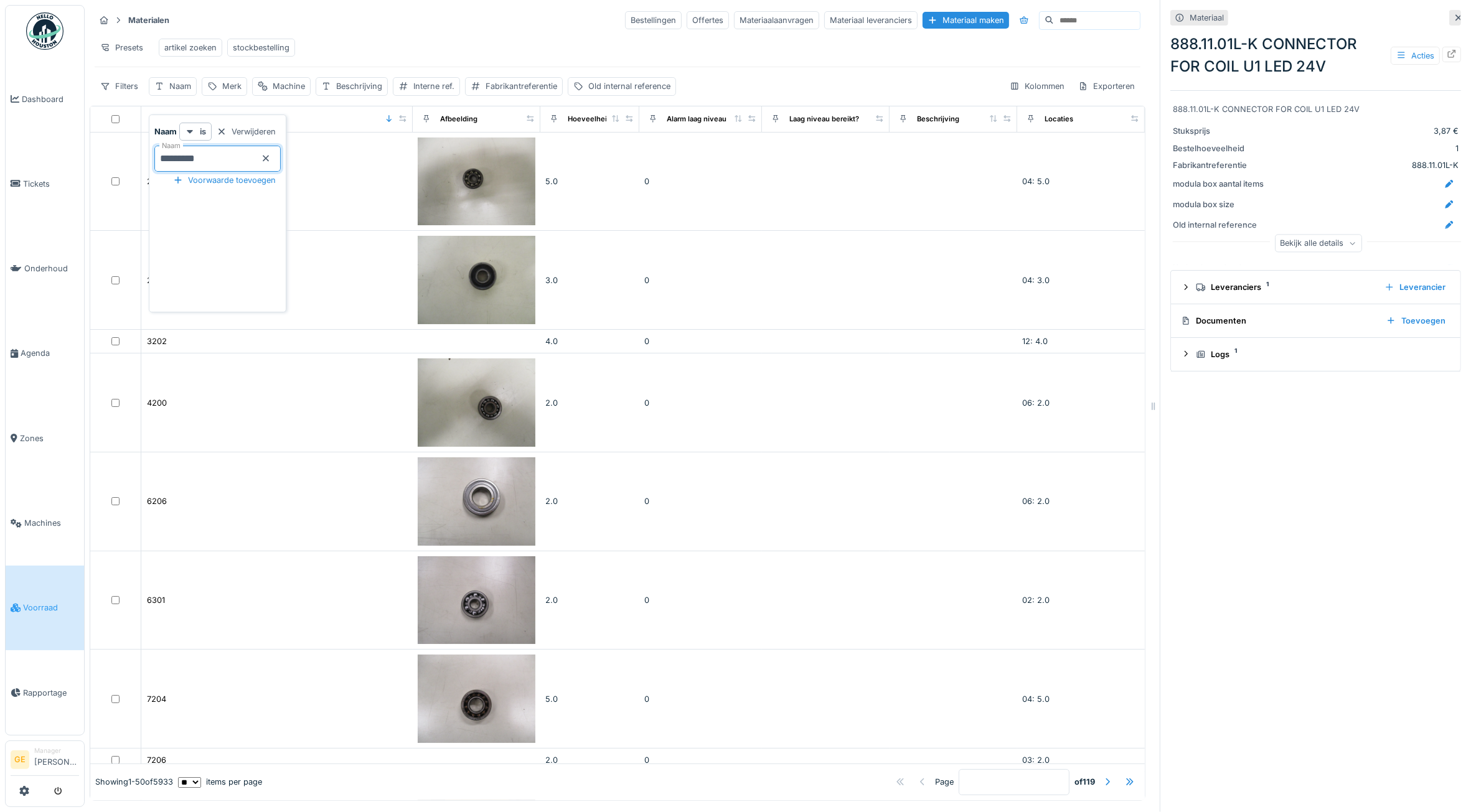
type input "*********"
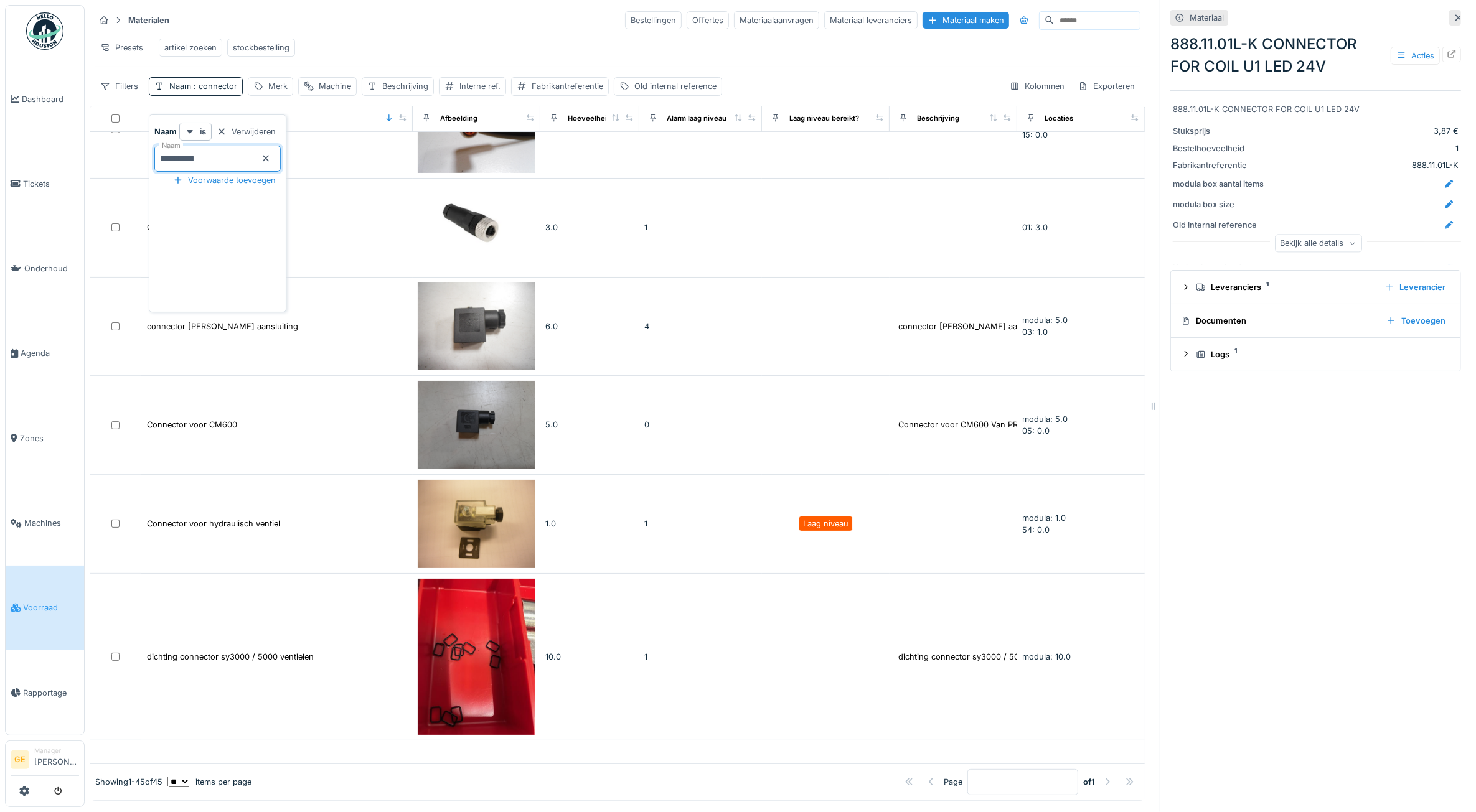
scroll to position [495, 0]
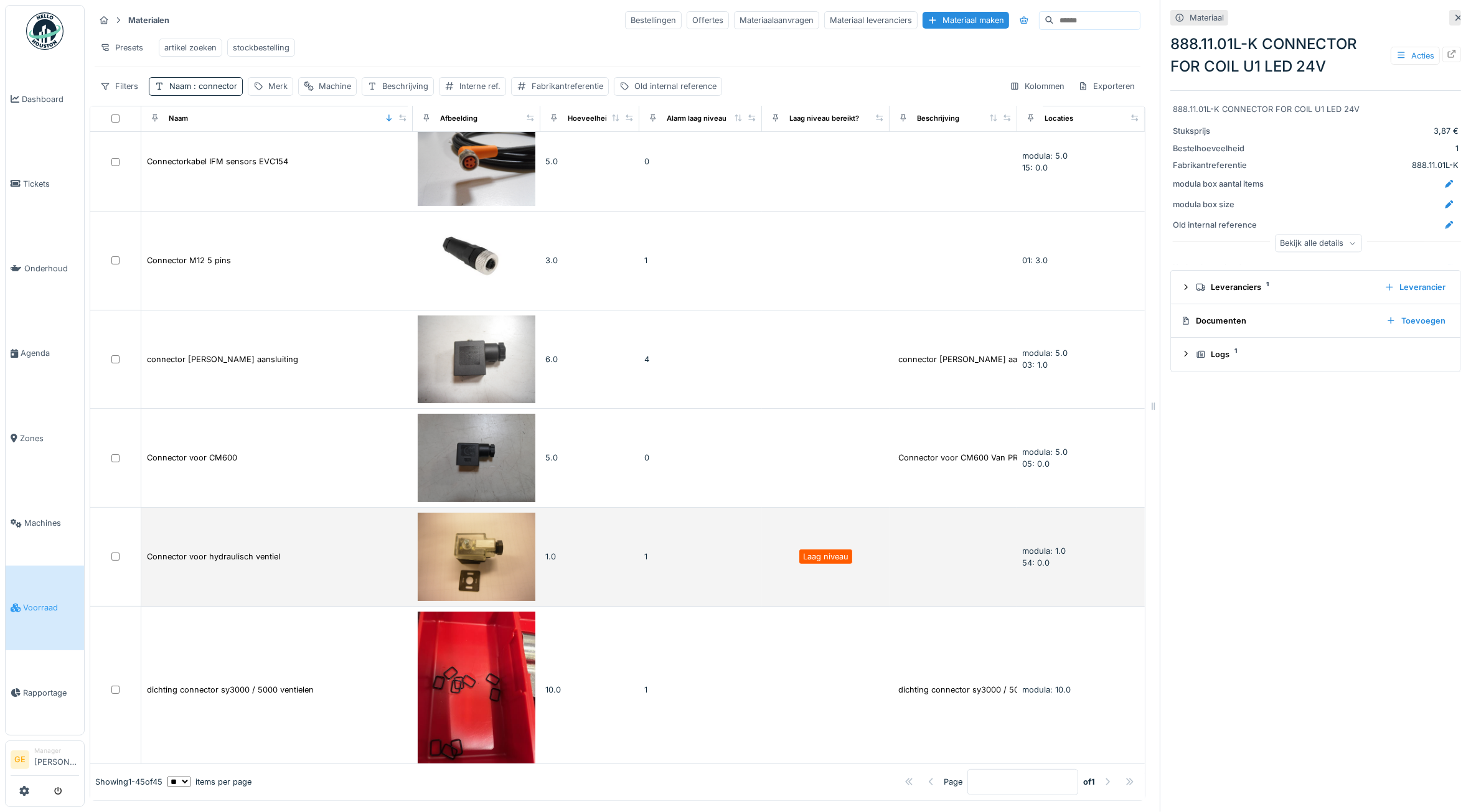
click at [460, 529] on img at bounding box center [477, 556] width 117 height 89
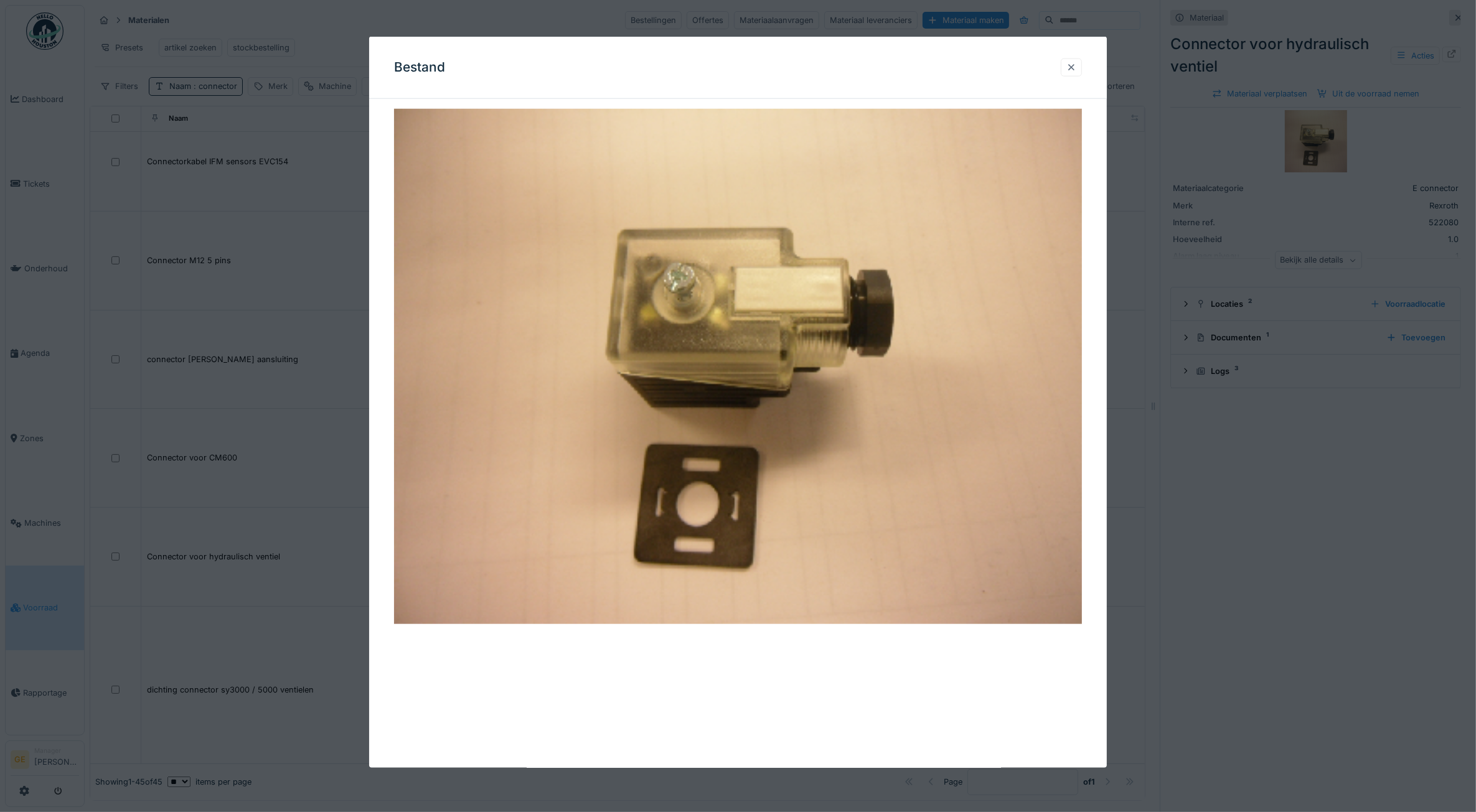
click at [1076, 66] on div at bounding box center [1071, 68] width 10 height 12
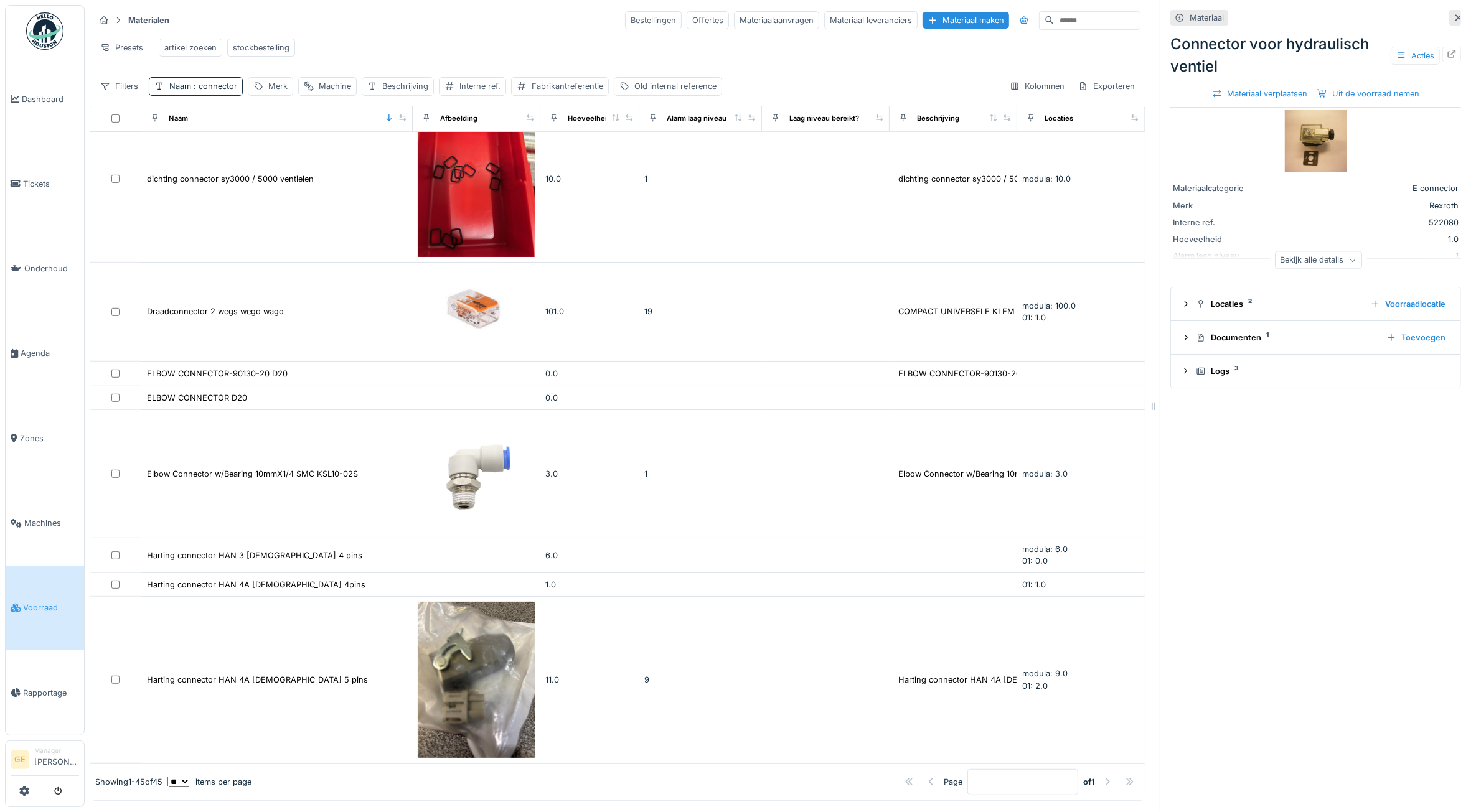
scroll to position [806, 0]
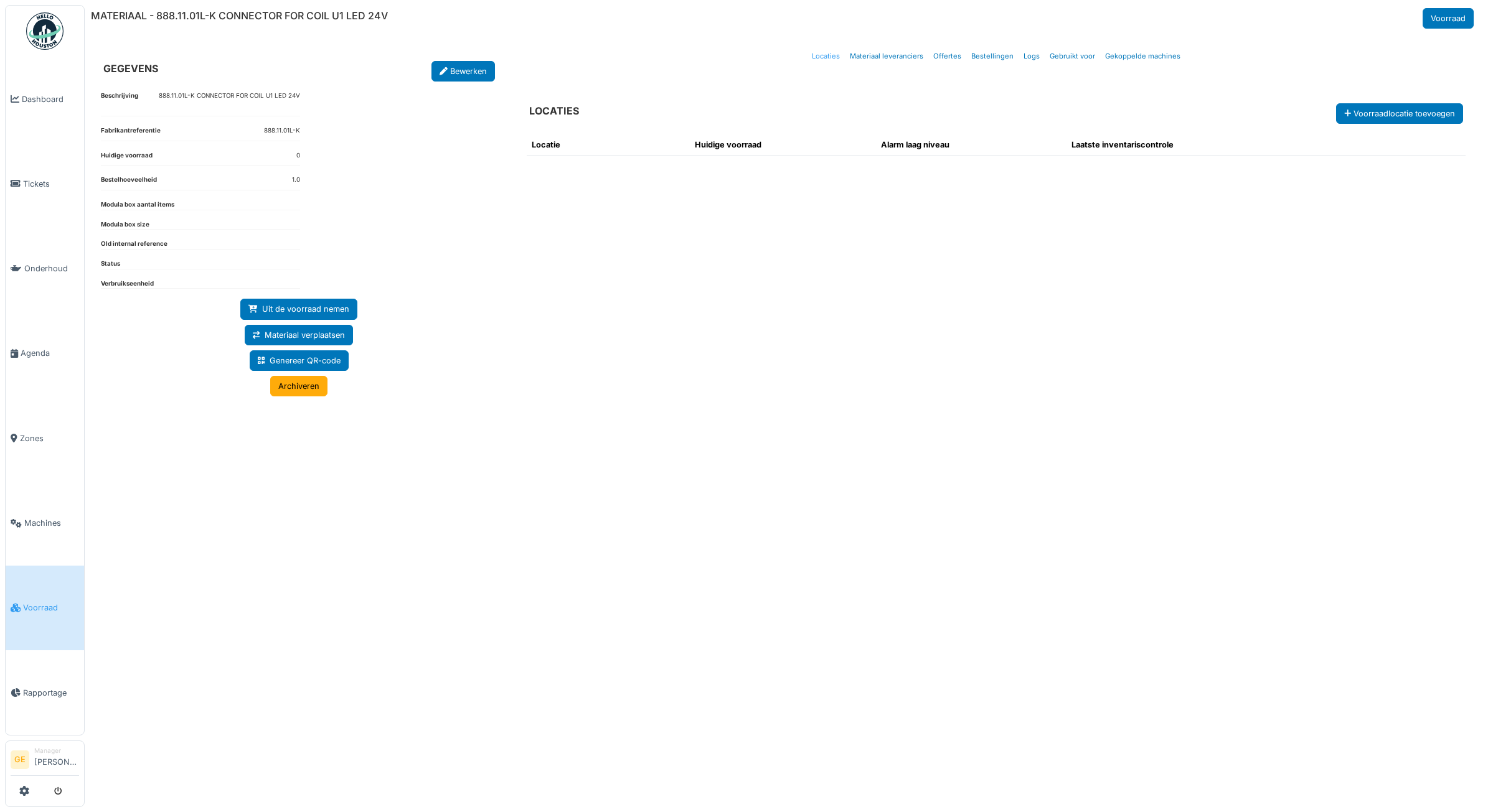
click at [832, 58] on link "Locaties" at bounding box center [826, 56] width 38 height 29
